Goal: Task Accomplishment & Management: Complete application form

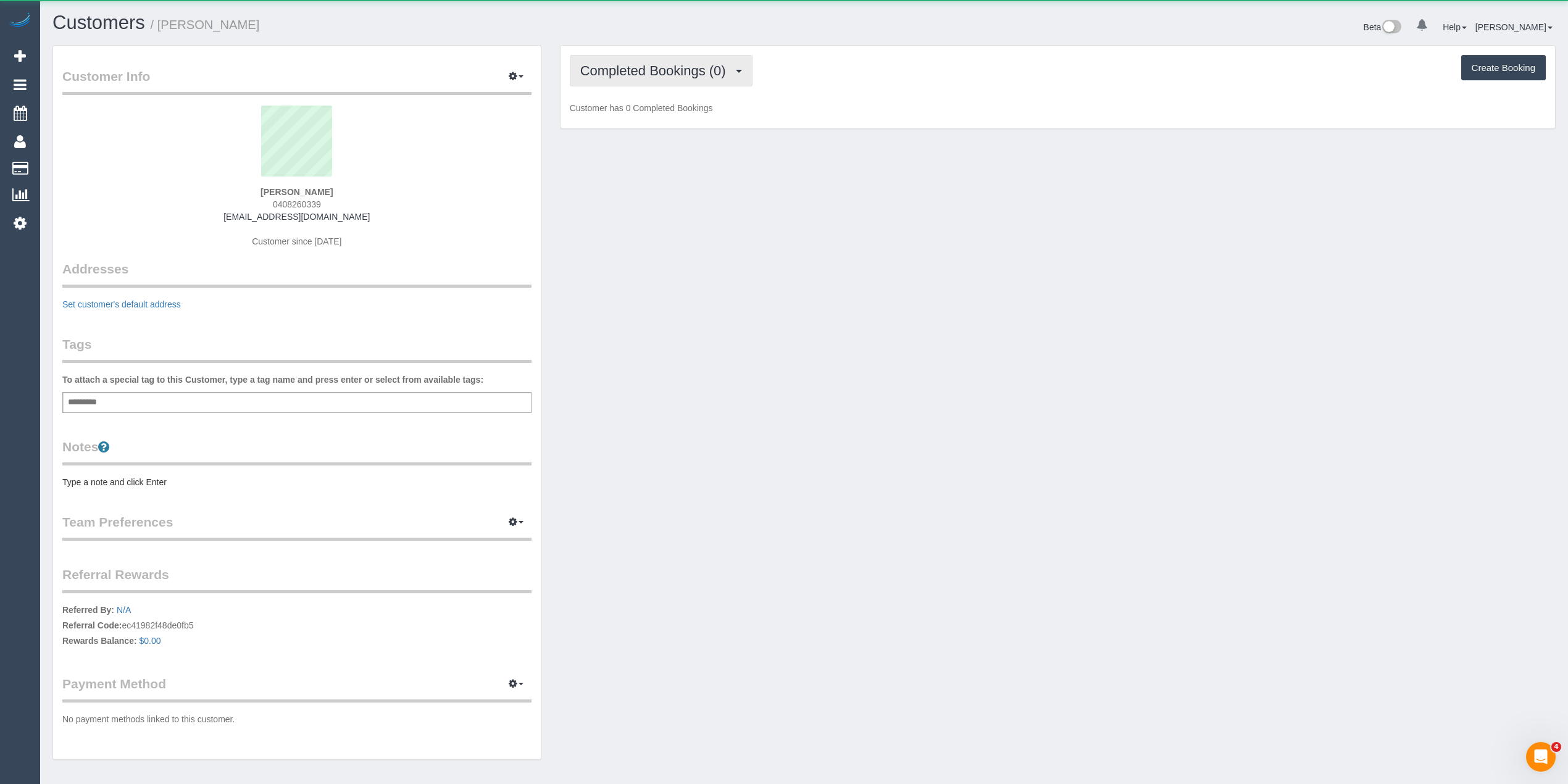
click at [608, 61] on button "Completed Bookings (0)" at bounding box center [661, 70] width 182 height 32
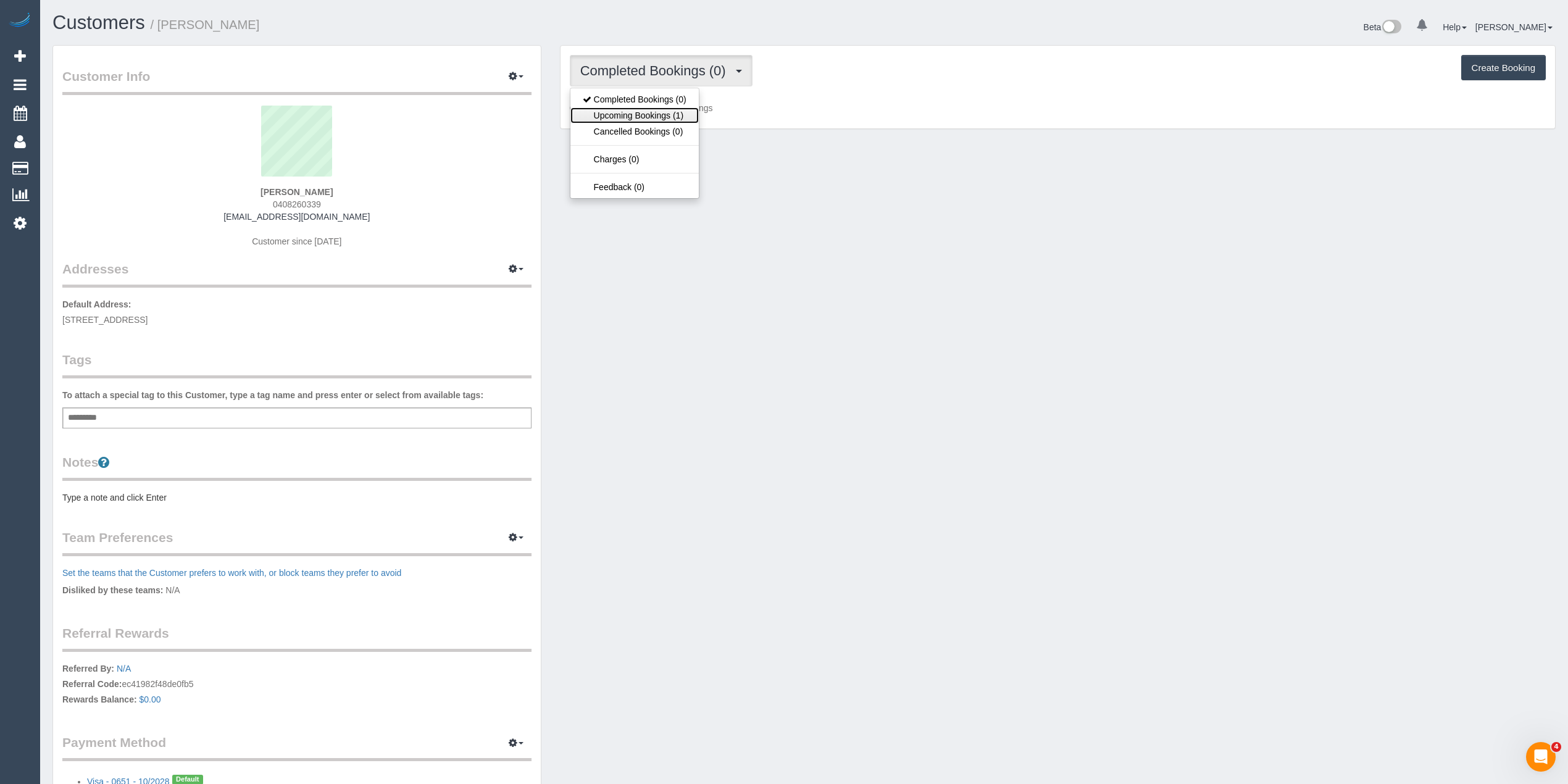
click at [601, 115] on link "Upcoming Bookings (1)" at bounding box center [634, 115] width 129 height 16
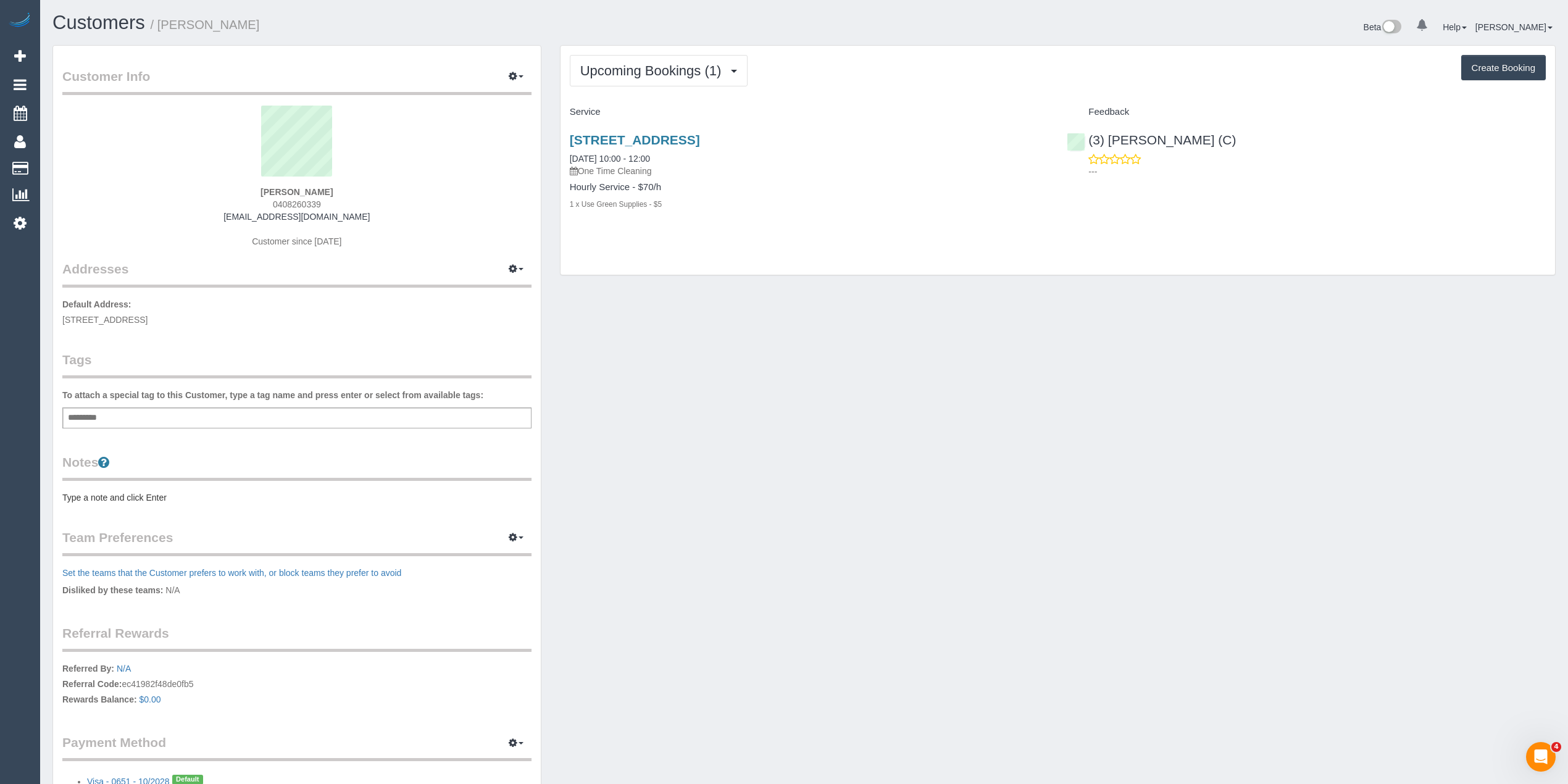
drag, startPoint x: 846, startPoint y: 148, endPoint x: 539, endPoint y: 137, distance: 307.2
click at [539, 137] on div "Customer Info Edit Contact Info Send Message Email Preferences Special Sales Ta…" at bounding box center [803, 440] width 1521 height 790
click at [899, 79] on div "Upcoming Bookings (1) Completed Bookings (0) Upcoming Bookings (1) Cancelled Bo…" at bounding box center [1058, 70] width 976 height 32
drag, startPoint x: 820, startPoint y: 137, endPoint x: 573, endPoint y: 137, distance: 247.0
click at [573, 137] on h3 "8 Maranoa Crescent, Coburg, VIC 3058" at bounding box center [810, 140] width 479 height 14
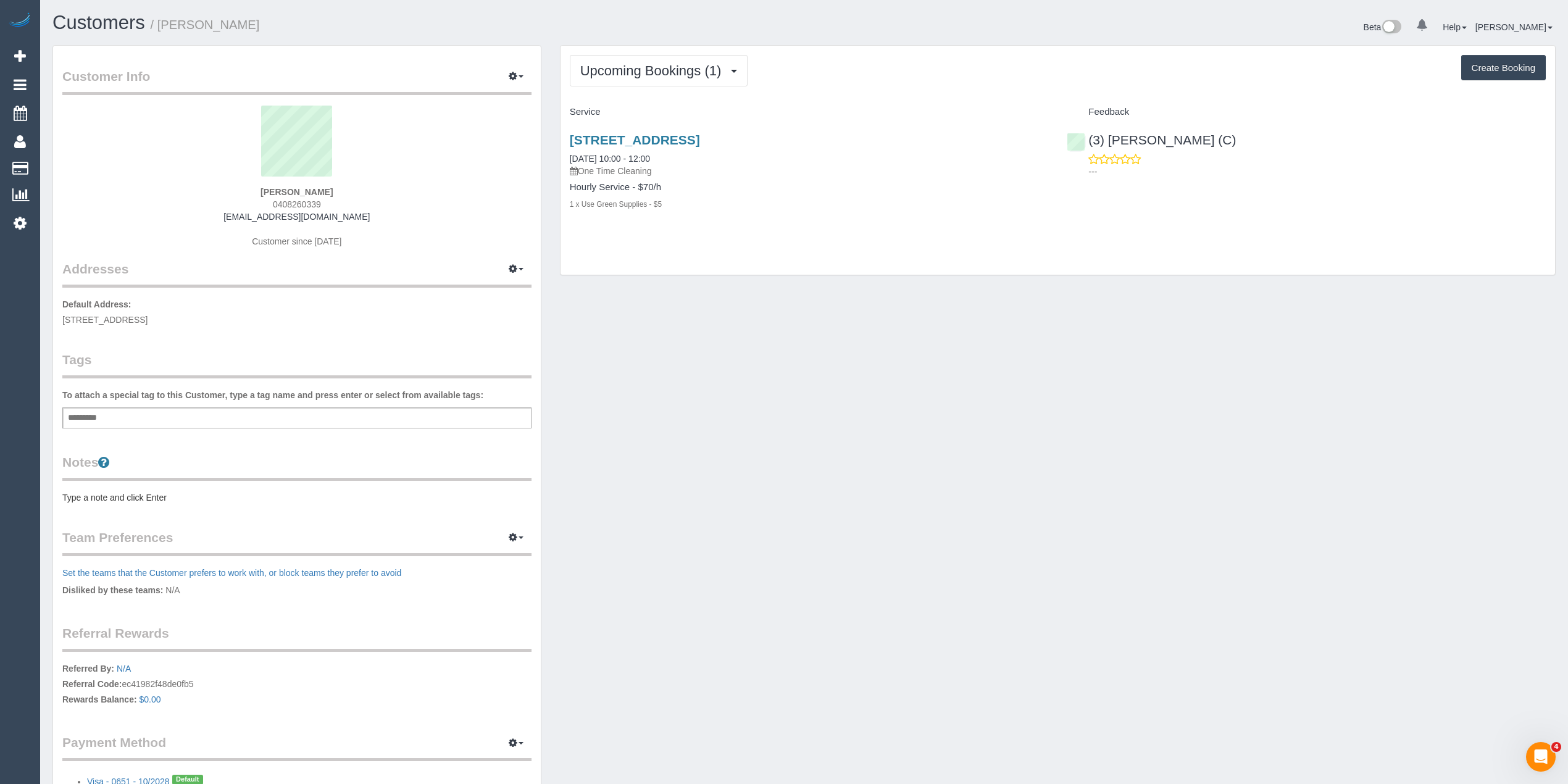
copy link "8 Maranoa Crescent, Coburg, VIC 3058"
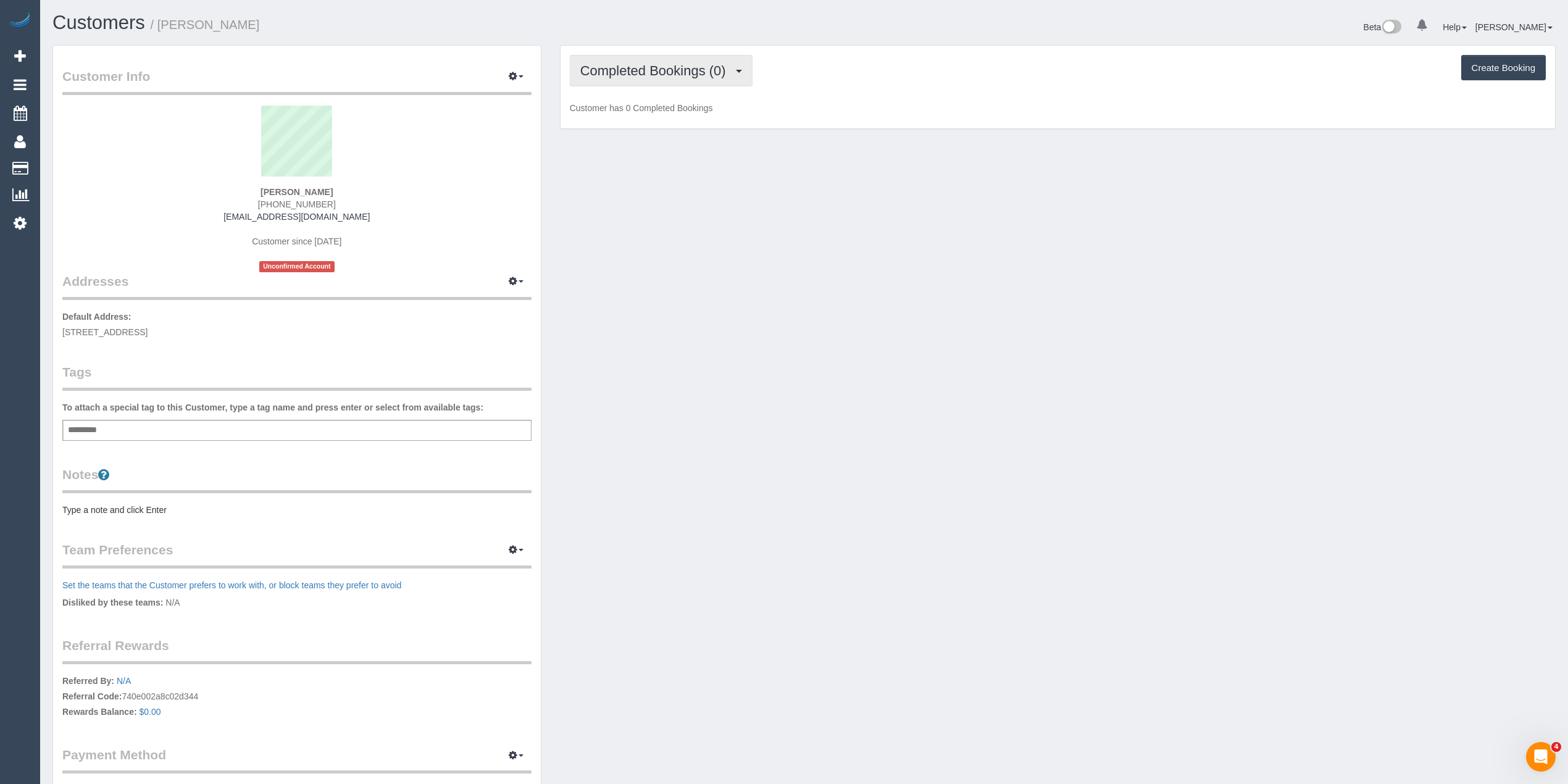
click at [634, 74] on span "Completed Bookings (0)" at bounding box center [656, 70] width 152 height 16
click at [646, 117] on link "Upcoming Bookings (1)" at bounding box center [634, 115] width 129 height 16
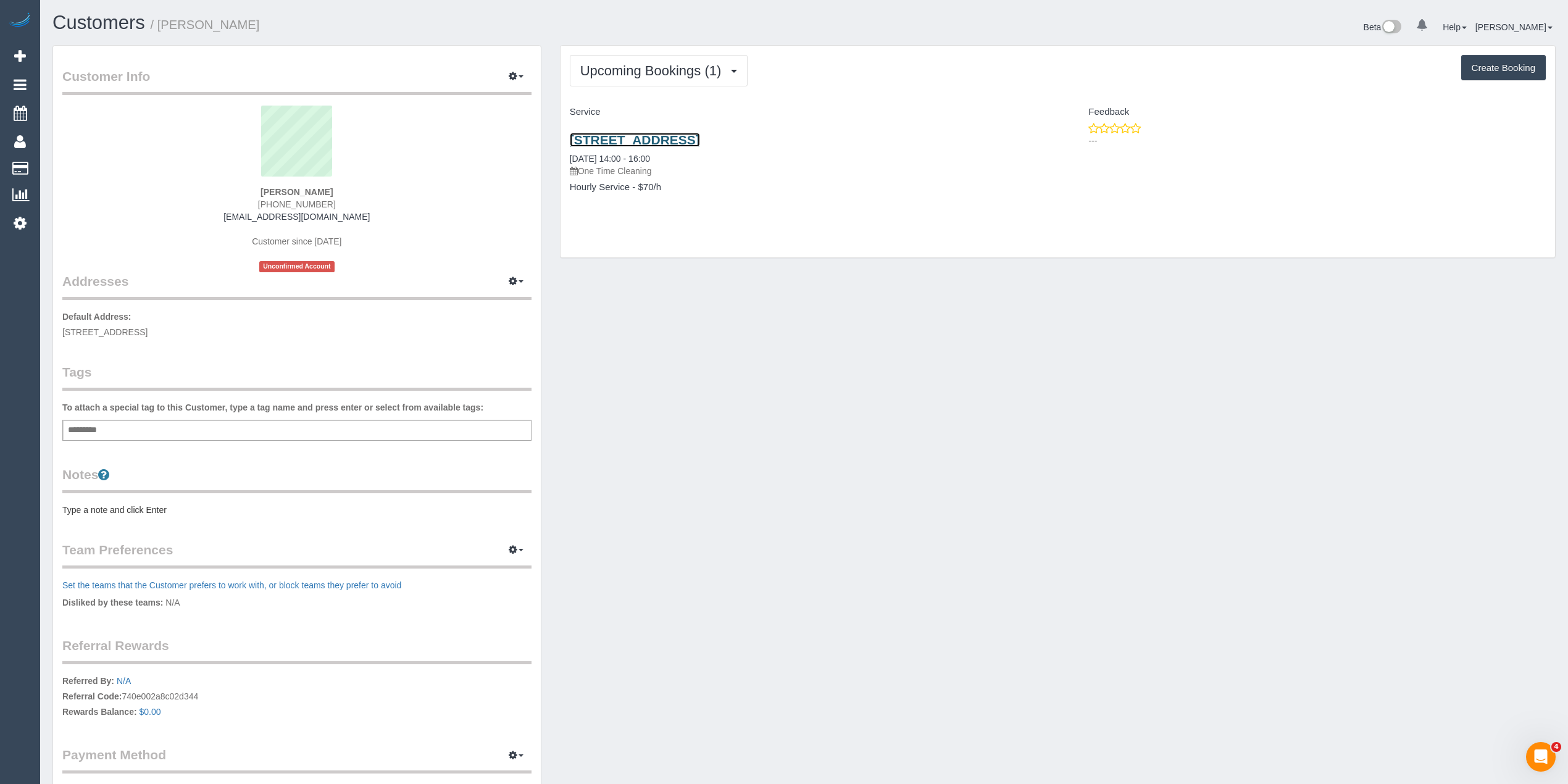
click at [700, 133] on link "102/157 Balaclava Road, Caulfield North, VIC 3162" at bounding box center [635, 140] width 130 height 14
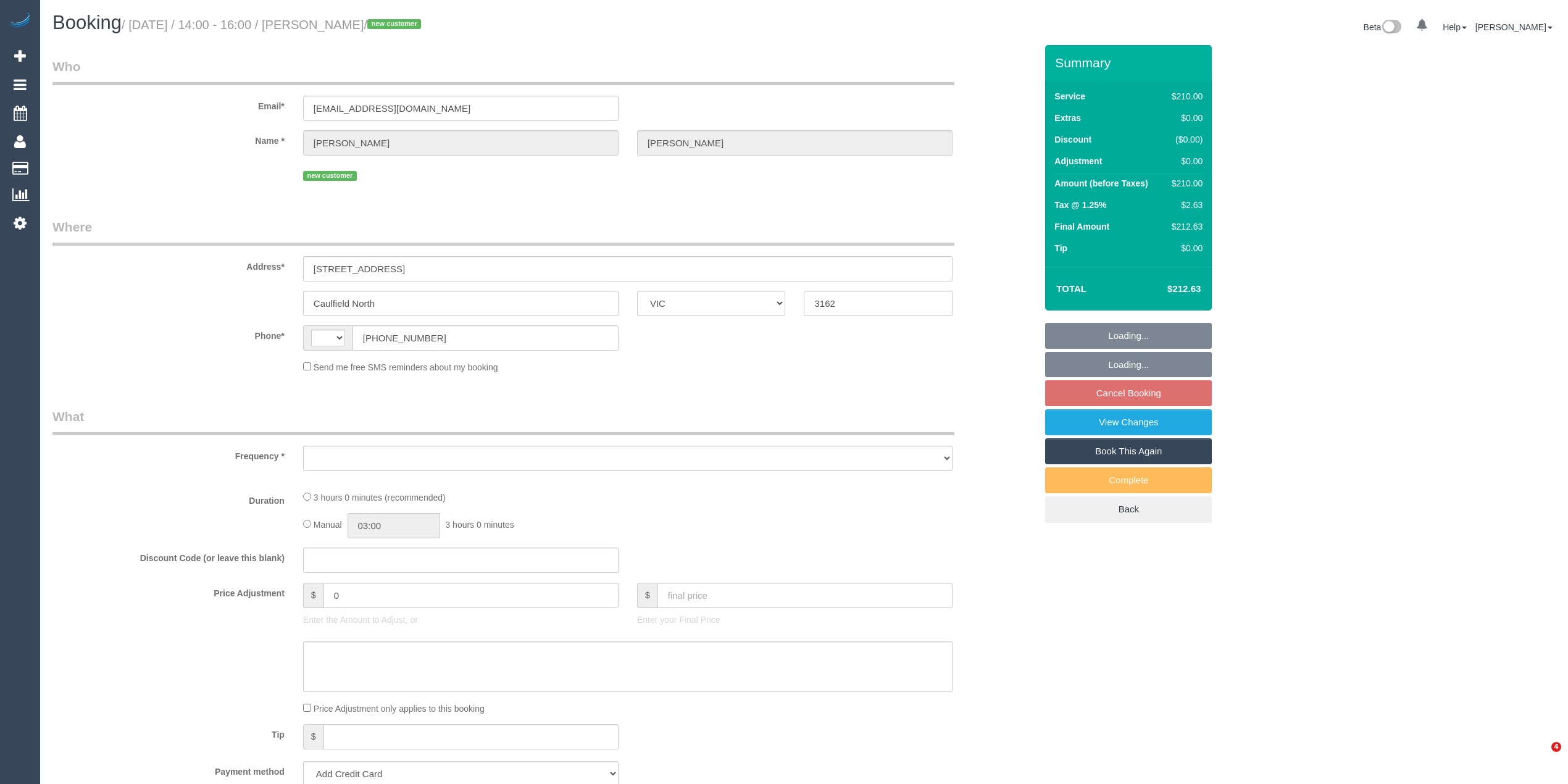
select select "VIC"
select select "string:stripe-pm_1S0Yu42GScqysDRVdAUA5xOn"
select select "180"
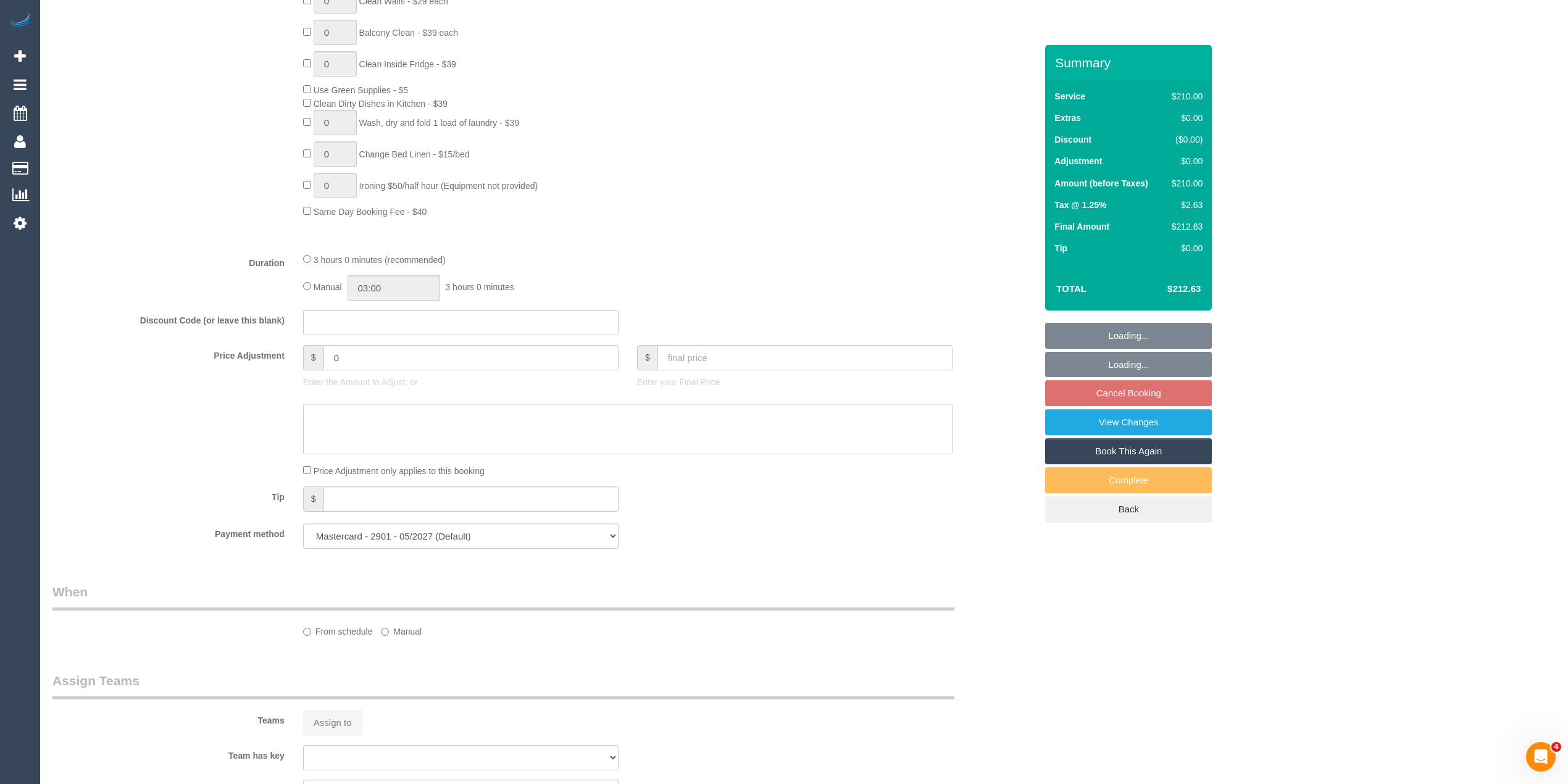
select select "string:AU"
select select "object:846"
select select "spot4"
select select "number:28"
select select "number:17"
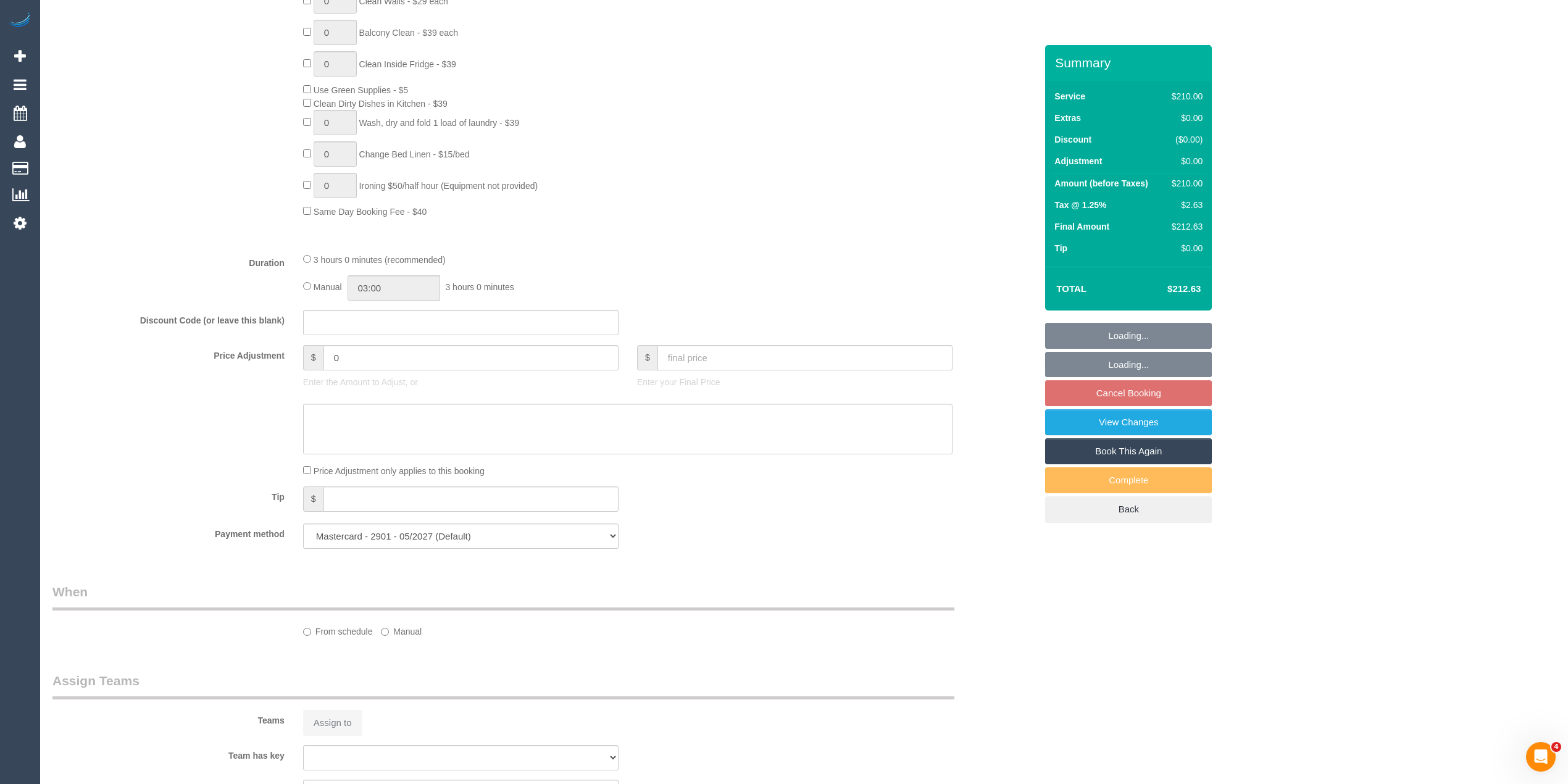
select select "number:19"
select select "number:36"
select select "object:1359"
select select "spot28"
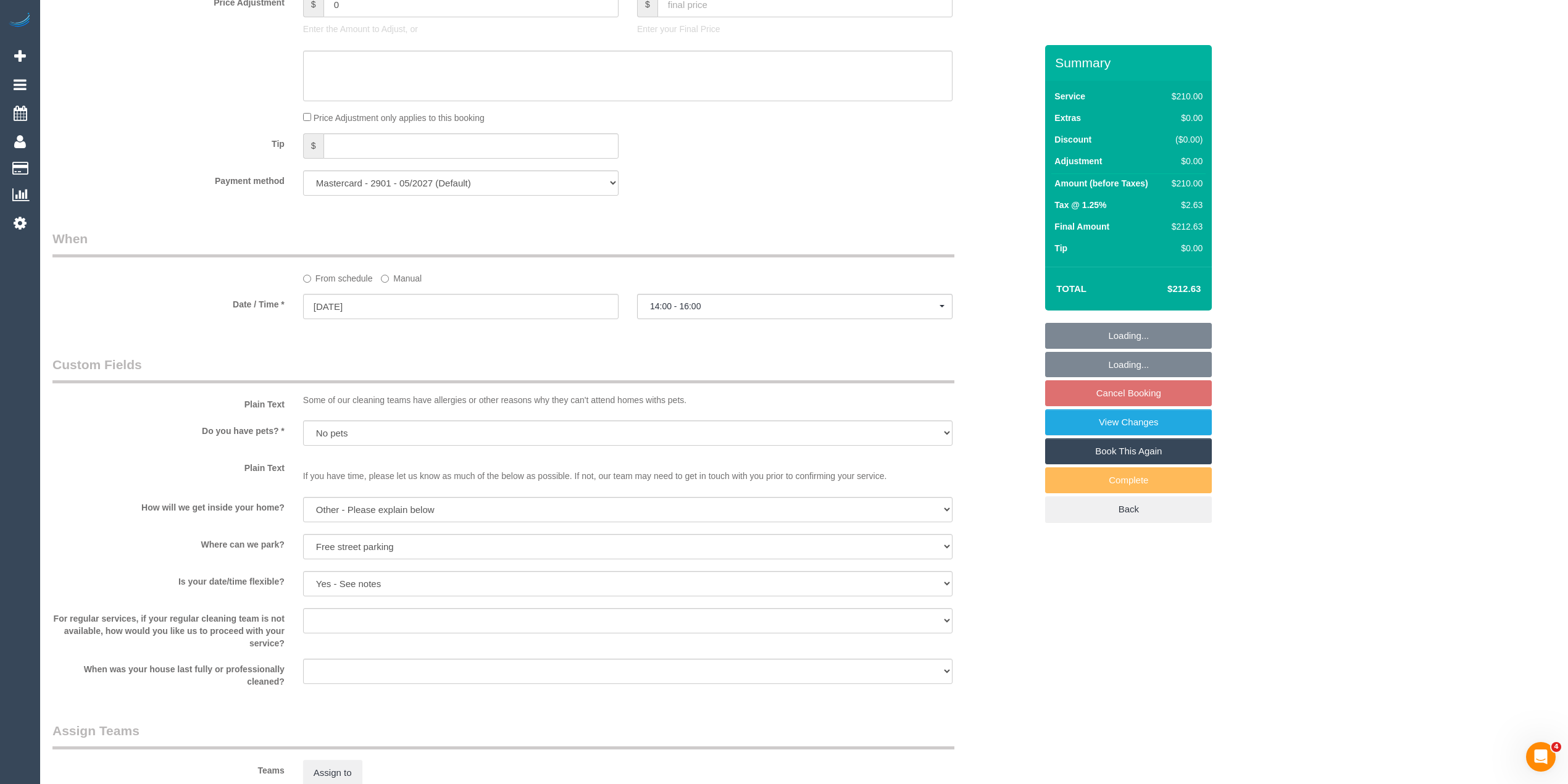
scroll to position [1534, 0]
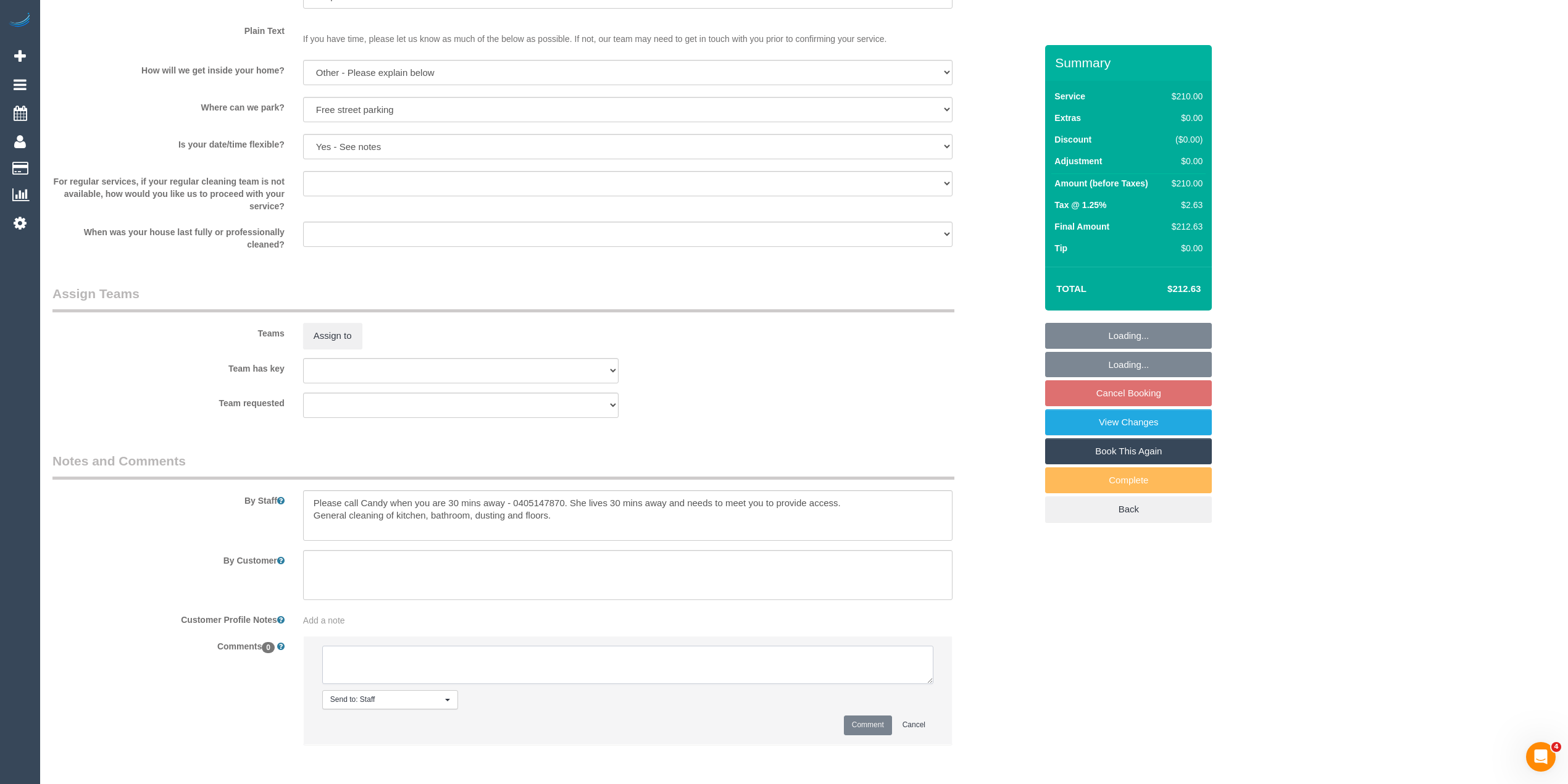
click at [479, 665] on textarea at bounding box center [628, 664] width 611 height 38
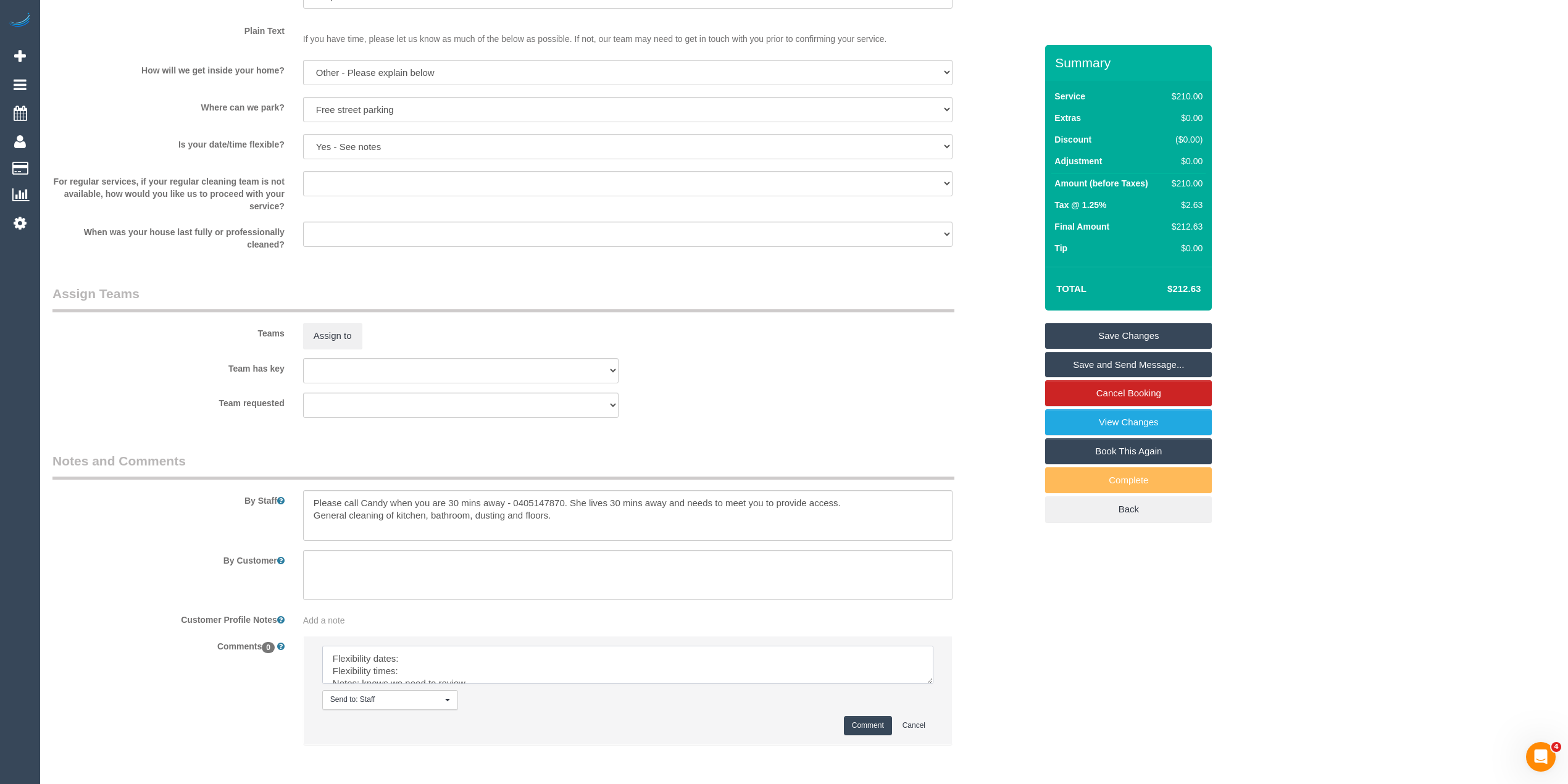
drag, startPoint x: 929, startPoint y: 679, endPoint x: 950, endPoint y: 757, distance: 80.8
click at [933, 684] on textarea at bounding box center [628, 664] width 611 height 38
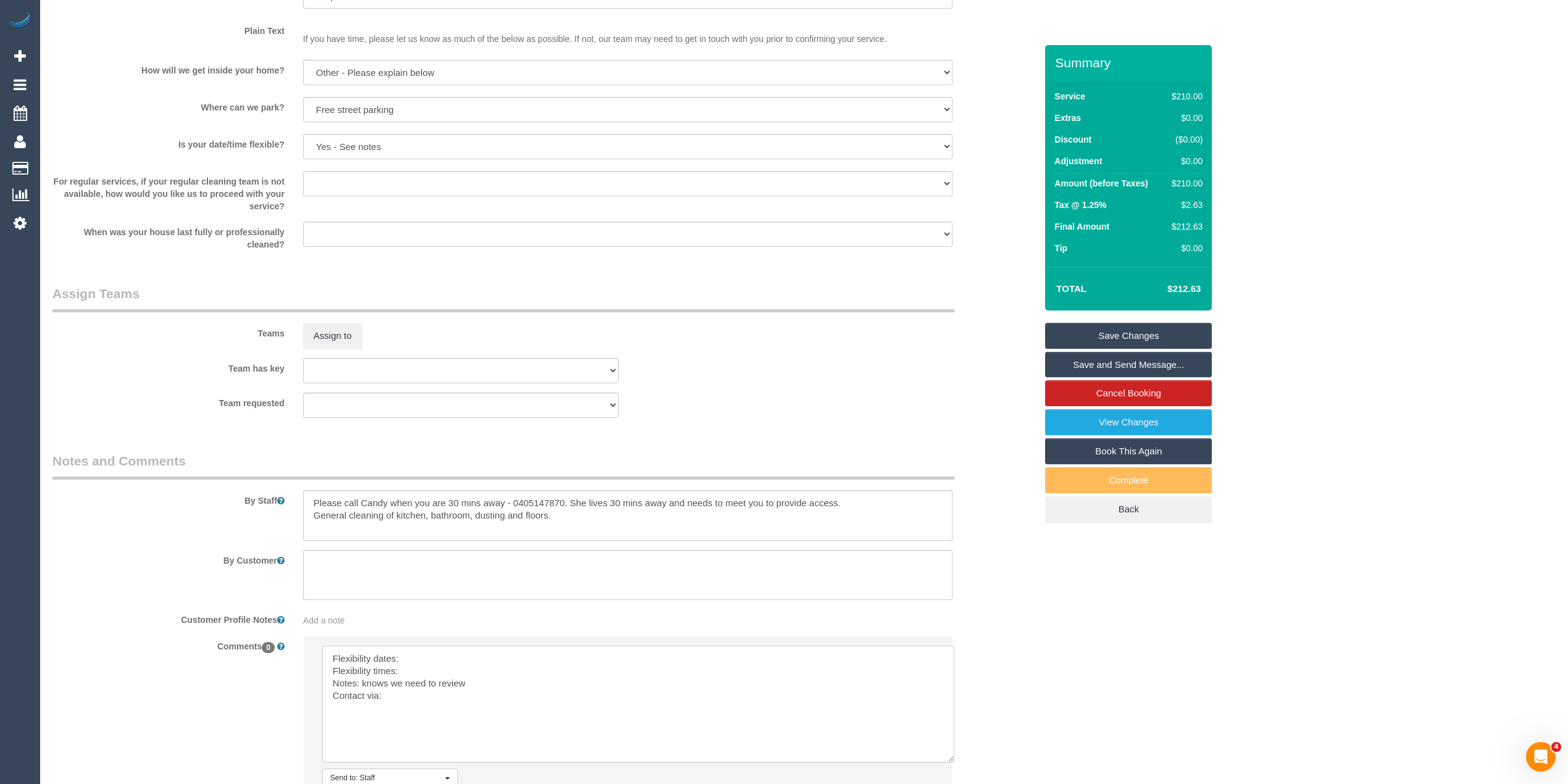
click at [433, 652] on textarea at bounding box center [639, 704] width 632 height 116
click at [449, 679] on textarea at bounding box center [639, 704] width 632 height 116
click at [431, 675] on textarea at bounding box center [639, 704] width 632 height 116
click at [419, 698] on textarea at bounding box center [639, 704] width 632 height 116
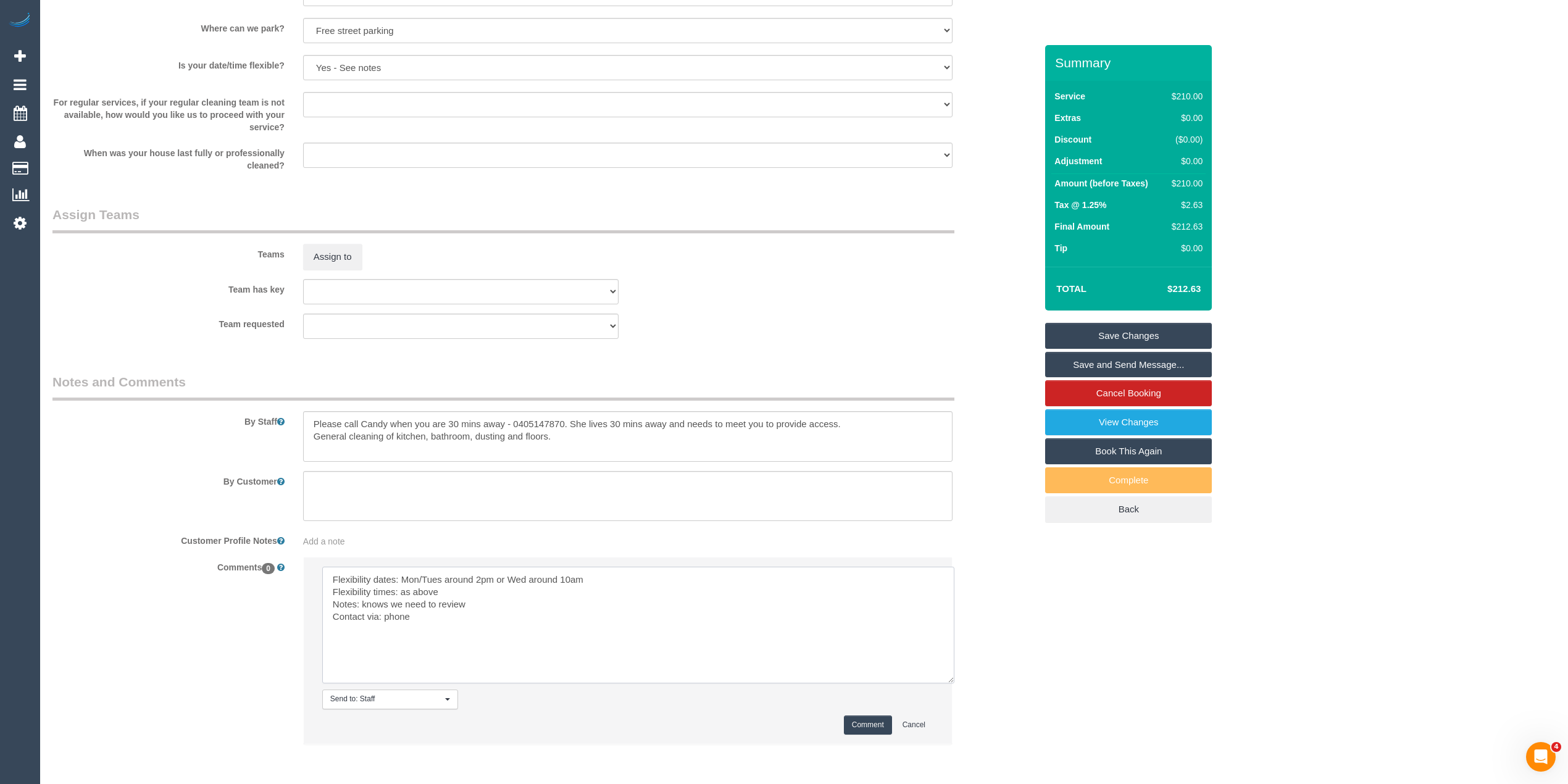
scroll to position [1663, 0]
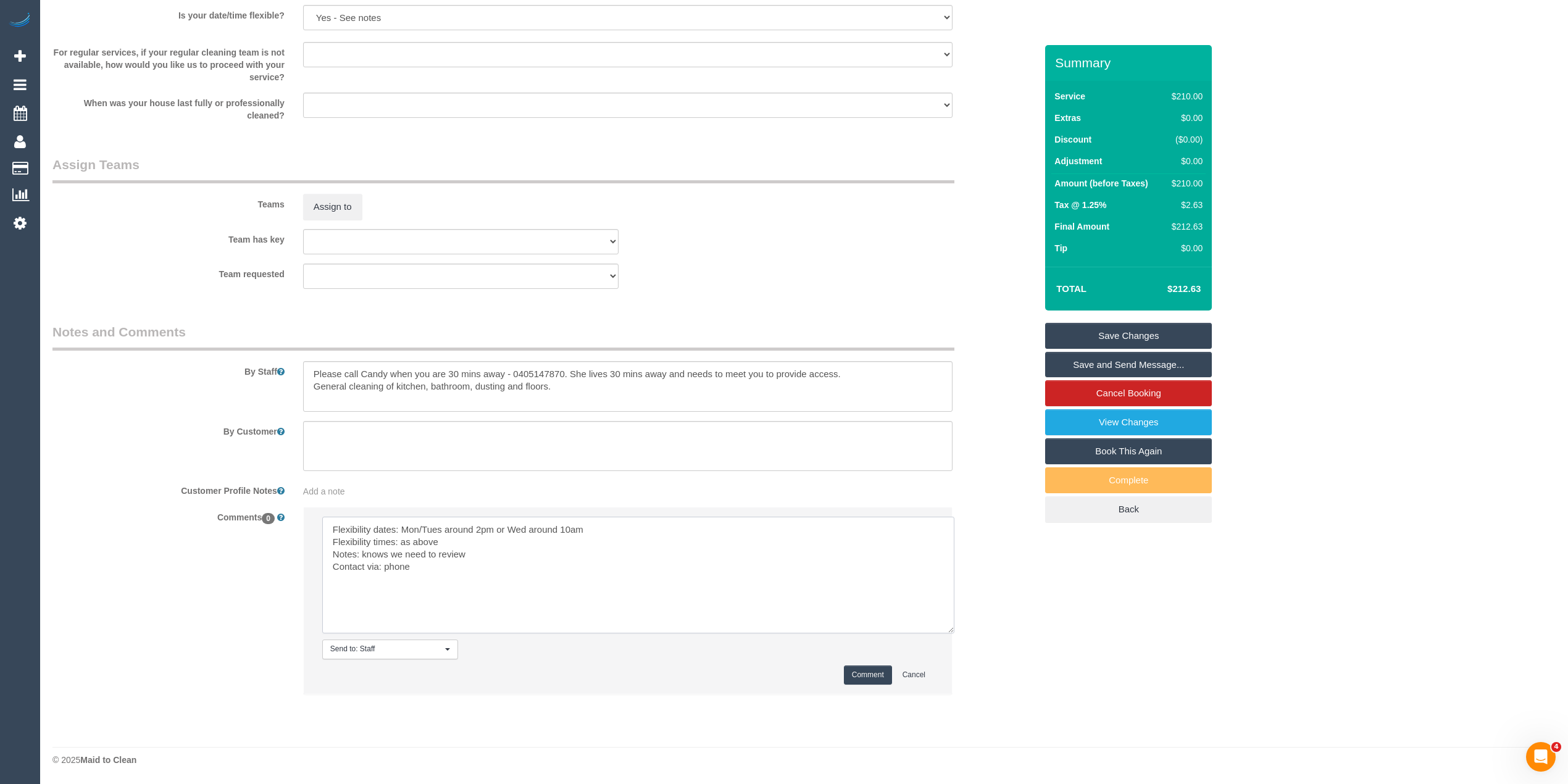
type textarea "Flexibility dates: Mon/Tues around 2pm or Wed around 10am Flexibility times: as…"
click at [876, 665] on button "Comment" at bounding box center [868, 675] width 48 height 19
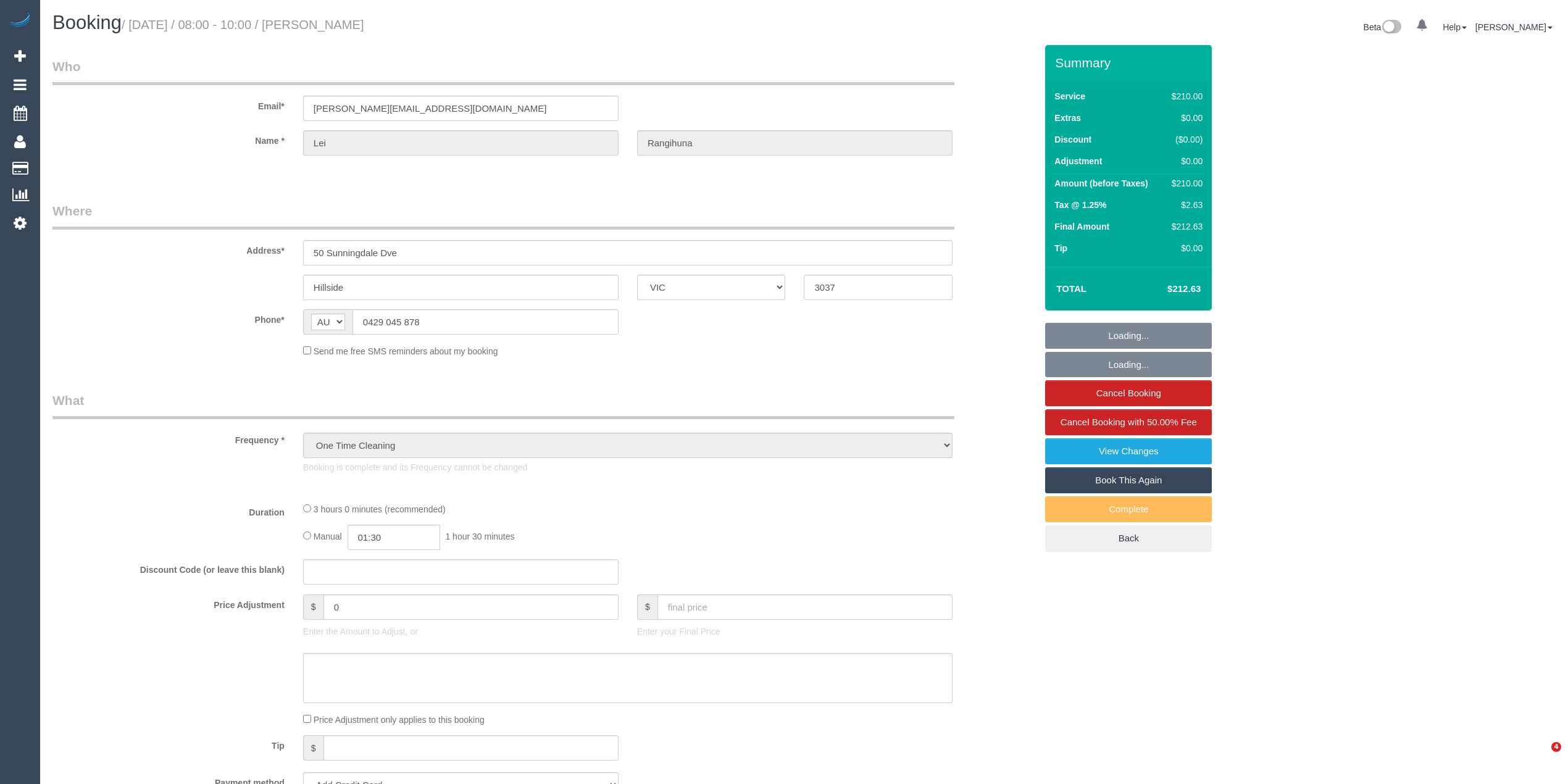
select select "VIC"
select select "number:29"
select select "number:14"
select select "number:19"
select select "number:36"
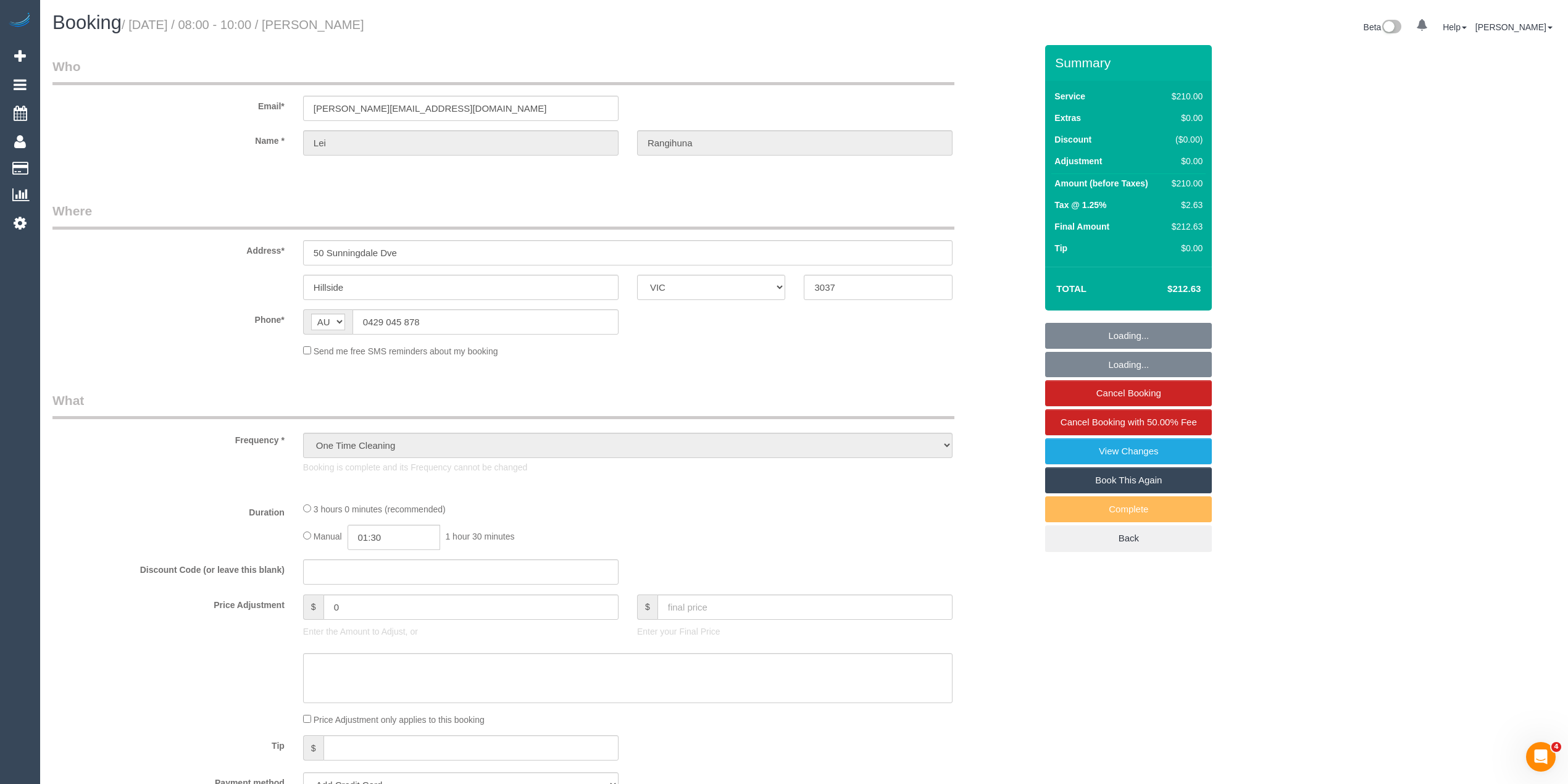
select select "string:stripe-pm_1PqppR2GScqysDRVChS9sRwO"
select select "180"
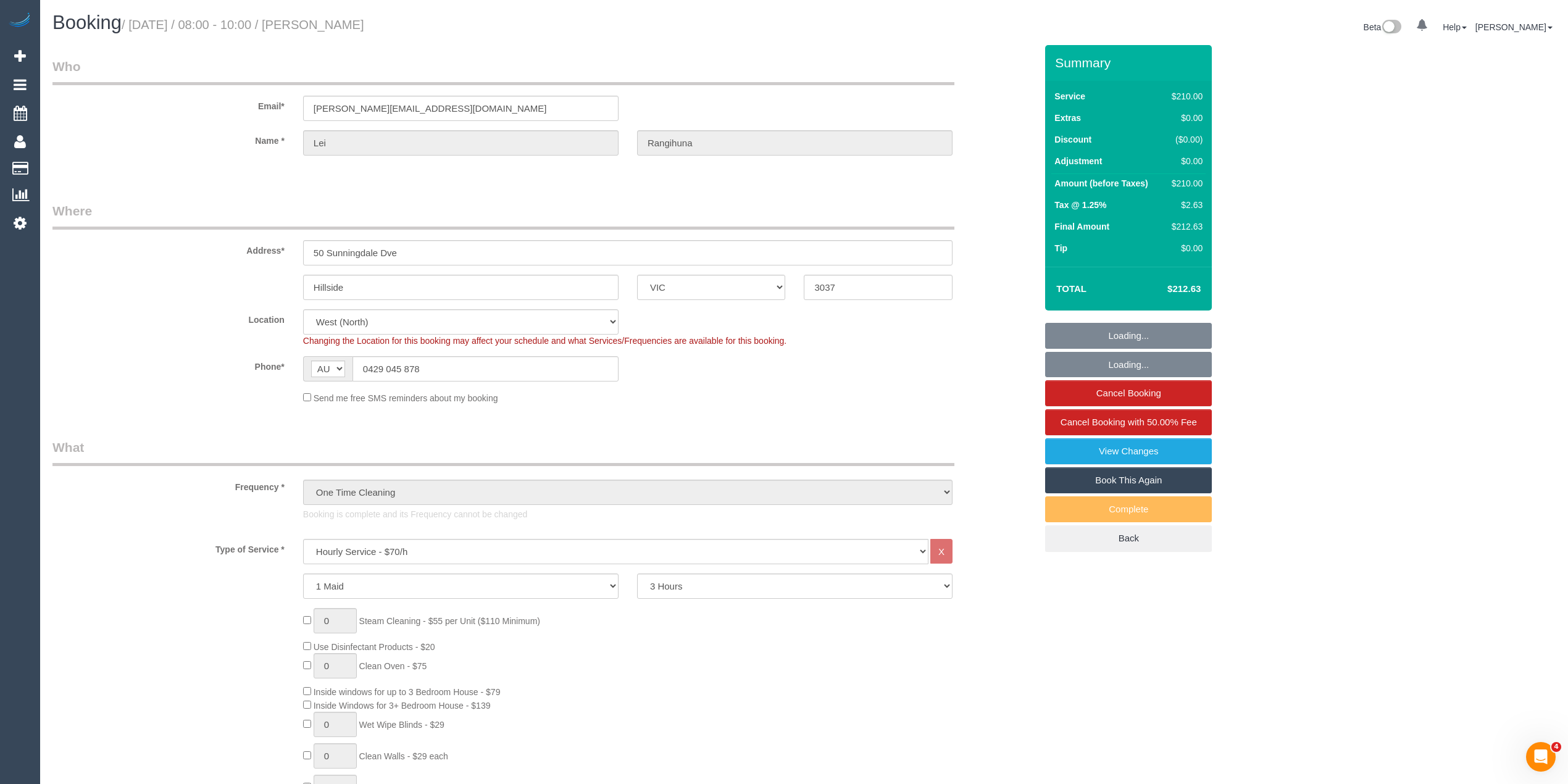
select select "object:1445"
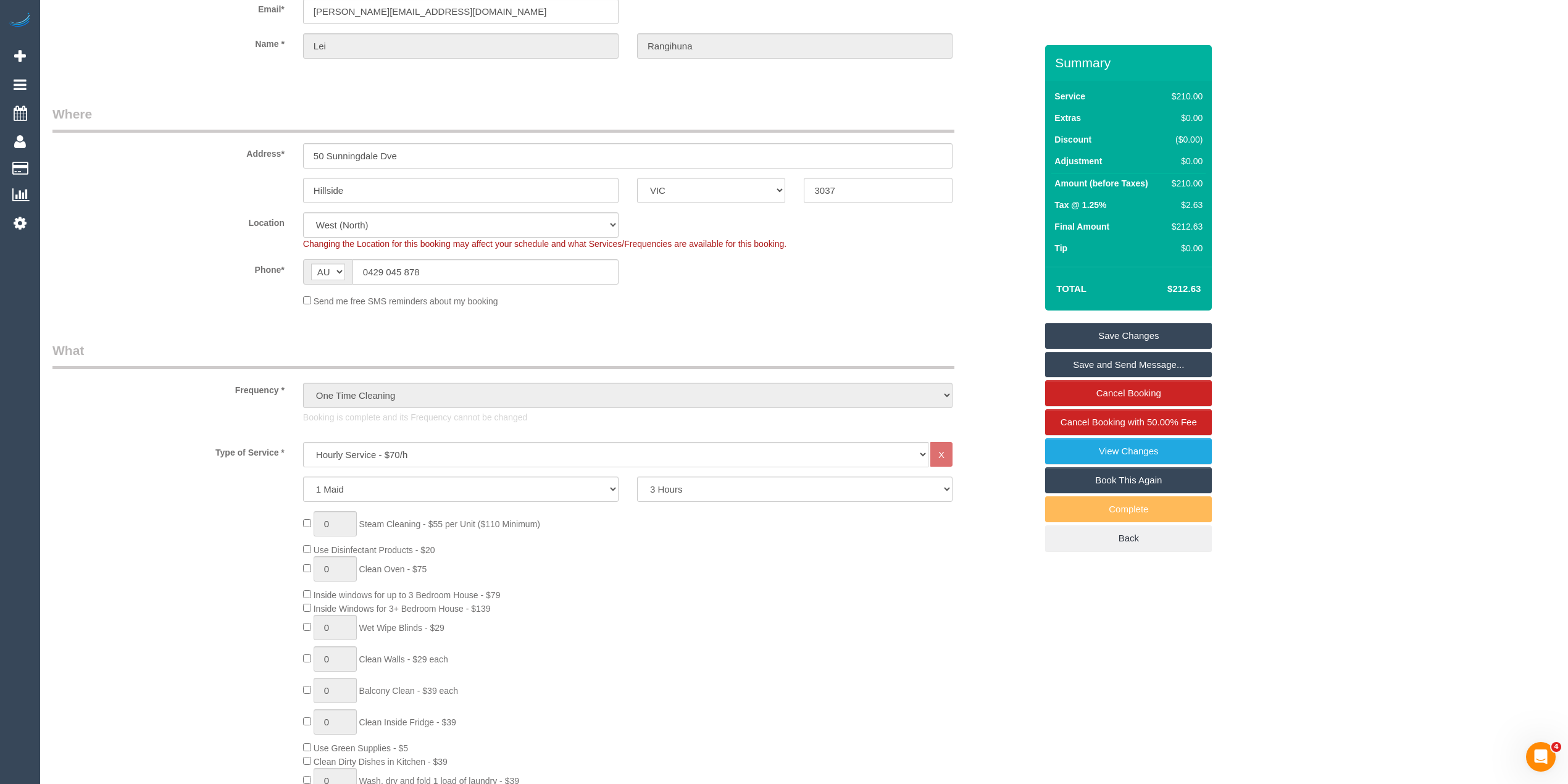
scroll to position [137, 0]
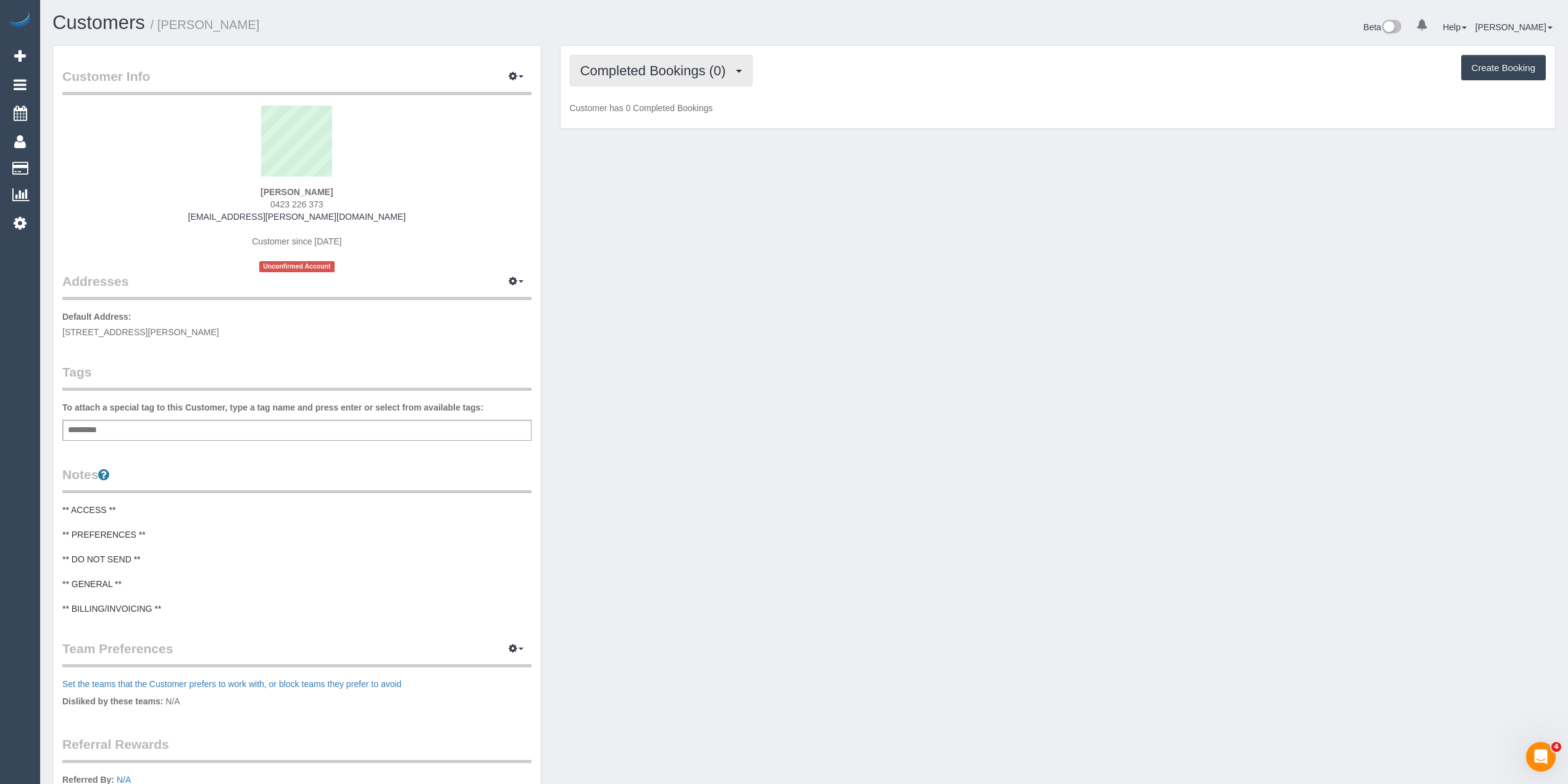
click at [633, 64] on span "Completed Bookings (0)" at bounding box center [656, 70] width 152 height 16
click at [659, 115] on link "Upcoming Bookings (2)" at bounding box center [634, 115] width 129 height 16
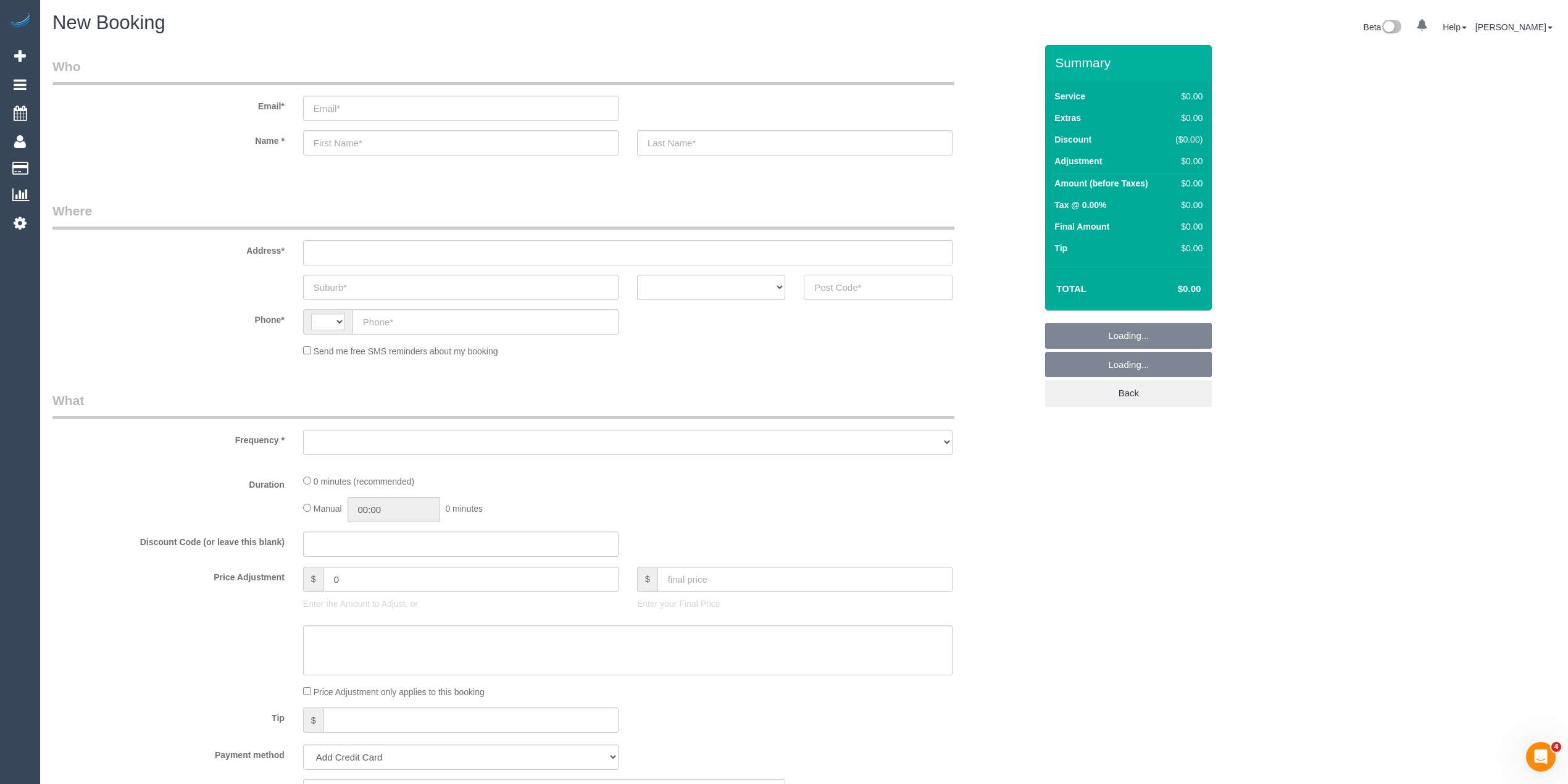
click at [879, 285] on input "text" at bounding box center [877, 287] width 149 height 26
select select "string:AU"
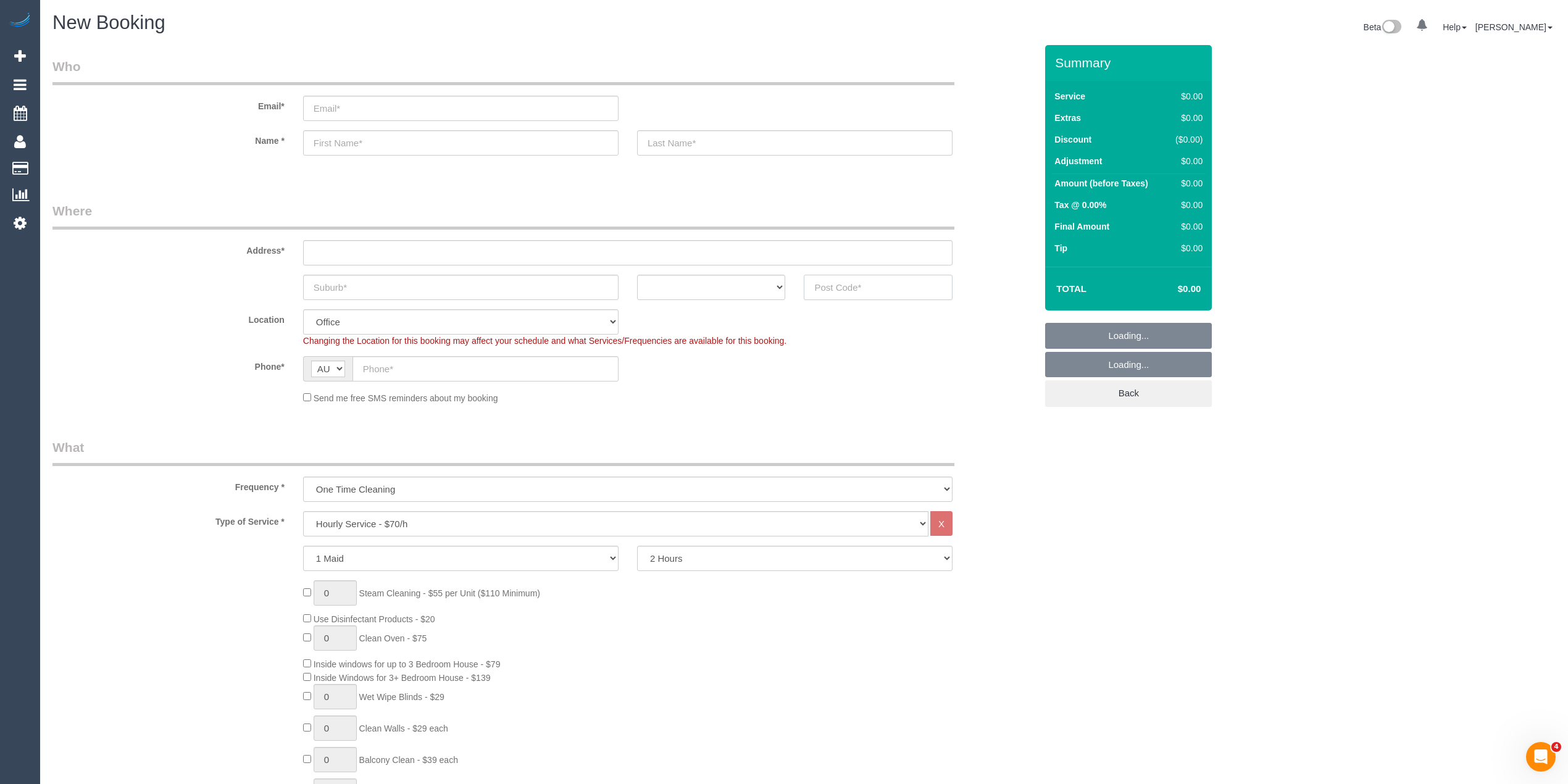
select select "object:813"
type input "3150"
click at [321, 255] on input "text" at bounding box center [627, 253] width 649 height 26
type input "-"
click at [333, 288] on input "text" at bounding box center [461, 287] width 315 height 26
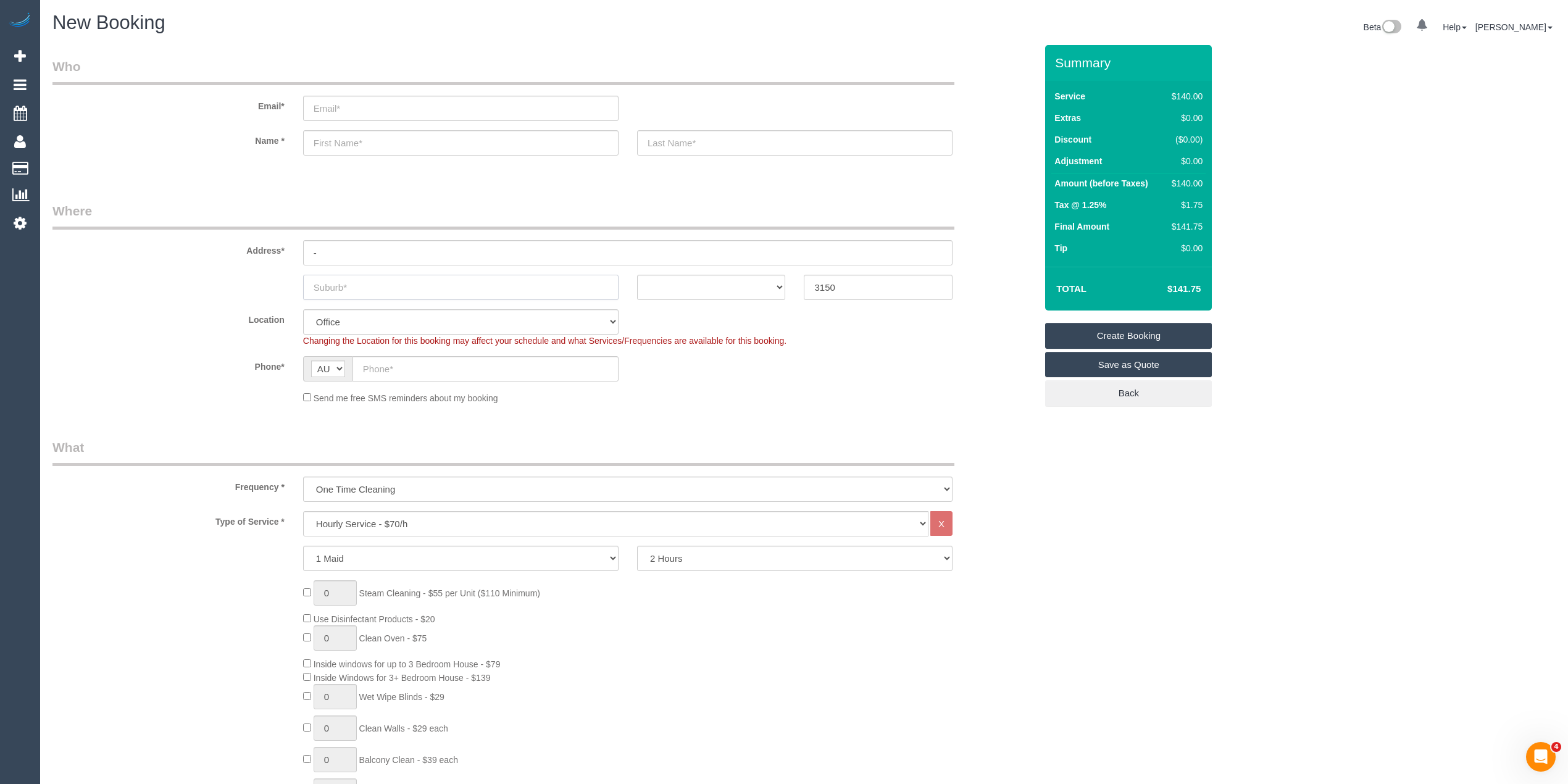
select select "48"
select select "object:2059"
click at [350, 148] on input "text" at bounding box center [461, 143] width 315 height 26
paste input "[PERSON_NAME]"
type input "[PERSON_NAME]"
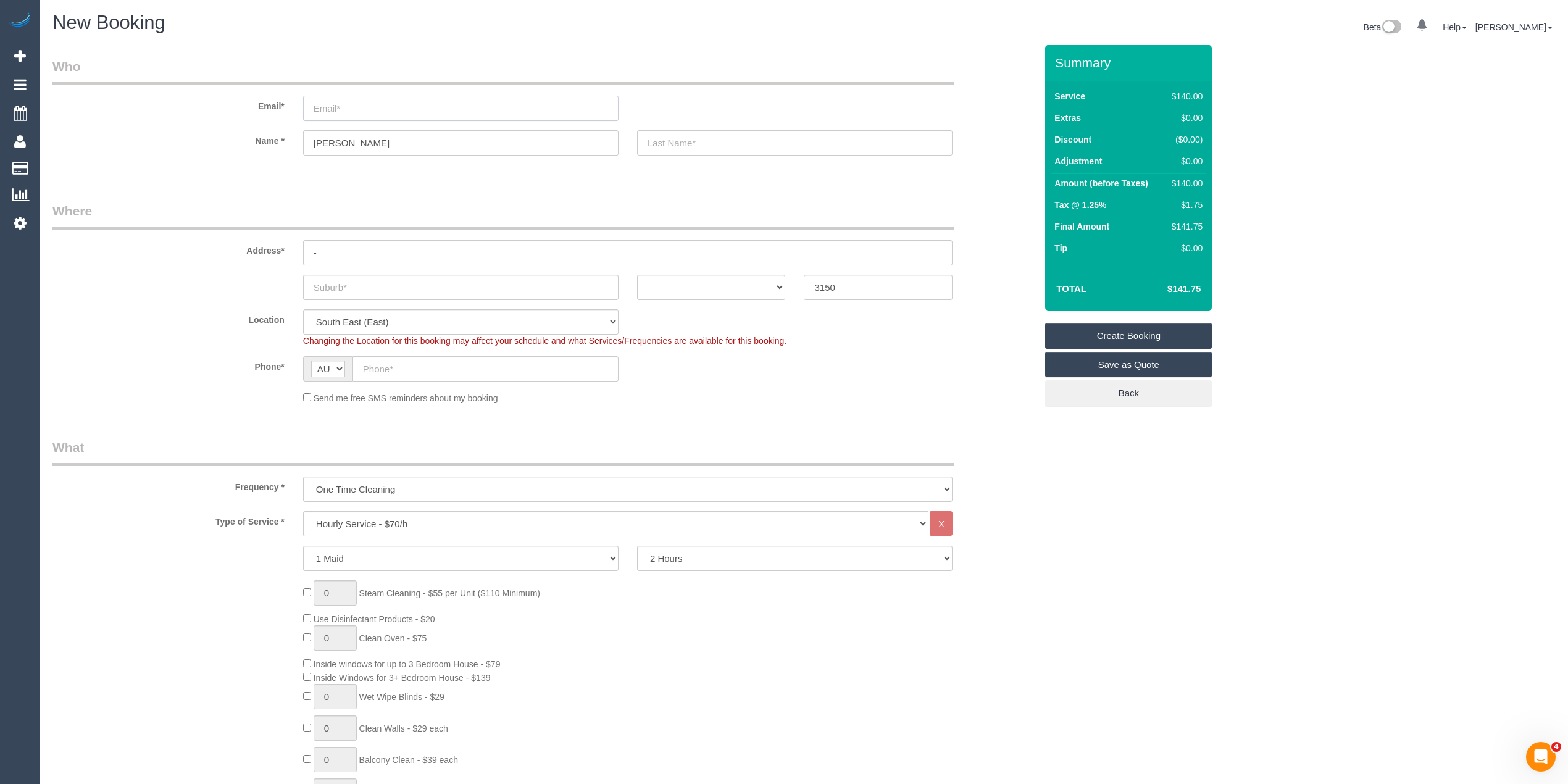
click at [346, 109] on input "email" at bounding box center [461, 108] width 315 height 26
type input "[PERSON_NAME][EMAIL_ADDRESS][DOMAIN_NAME]"
click at [769, 149] on input "text" at bounding box center [795, 143] width 315 height 26
type input "MCWA"
click at [388, 260] on input "-" at bounding box center [627, 253] width 649 height 26
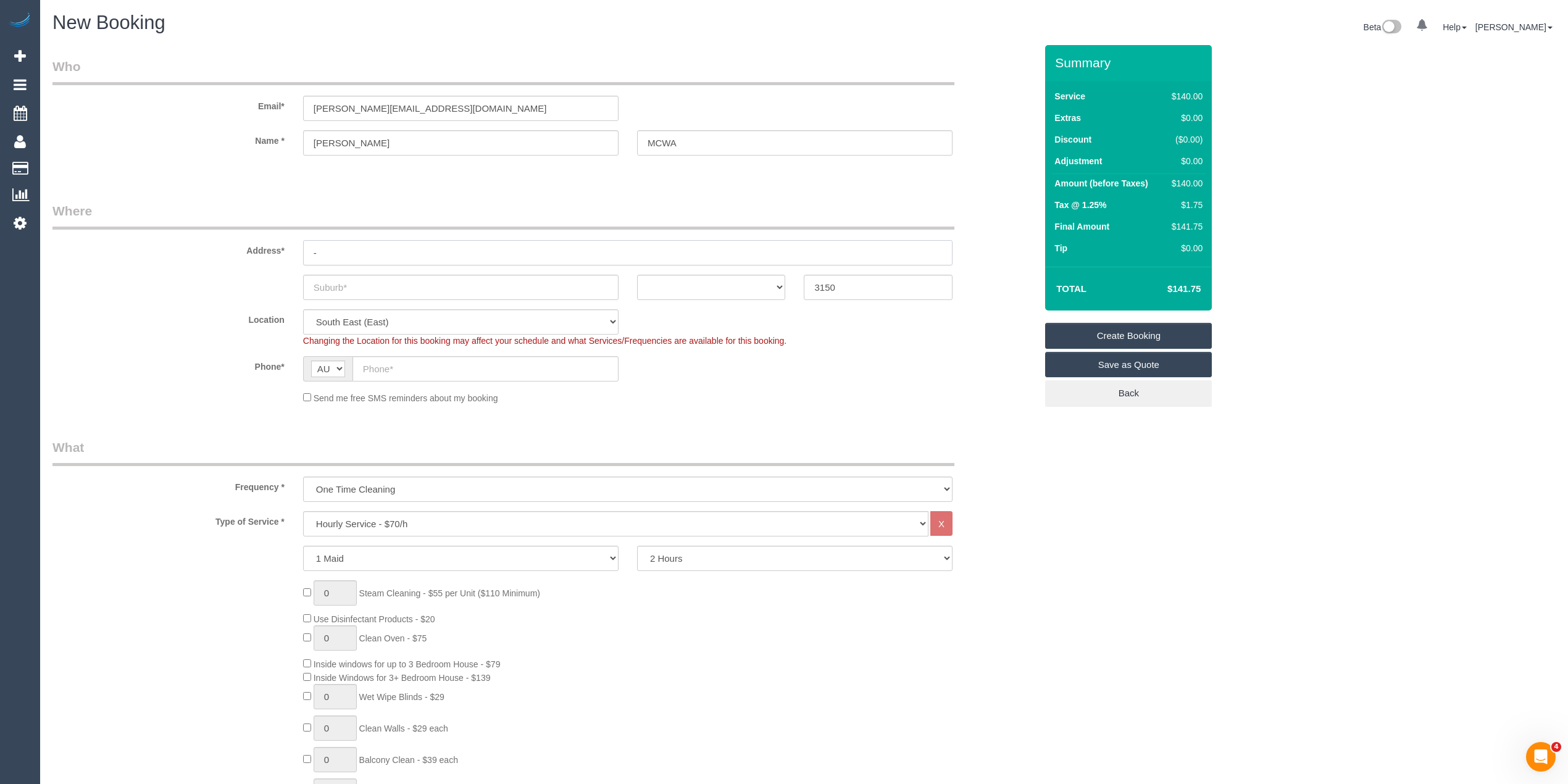
paste input "[STREET_ADDRESS]"
click at [316, 253] on input "-5 Tandarra Crescent" at bounding box center [627, 253] width 649 height 26
type input "[STREET_ADDRESS]"
click at [336, 279] on input "text" at bounding box center [461, 287] width 315 height 26
paste input "Lalor"
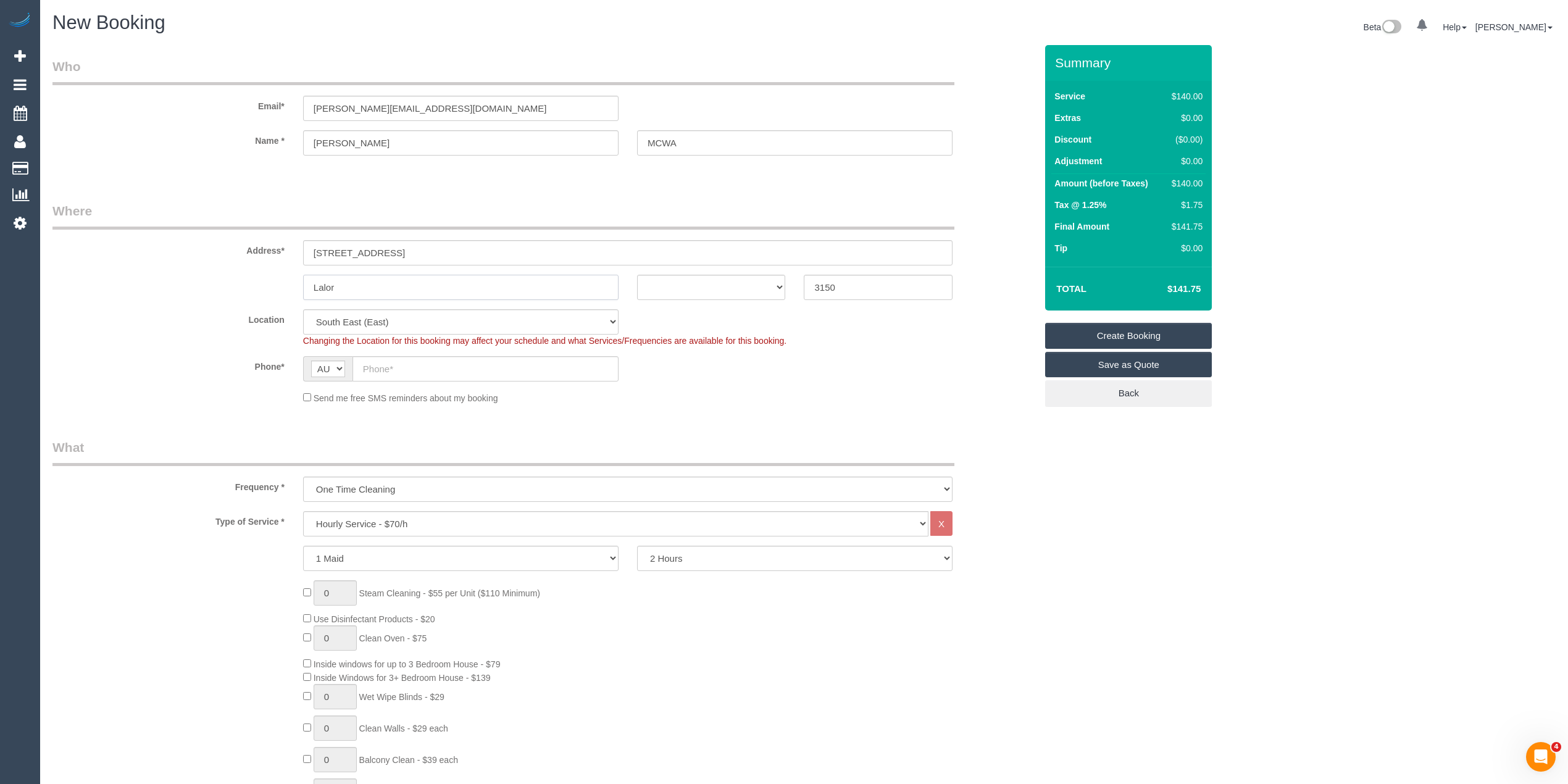
type input "Lalor"
click at [667, 286] on select "ACT NSW NT QLD SA TAS VIC WA" at bounding box center [711, 287] width 149 height 26
select select "VIC"
click at [637, 275] on select "ACT NSW NT QLD SA TAS VIC WA" at bounding box center [711, 287] width 149 height 26
drag, startPoint x: 847, startPoint y: 280, endPoint x: 760, endPoint y: 285, distance: 87.1
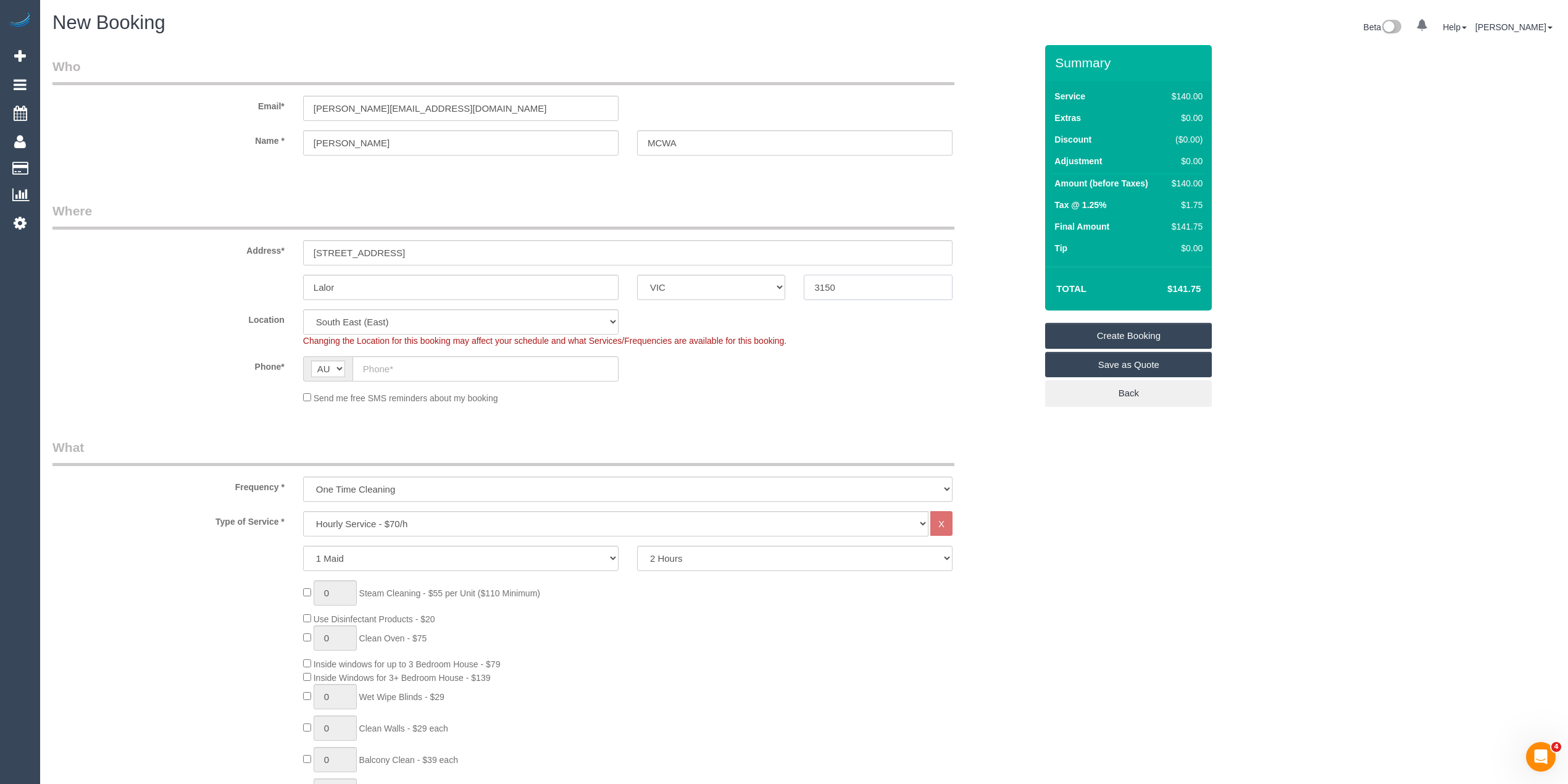
click at [760, 285] on div "Lalor ACT NSW NT QLD SA TAS VIC WA 3150" at bounding box center [544, 287] width 1002 height 26
type input "3075"
click at [390, 366] on input "text" at bounding box center [485, 368] width 266 height 26
select select "60"
select select "object:2546"
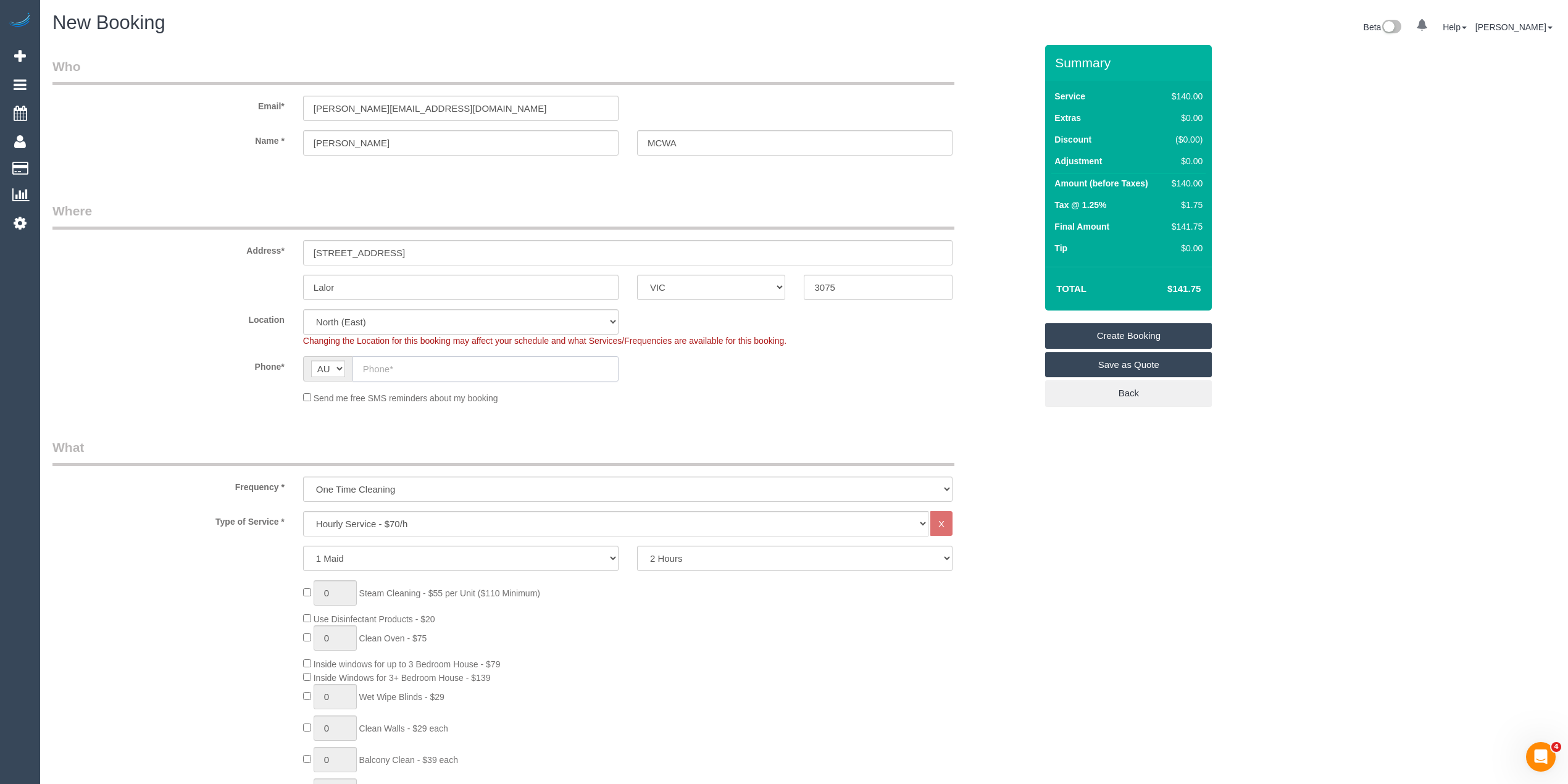
click at [398, 366] on input "text" at bounding box center [485, 368] width 266 height 26
paste input "0425 730 337"
type input "0425 730 337"
drag, startPoint x: 406, startPoint y: 521, endPoint x: 409, endPoint y: 514, distance: 7.6
click at [406, 521] on select "Hourly Service - $70/h Hourly Service - $65/h Hourly Service - $60/h Hourly Ser…" at bounding box center [616, 523] width 625 height 26
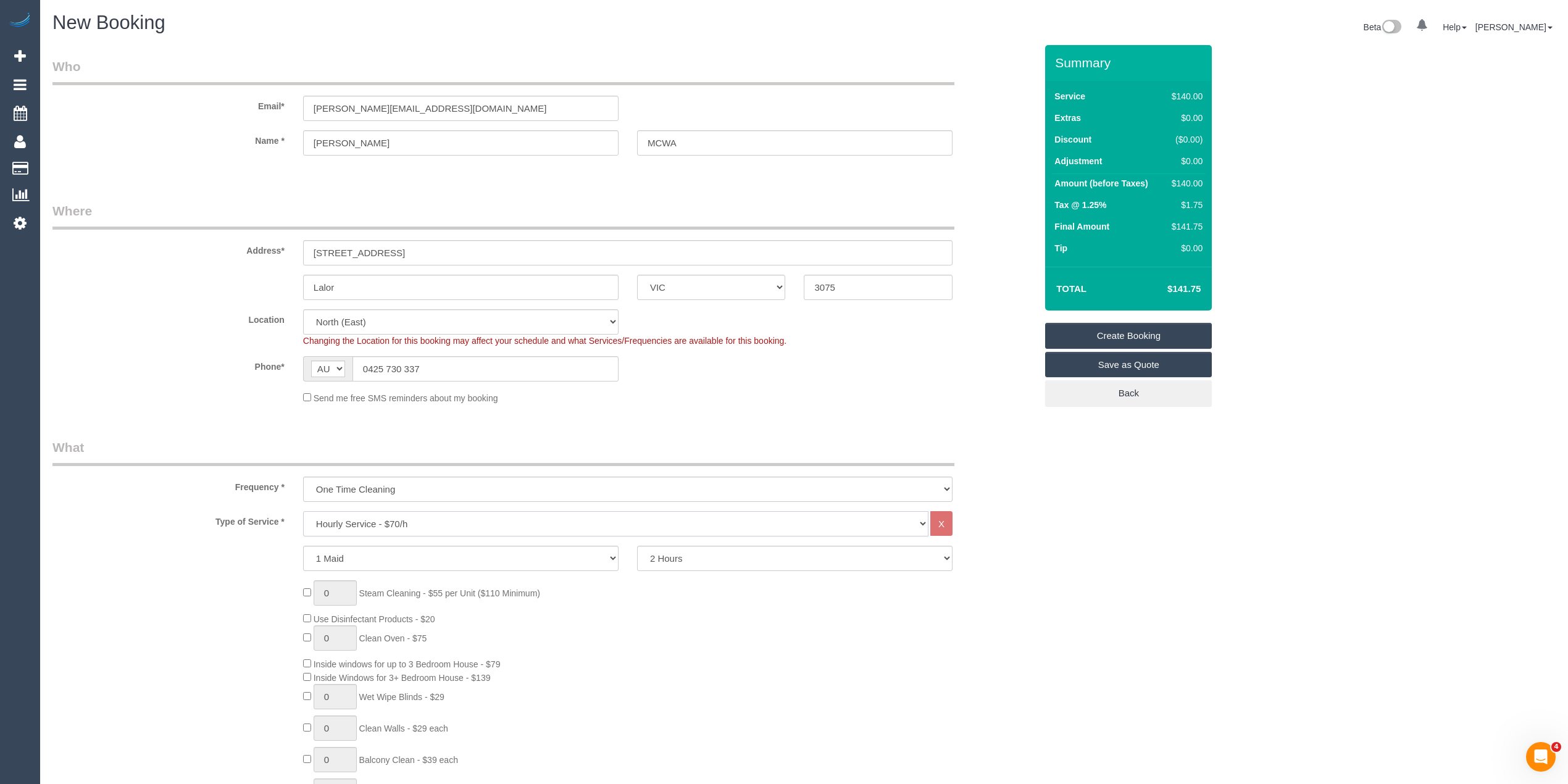
select select "29"
click at [303, 511] on select "Hourly Service - $70/h Hourly Service - $65/h Hourly Service - $60/h Hourly Ser…" at bounding box center [616, 523] width 625 height 26
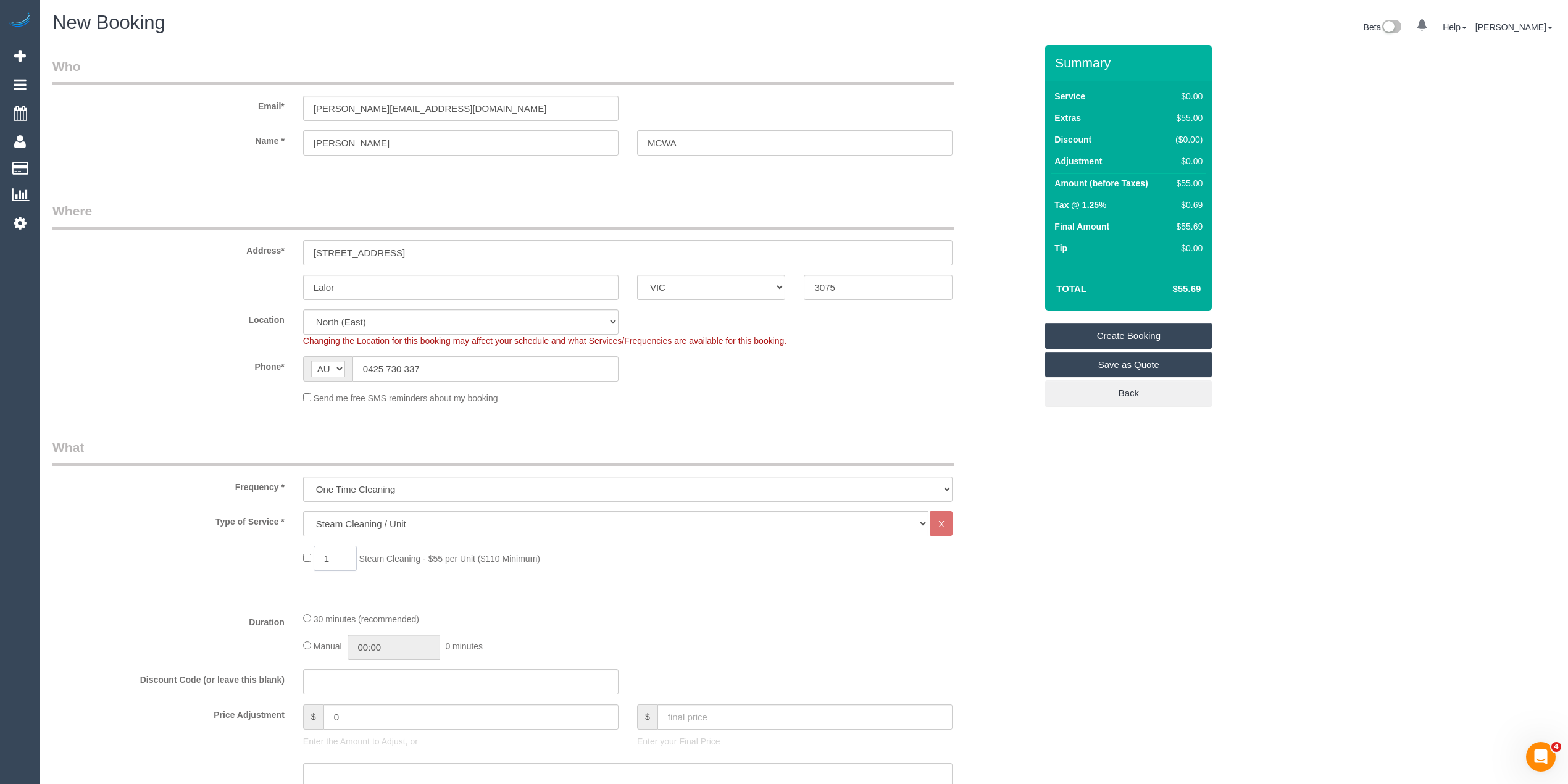
drag, startPoint x: 332, startPoint y: 550, endPoint x: 290, endPoint y: 551, distance: 42.0
click at [290, 551] on div "1 Steam Cleaning - $55 per Unit ($110 Minimum)" at bounding box center [544, 561] width 1002 height 32
type input "8"
drag, startPoint x: 351, startPoint y: 714, endPoint x: 286, endPoint y: 729, distance: 66.7
click at [286, 729] on div "Price Adjustment $ 0 Enter the Amount to Adjust, or $ Enter your Final Price" at bounding box center [544, 729] width 1002 height 49
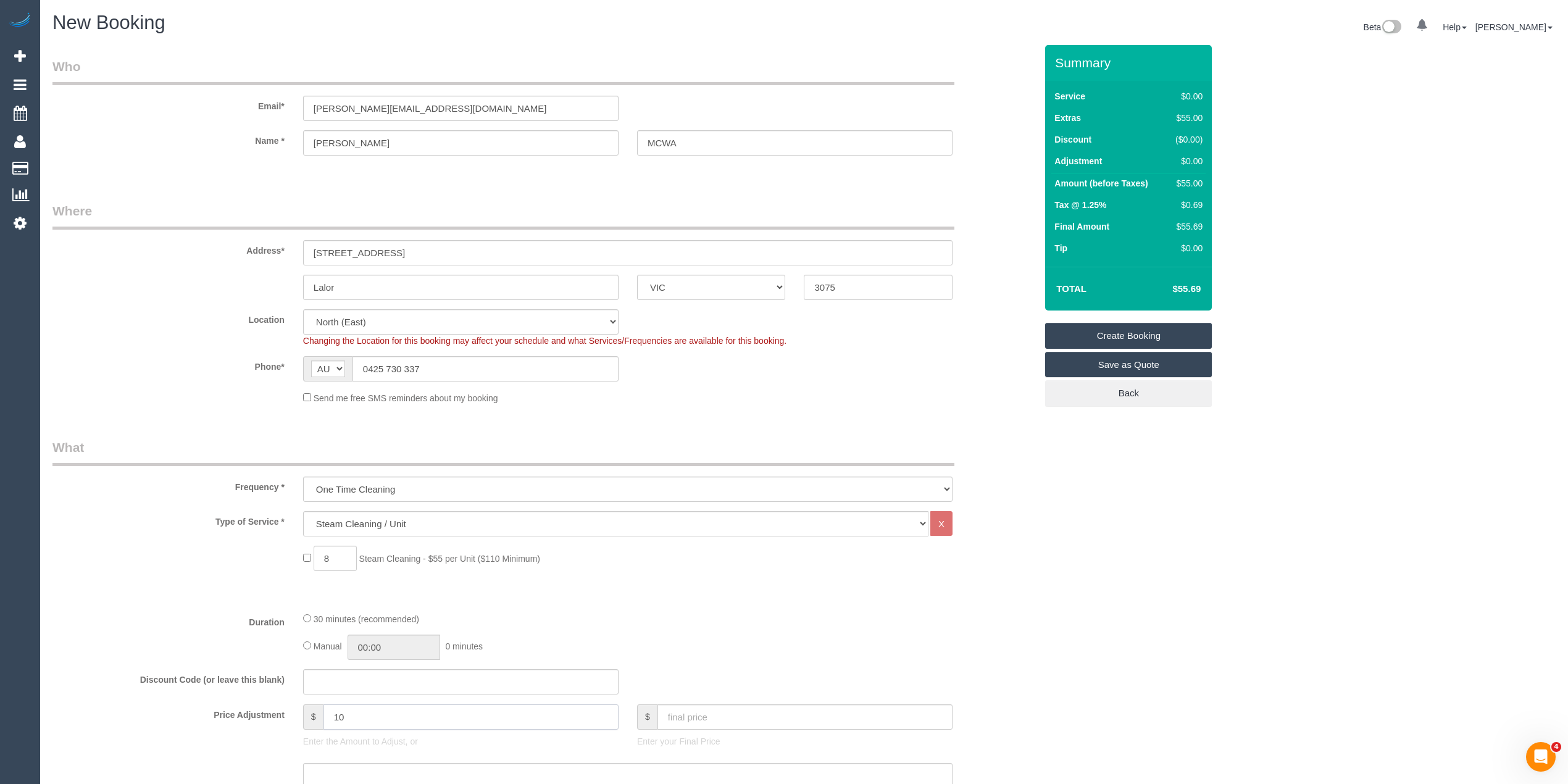
type input "10"
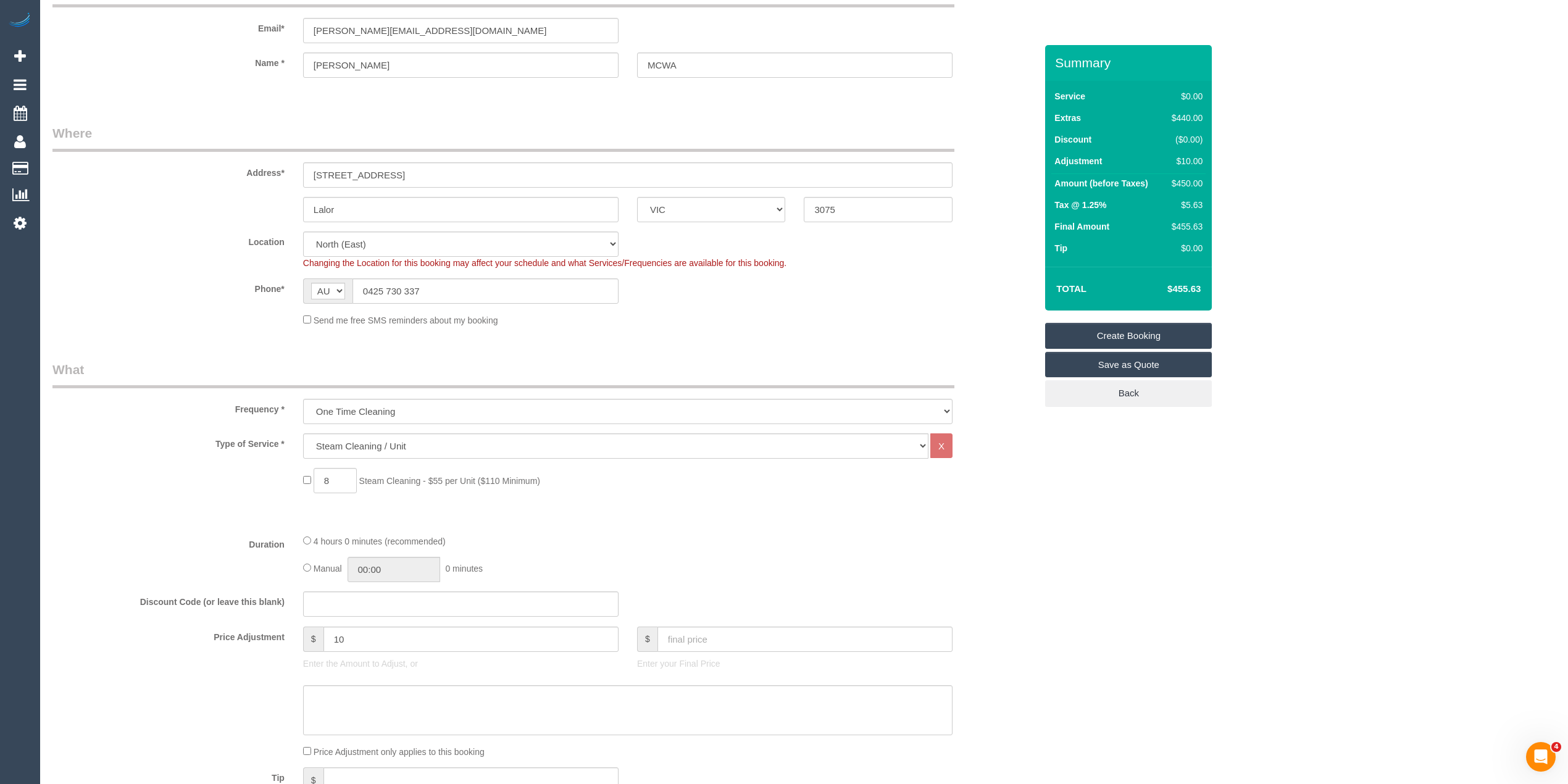
scroll to position [137, 0]
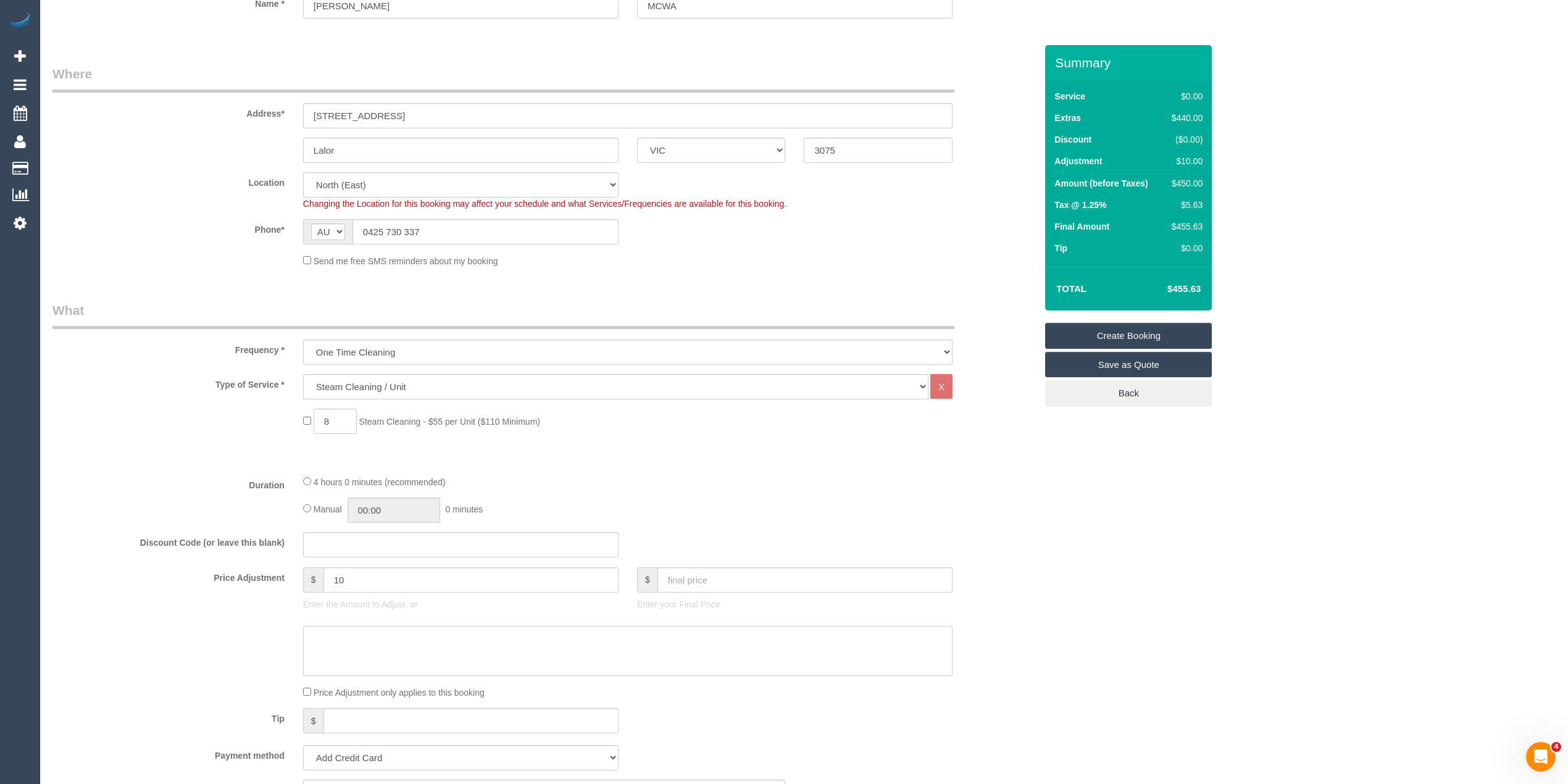
click at [353, 640] on textarea at bounding box center [627, 651] width 649 height 50
type textarea "$10 for steam cleaning total of $450 - CG"
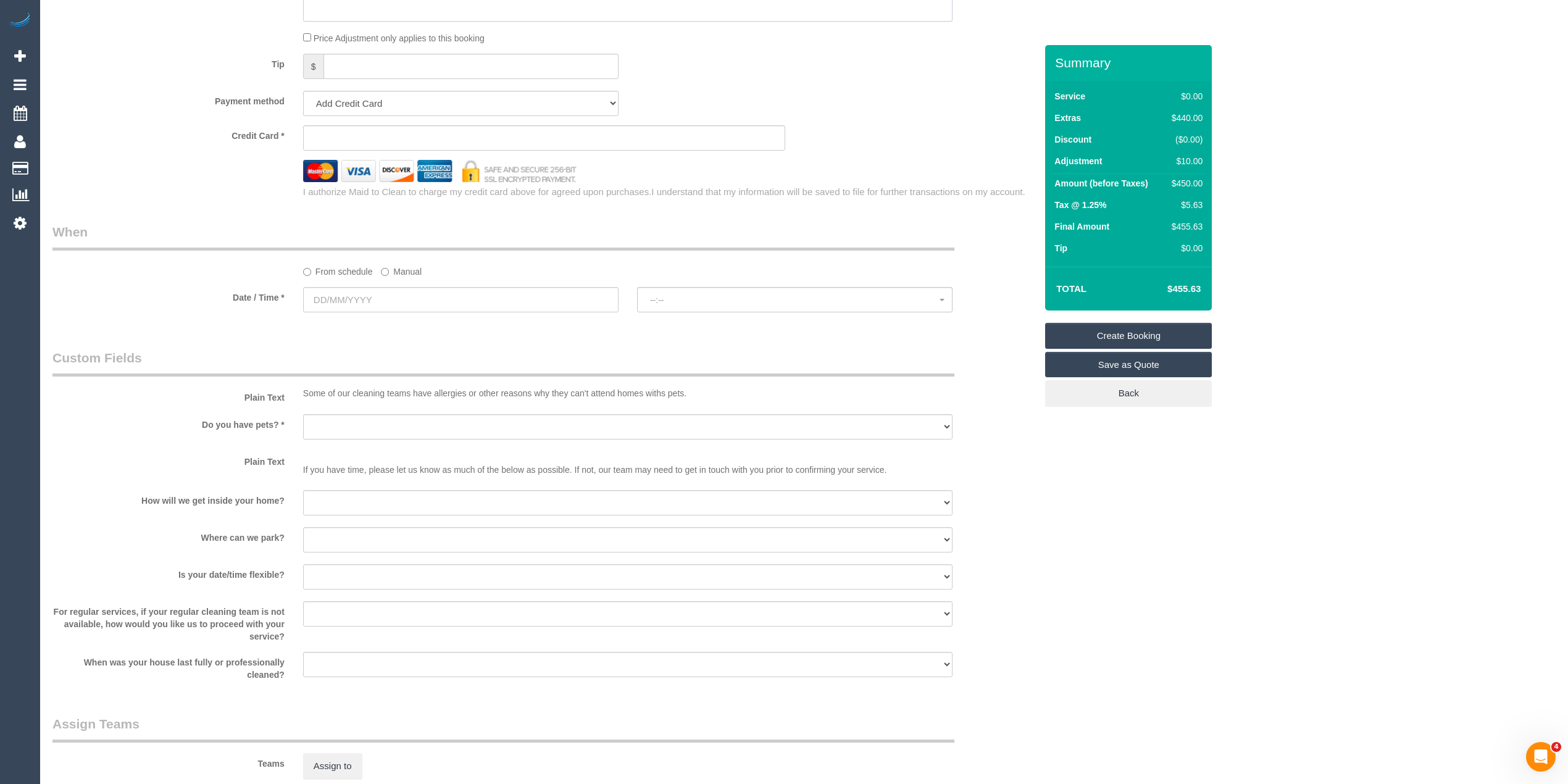
scroll to position [1113, 0]
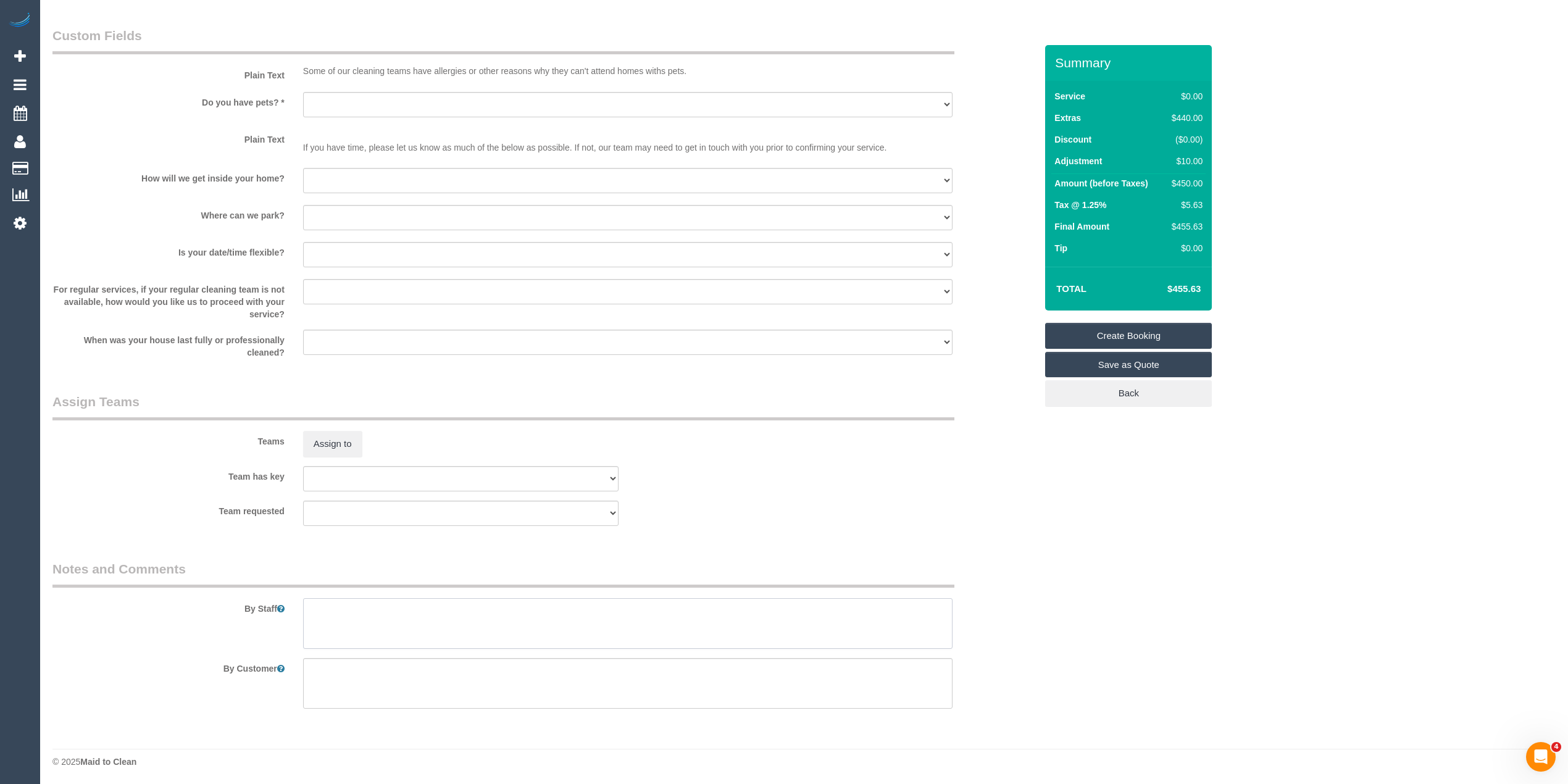
click at [412, 603] on textarea at bounding box center [627, 623] width 649 height 50
paste textarea "1 x Recliner - $55 1 x 2.5 seater couch - $165 1 x Double Size Mattress - $120 …"
click at [418, 640] on textarea at bounding box center [627, 623] width 649 height 50
click at [470, 622] on textarea at bounding box center [627, 623] width 649 height 50
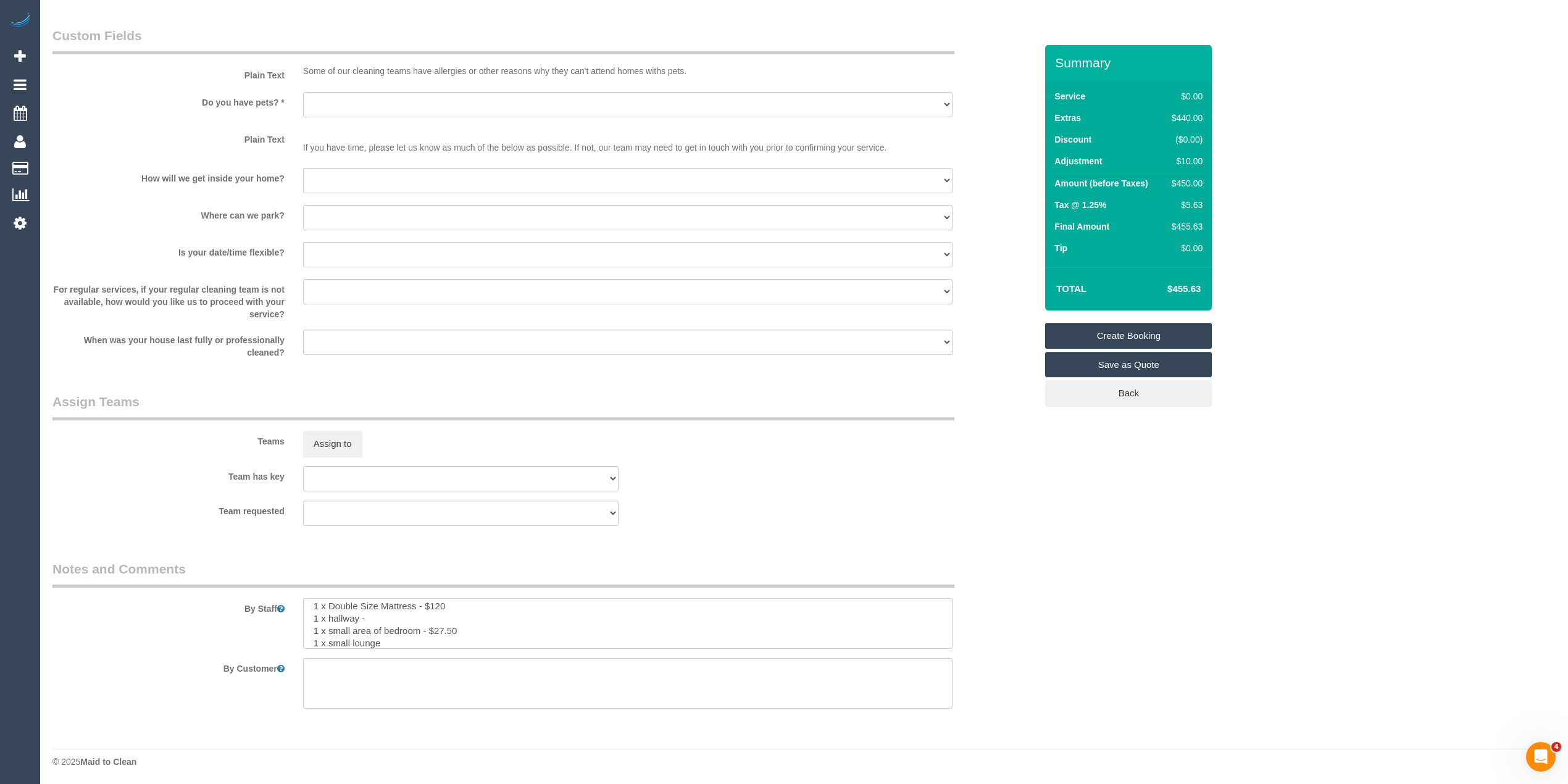
click at [477, 623] on textarea at bounding box center [627, 623] width 649 height 50
click at [394, 612] on textarea at bounding box center [627, 623] width 649 height 50
click at [470, 605] on textarea at bounding box center [627, 623] width 649 height 50
click at [446, 621] on textarea at bounding box center [627, 623] width 649 height 50
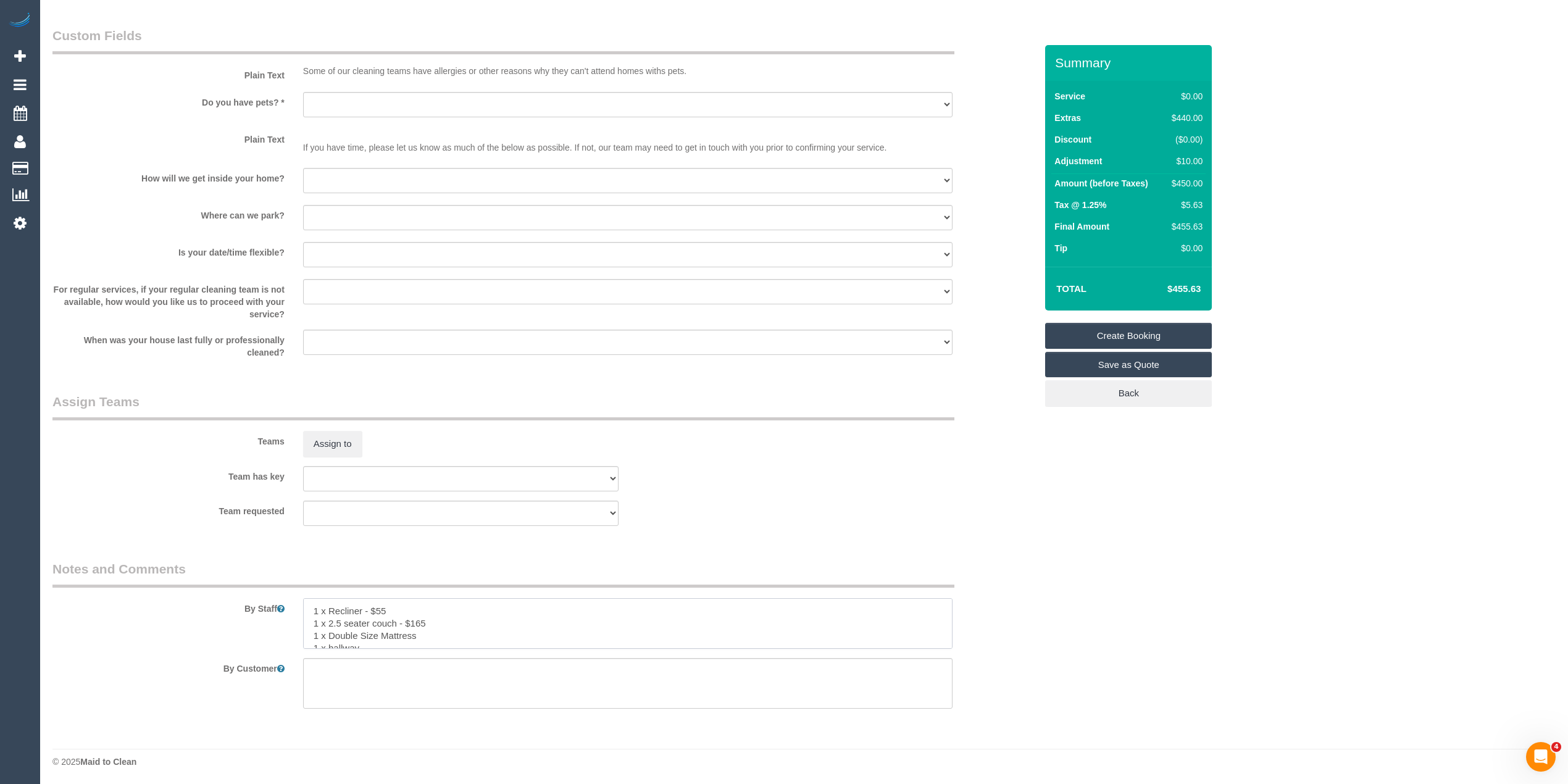
click at [425, 622] on textarea at bounding box center [627, 623] width 649 height 50
click at [386, 609] on textarea at bounding box center [627, 623] width 649 height 50
type textarea "1 x Recliner 1 x 2.5 seater couch 1 x Double Size Mattress 1 x hallway 1 x smal…"
click at [335, 99] on select "Yes - Cats Yes - Dogs No pets Yes - Dogs and Cats Yes - Other" at bounding box center [627, 104] width 649 height 26
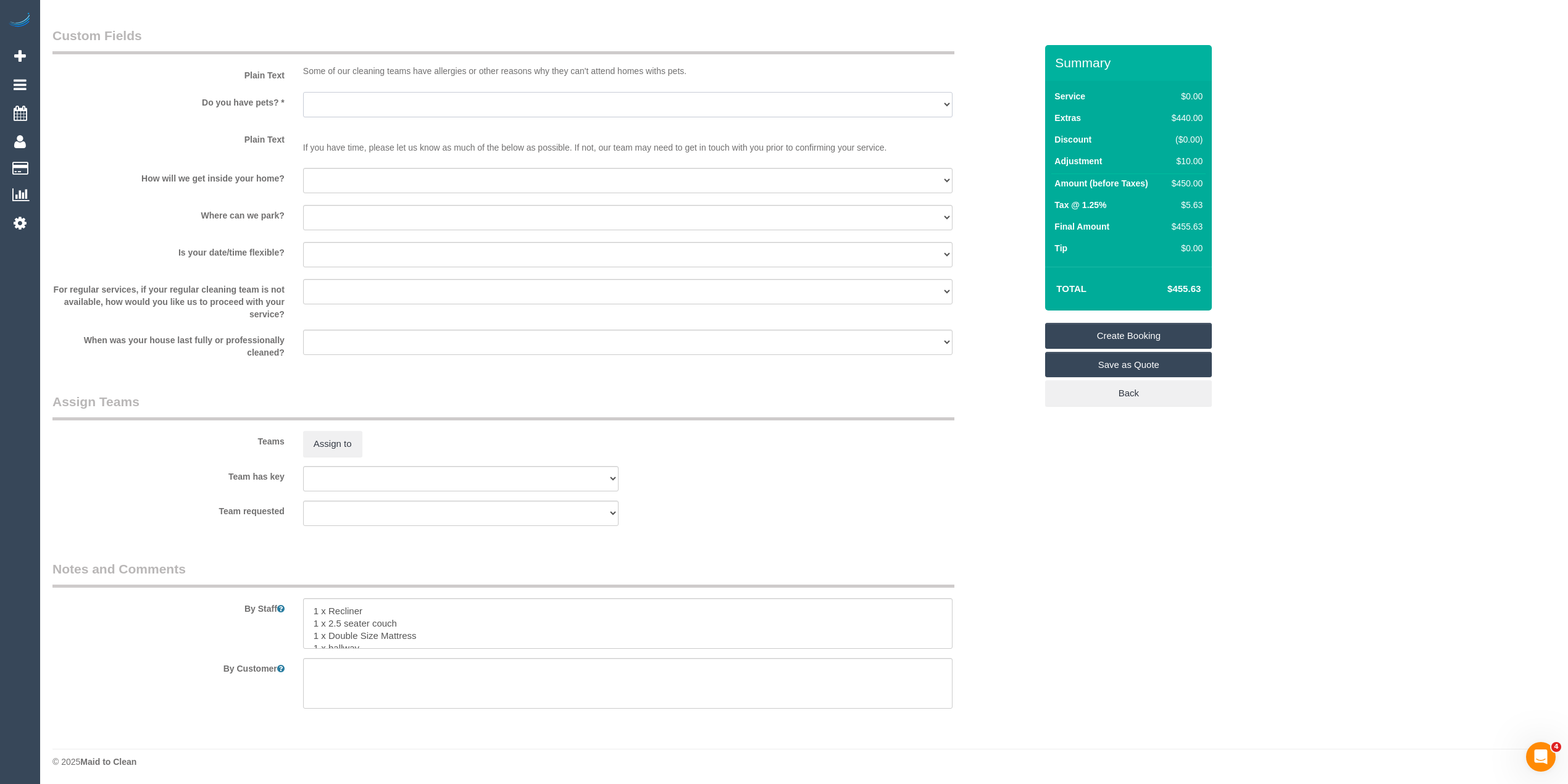
select select "number:28"
click at [303, 92] on select "Yes - Cats Yes - Dogs No pets Yes - Dogs and Cats Yes - Other" at bounding box center [627, 104] width 649 height 26
drag, startPoint x: 361, startPoint y: 174, endPoint x: 366, endPoint y: 189, distance: 15.8
click at [361, 174] on select "I will be home Key will be left (please provide details below) Lock box/Access …" at bounding box center [627, 181] width 649 height 26
select select "number:14"
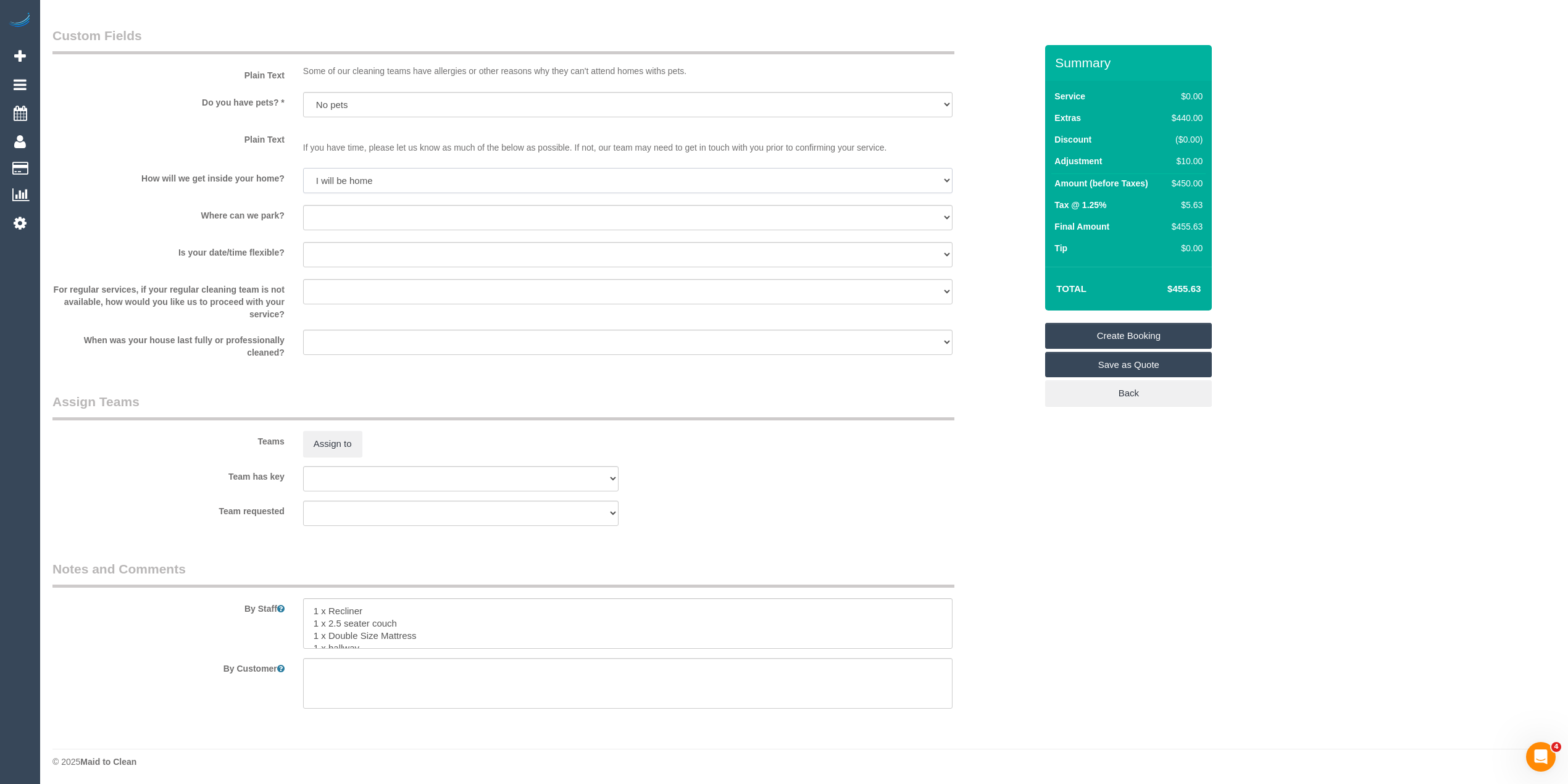
click at [303, 168] on select "I will be home Key will be left (please provide details below) Lock box/Access …" at bounding box center [627, 181] width 649 height 26
click at [350, 216] on select "I will provide parking on-site Free street parking Paid street parking (cost wi…" at bounding box center [627, 218] width 649 height 26
select select "number:18"
click at [303, 205] on select "I will provide parking on-site Free street parking Paid street parking (cost wi…" at bounding box center [627, 218] width 649 height 26
click at [351, 248] on select "Yes - date and time Yes - date but not time Yes - time but not date No - No fle…" at bounding box center [627, 255] width 649 height 26
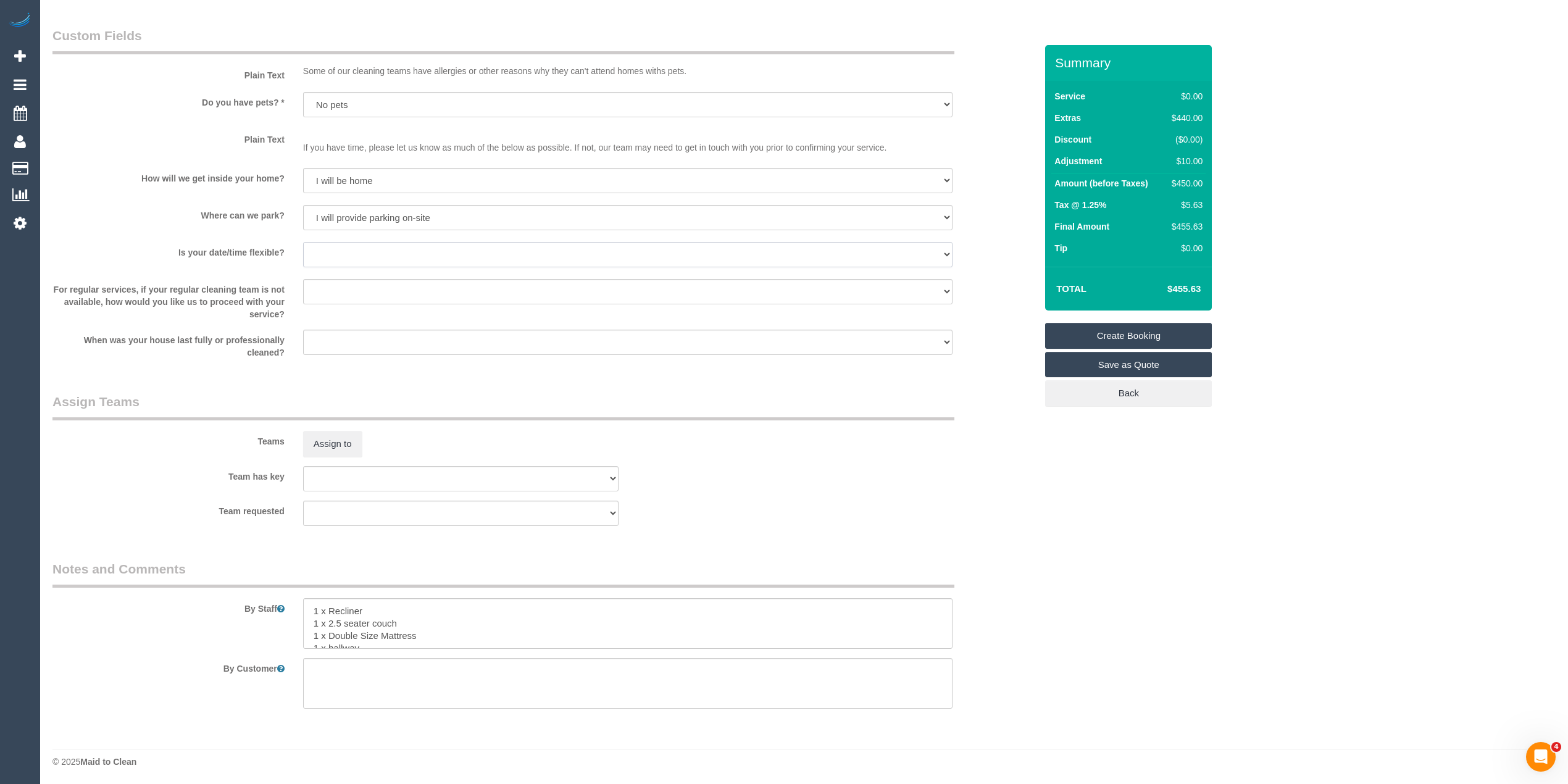
select select "number:24"
click at [303, 242] on select "Yes - date and time Yes - date but not time Yes - time but not date No - No fle…" at bounding box center [627, 255] width 649 height 26
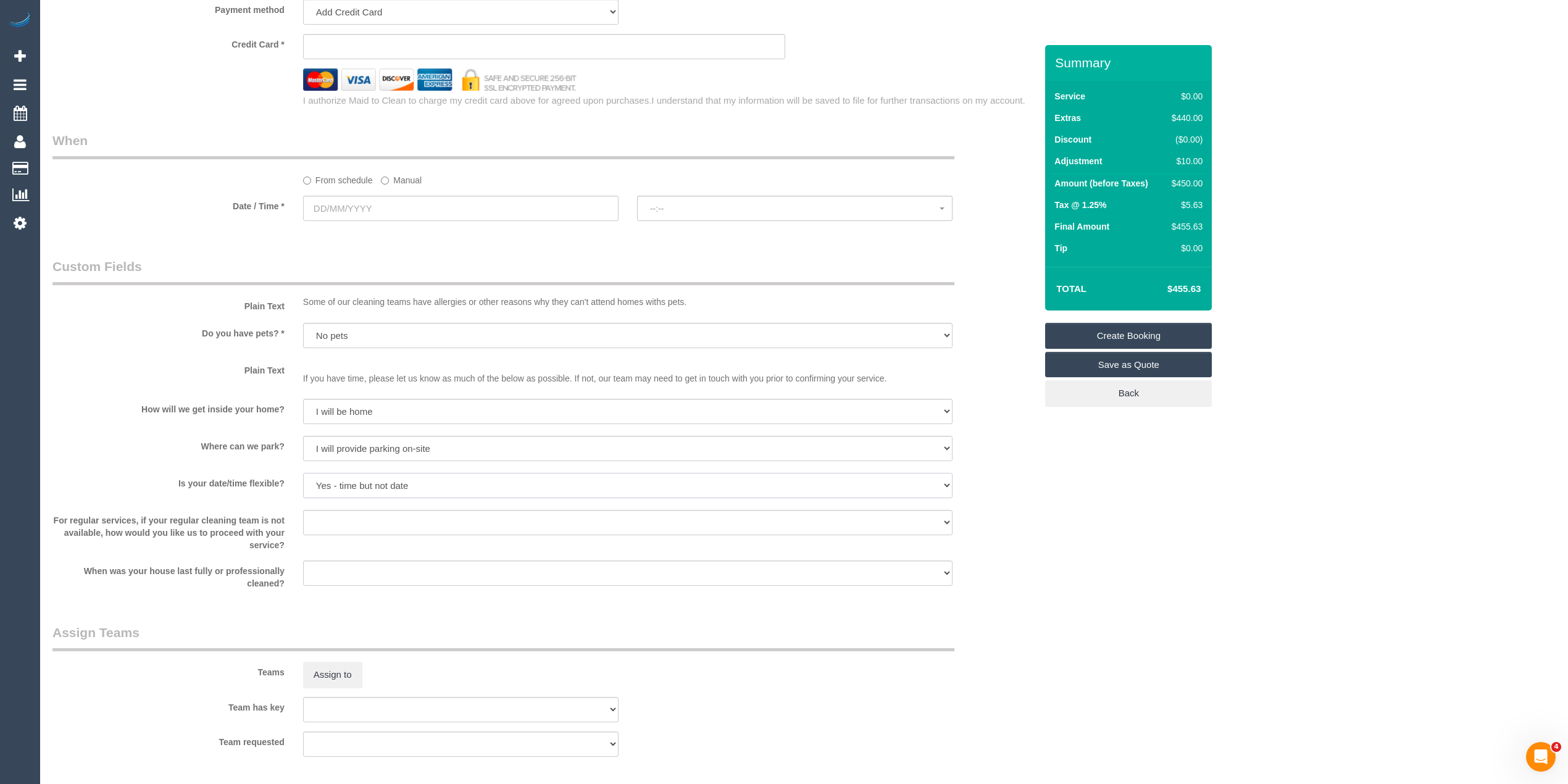
scroll to position [839, 0]
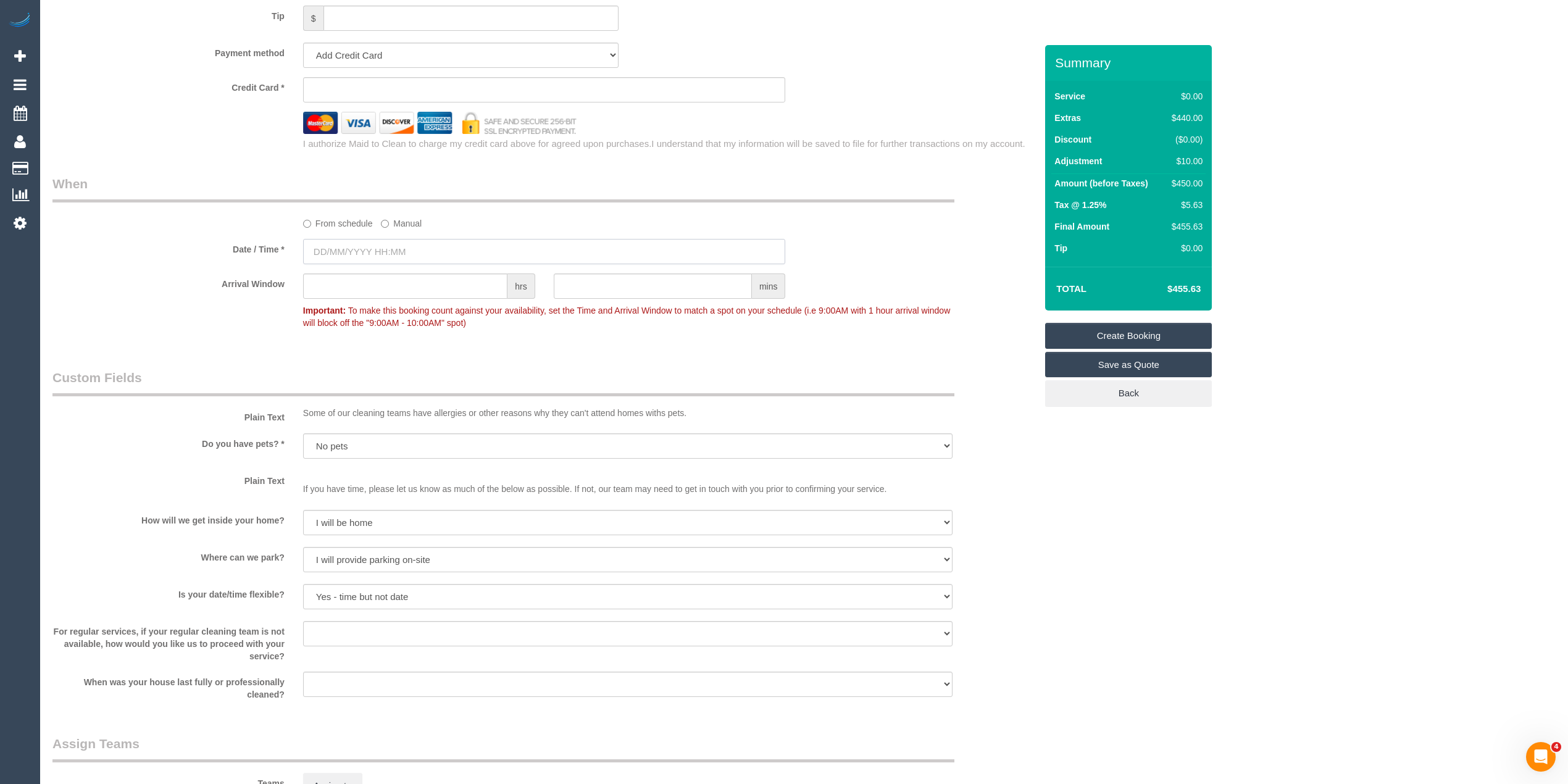
click at [366, 249] on input "text" at bounding box center [544, 251] width 483 height 26
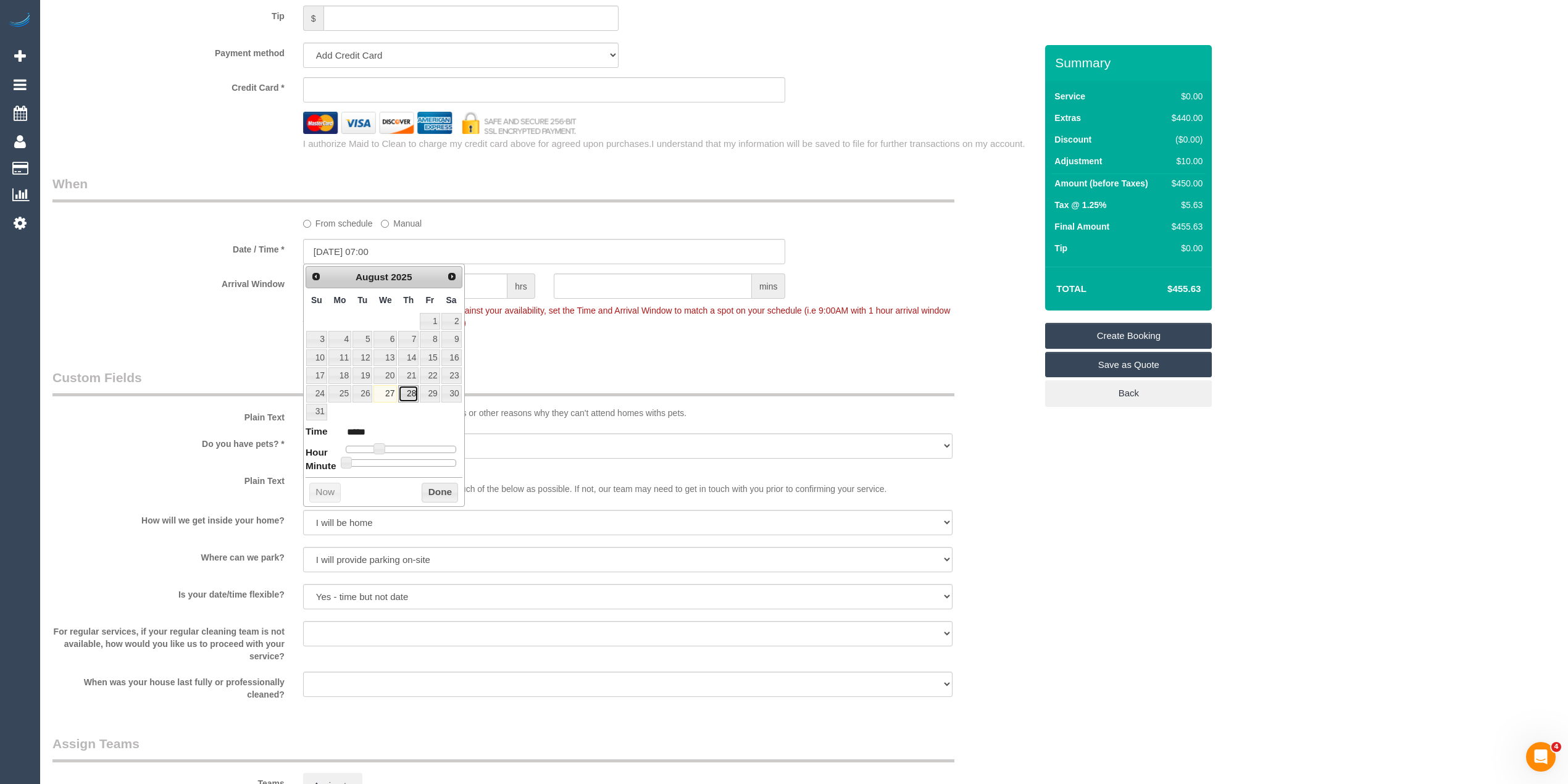
click at [409, 391] on link "28" at bounding box center [408, 393] width 20 height 17
type input "28/08/2025 08:00"
type input "*****"
click at [388, 451] on span at bounding box center [384, 448] width 11 height 11
type input "[DATE] 09:00"
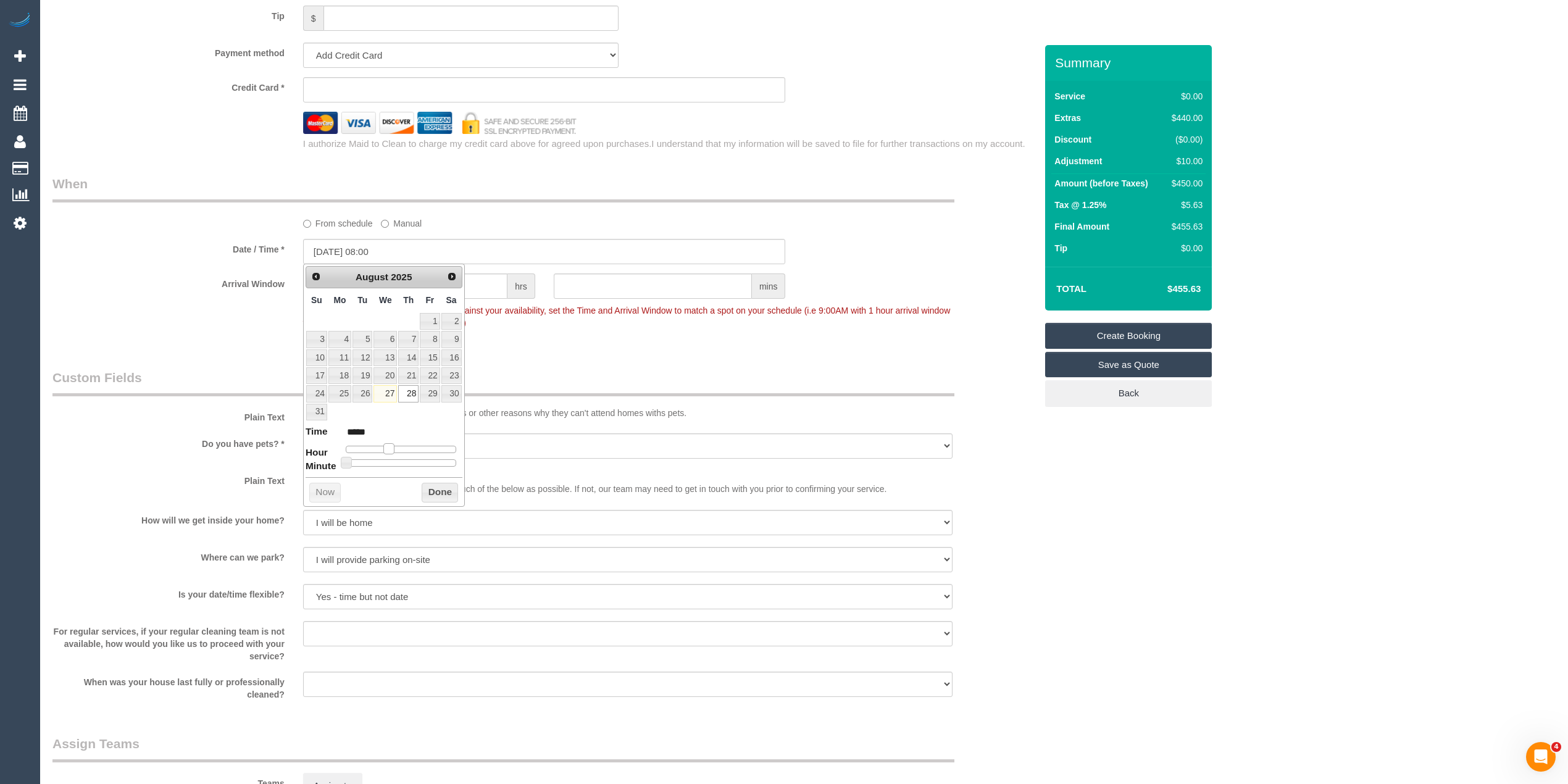
type input "*****"
drag, startPoint x: 388, startPoint y: 451, endPoint x: 395, endPoint y: 449, distance: 7.3
click at [395, 449] on div at bounding box center [400, 449] width 110 height 7
click at [1272, 588] on div "Who Email* faye.mcwa@fake.com Name * Faye Petsinis MCWA Where Address* 5 Tandar…" at bounding box center [804, 144] width 1503 height 1879
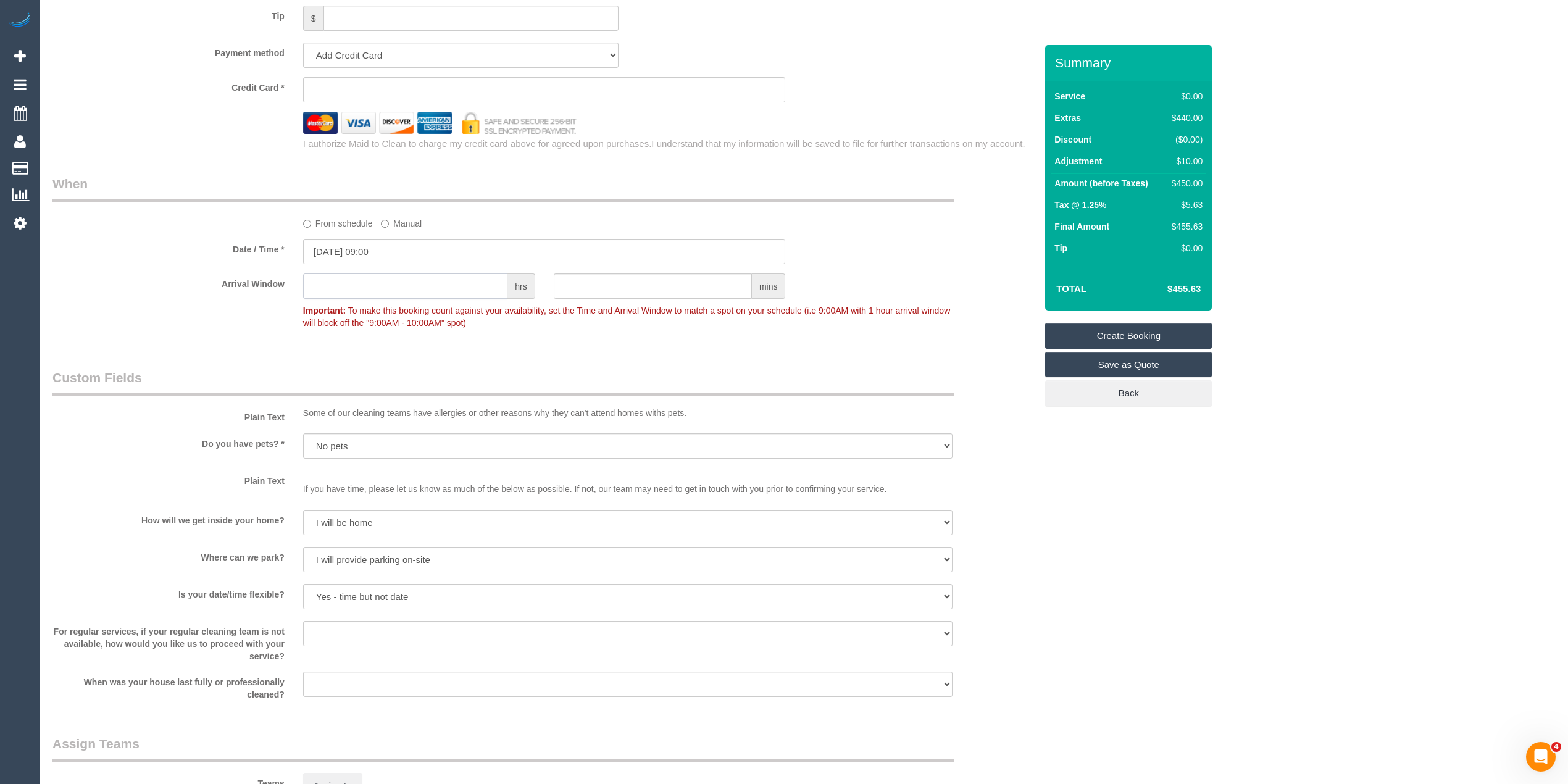
click at [362, 283] on input "text" at bounding box center [405, 285] width 204 height 26
type input "1"
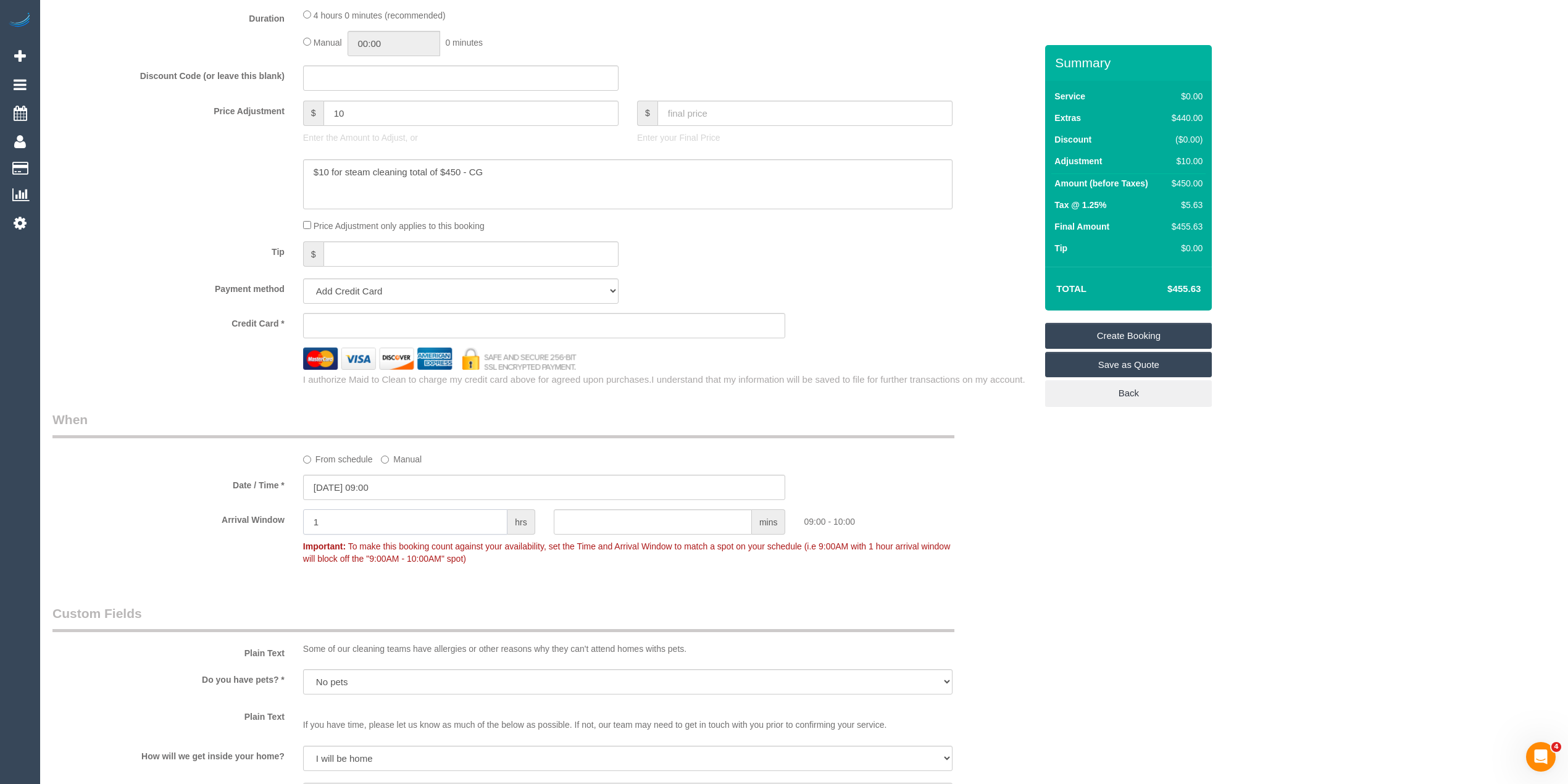
scroll to position [564, 0]
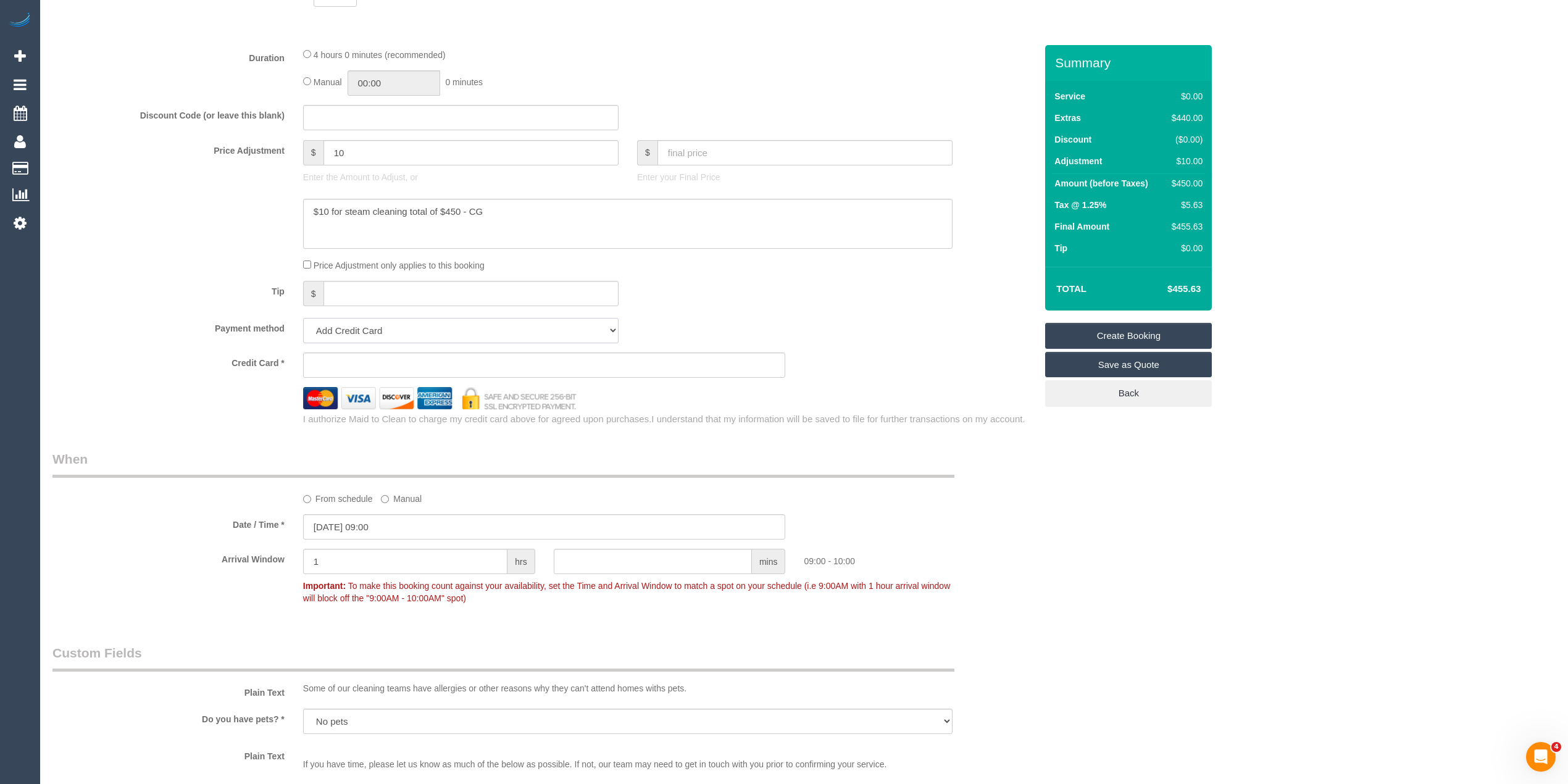
click at [366, 324] on select "Add Credit Card Cash Check Paypal" at bounding box center [461, 330] width 315 height 26
select select "string:check"
click at [303, 318] on select "Add Credit Card Cash Check Paypal" at bounding box center [461, 330] width 315 height 26
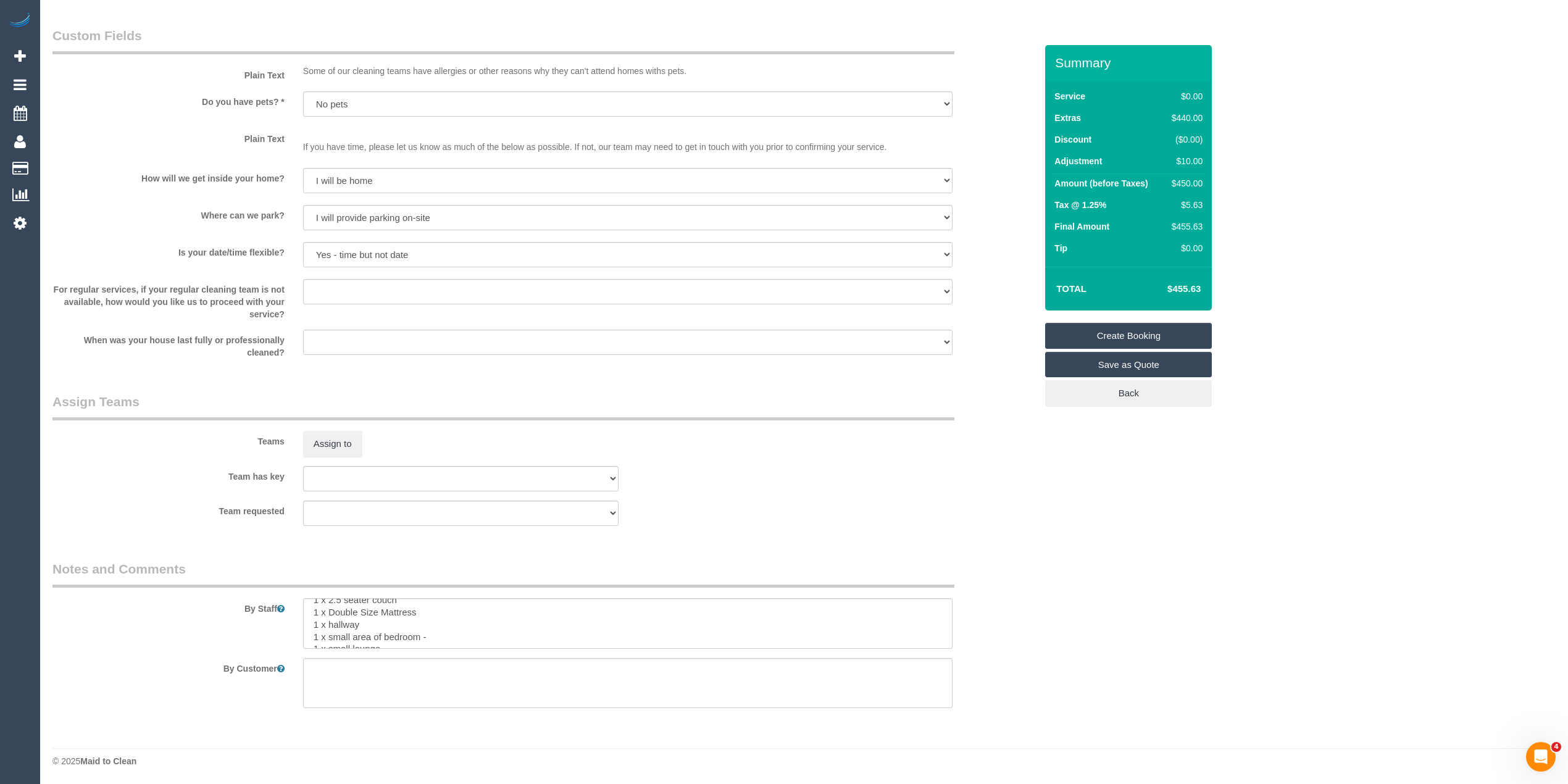
scroll to position [37, 0]
click at [430, 632] on textarea at bounding box center [627, 623] width 649 height 50
click at [440, 628] on textarea at bounding box center [627, 623] width 649 height 50
click at [445, 618] on textarea at bounding box center [627, 623] width 649 height 50
click at [427, 639] on textarea at bounding box center [627, 623] width 649 height 50
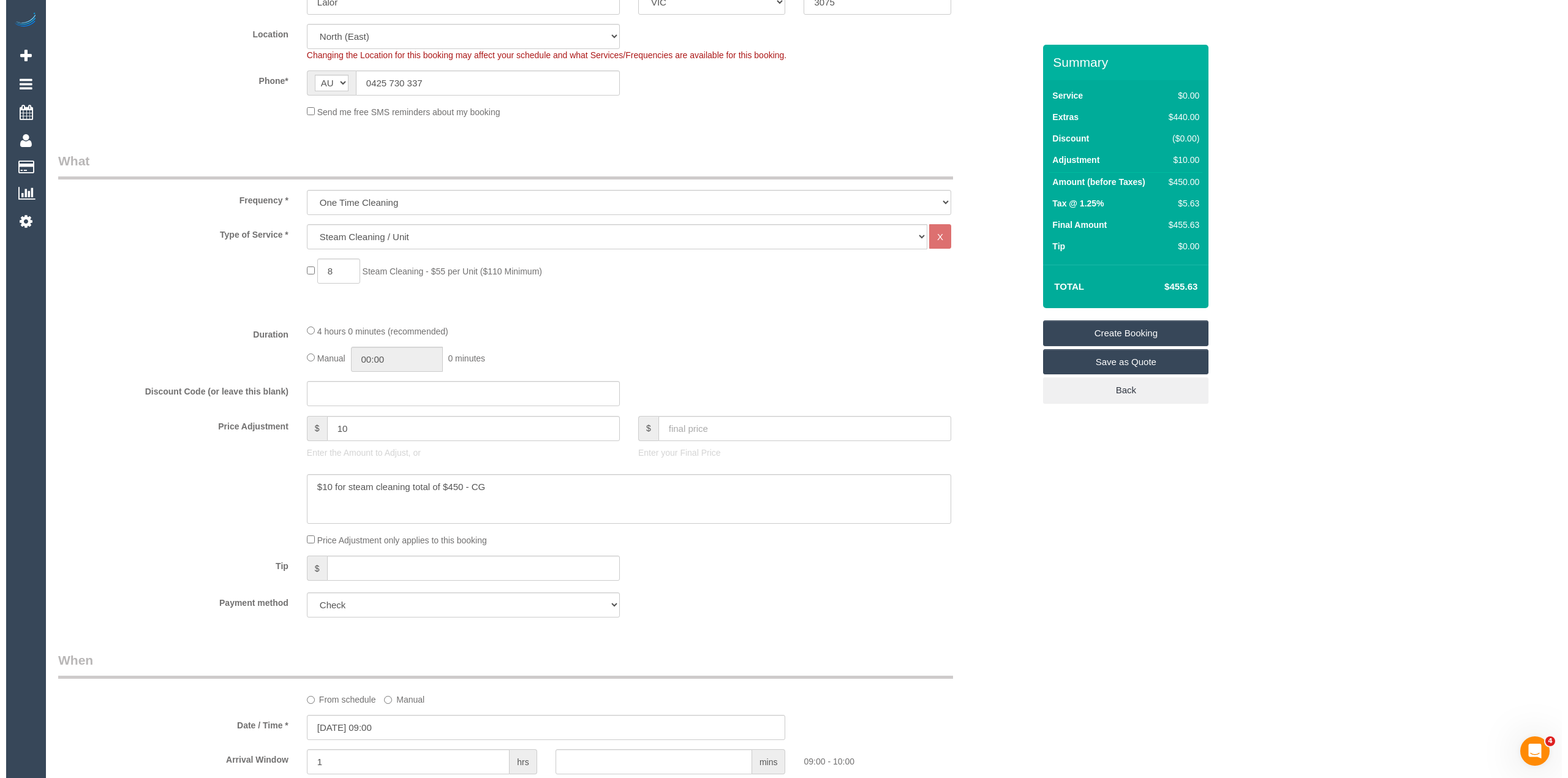
scroll to position [0, 0]
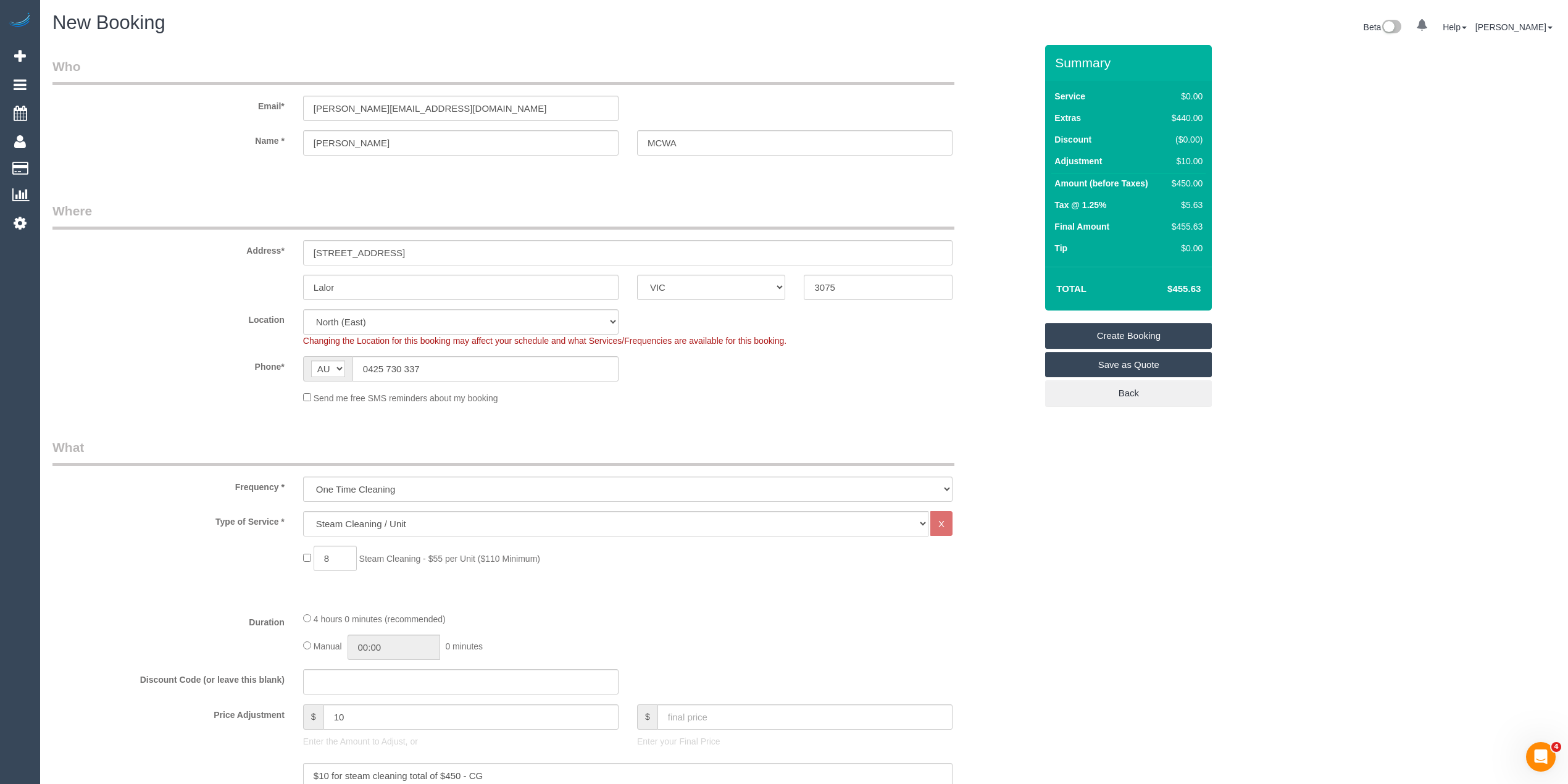
type textarea "1 x Recliner 1 x 2.5 seater couch 1 x Double Size Mattress 1 x hallway 1 x smal…"
drag, startPoint x: 452, startPoint y: 107, endPoint x: 193, endPoint y: 116, distance: 259.2
click at [193, 116] on div "Email* faye.mcwa@fake.com" at bounding box center [544, 89] width 1002 height 63
click at [1141, 329] on link "Create Booking" at bounding box center [1128, 335] width 166 height 26
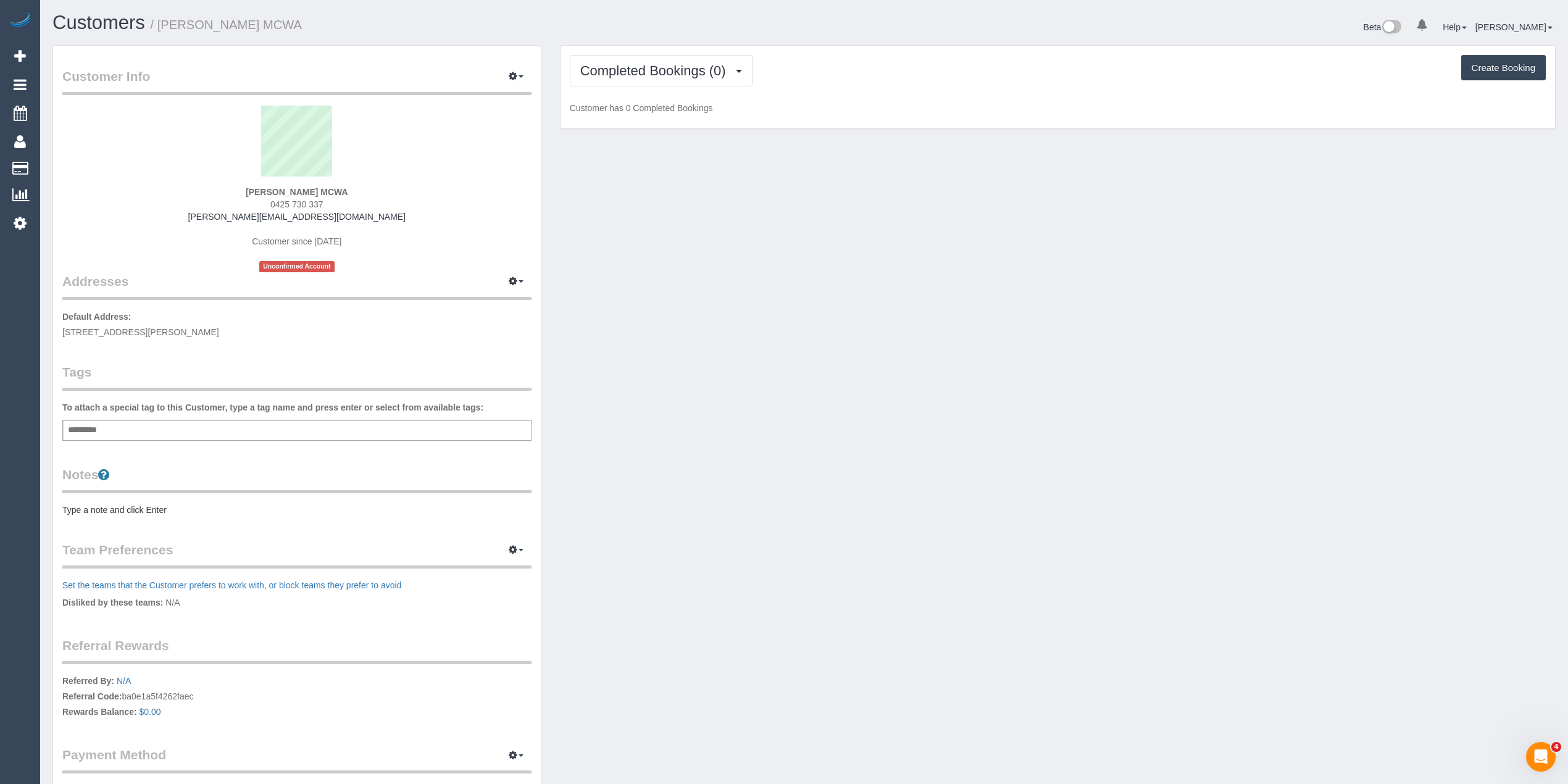
click at [166, 428] on div "Add a tag" at bounding box center [297, 430] width 470 height 21
type input "***"
type input "*******"
click at [112, 516] on div "Customer Info Edit Contact Info Send Message Email Preferences Special Sales Ta…" at bounding box center [297, 440] width 488 height 788
click at [110, 507] on pre "Type a note and click Enter" at bounding box center [297, 513] width 470 height 12
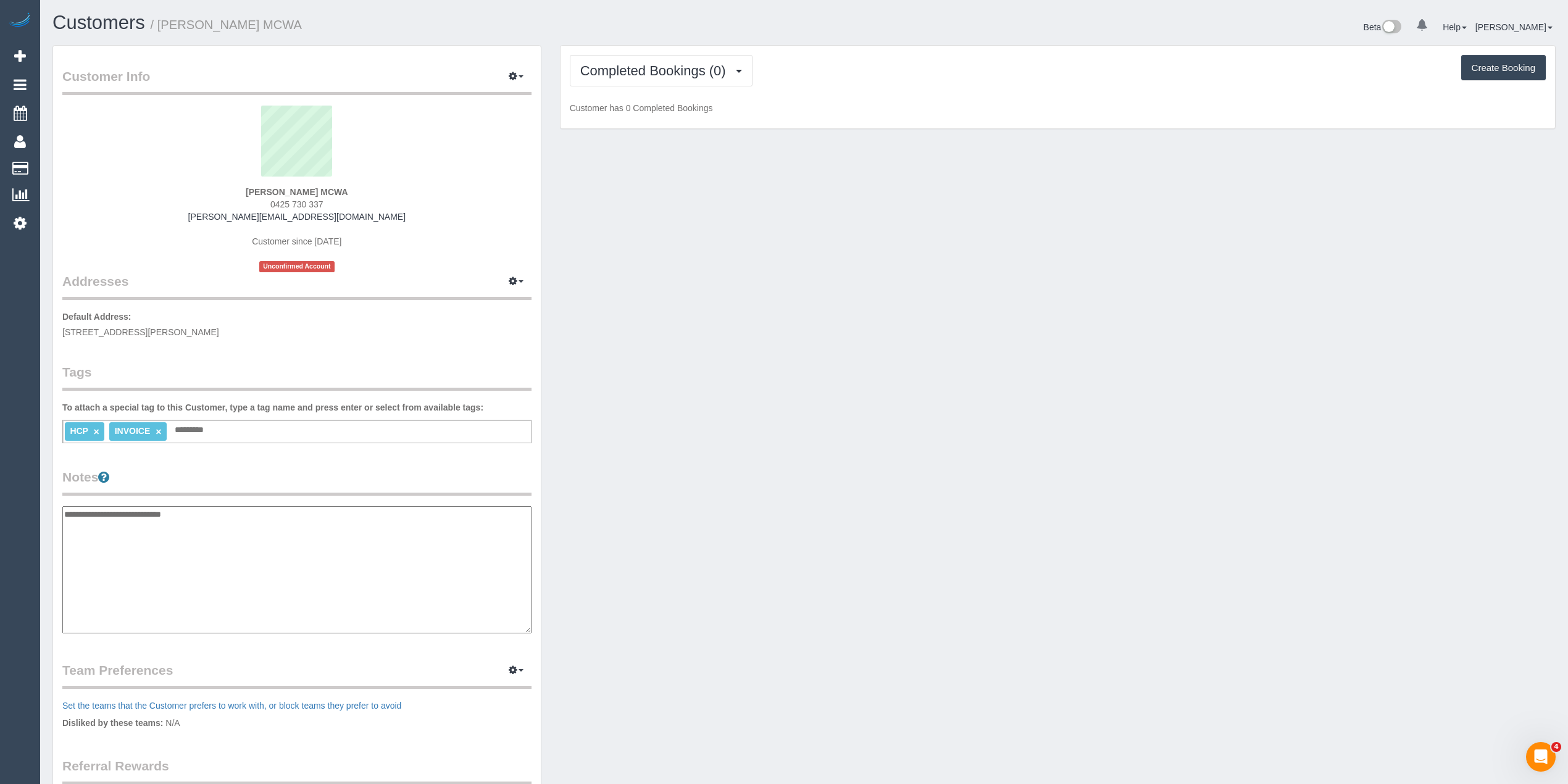
click at [65, 513] on textarea "**********" at bounding box center [297, 570] width 470 height 127
paste textarea "**********"
drag, startPoint x: 271, startPoint y: 624, endPoint x: 134, endPoint y: 625, distance: 137.0
click at [134, 625] on textarea "**********" at bounding box center [297, 570] width 469 height 128
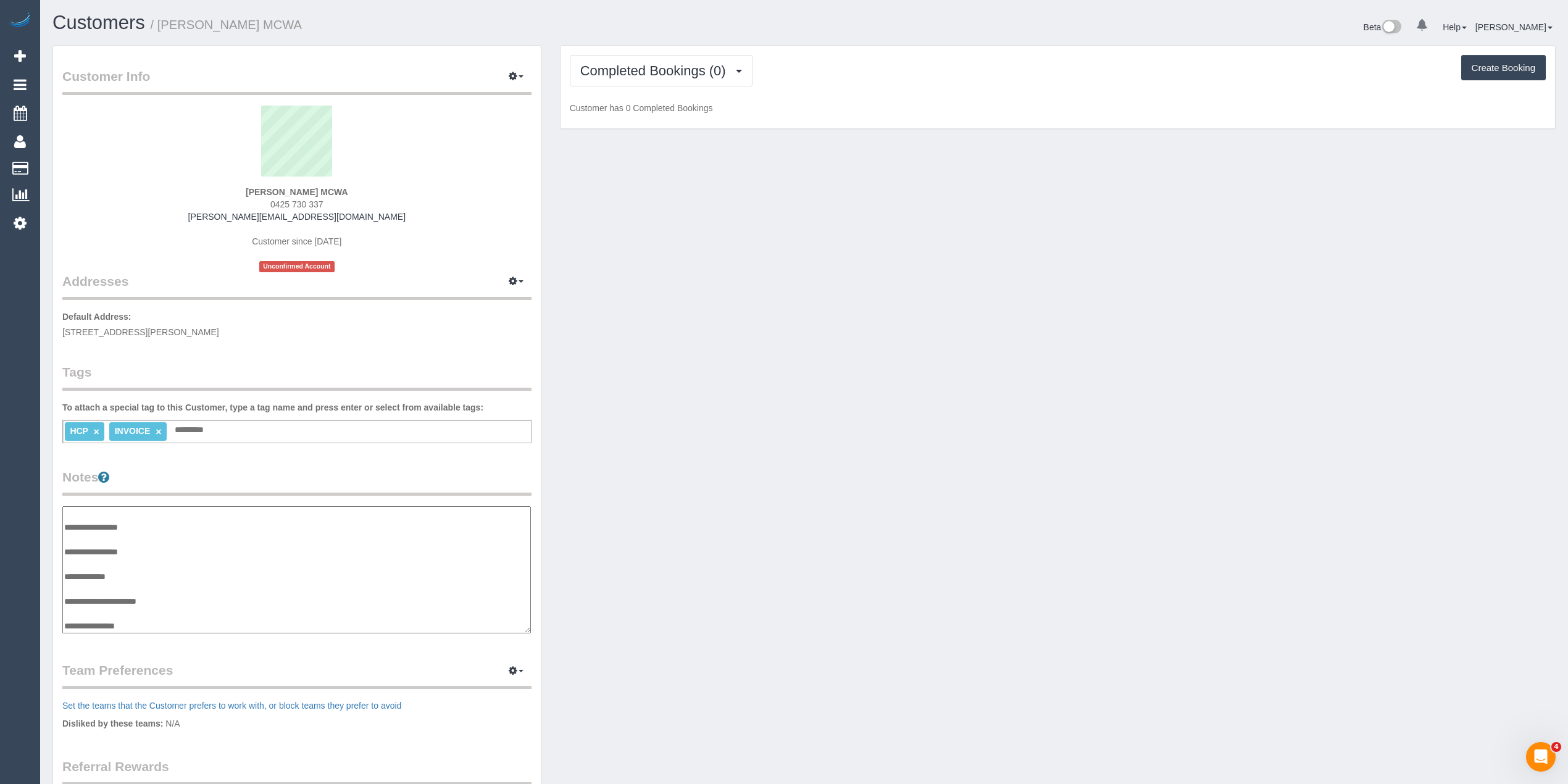
click at [188, 596] on textarea "**********" at bounding box center [297, 570] width 469 height 128
paste textarea "**********"
type textarea "**********"
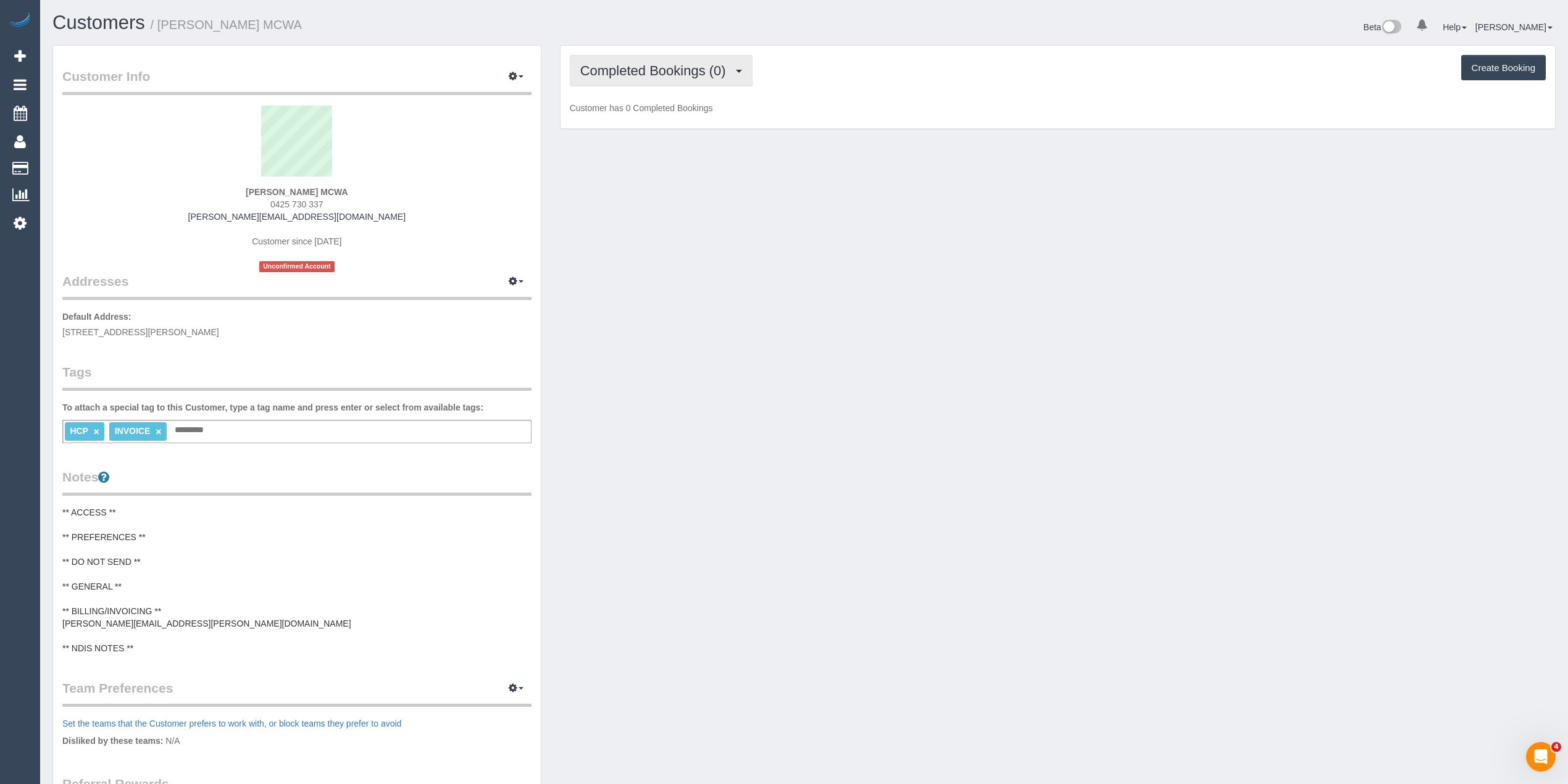
click at [642, 65] on span "Completed Bookings (0)" at bounding box center [656, 70] width 152 height 16
click at [653, 117] on link "Upcoming Bookings (1)" at bounding box center [634, 115] width 129 height 16
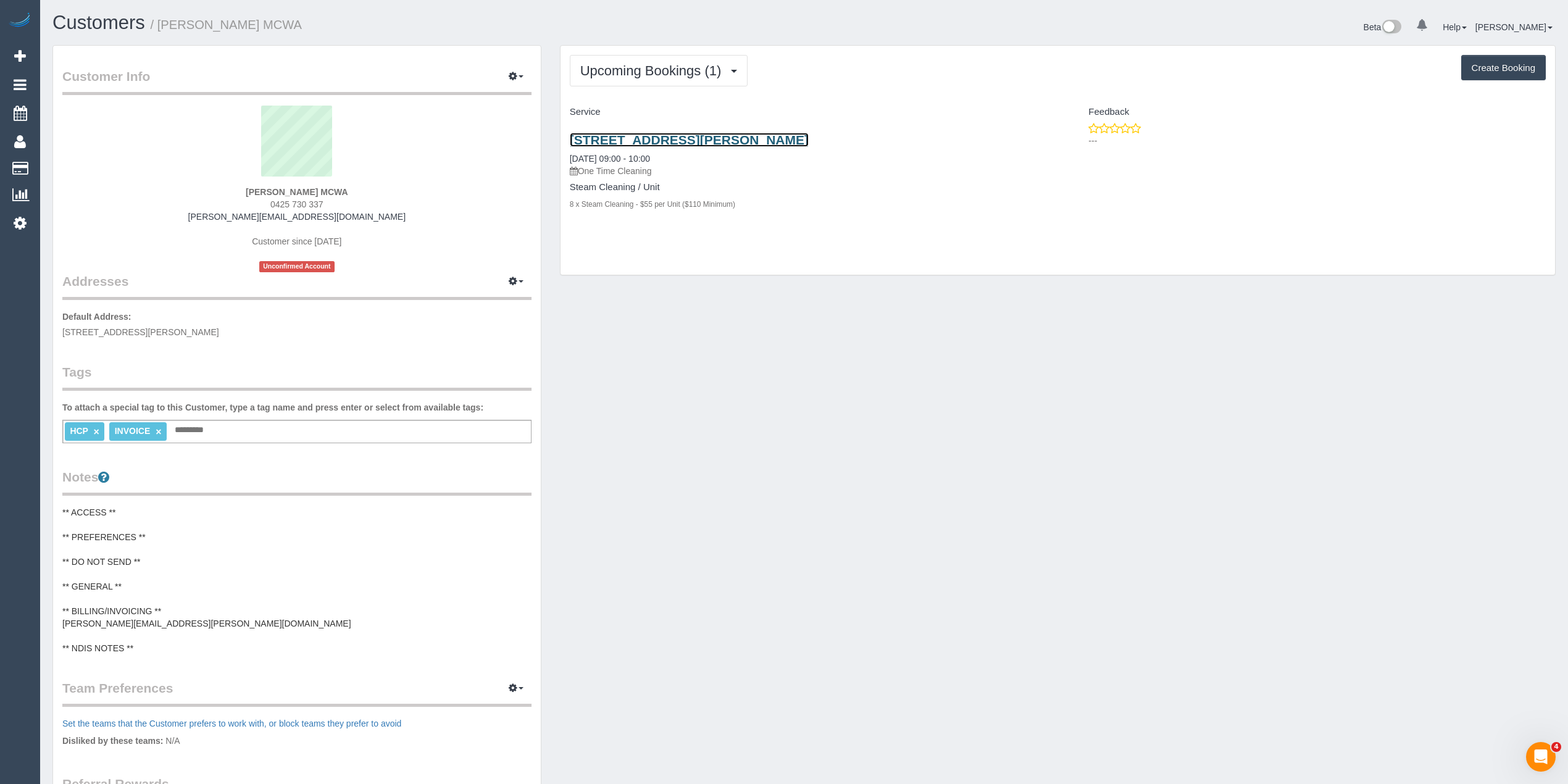
click at [676, 139] on link "5 Tandarra Crescent, Lalor, VIC 3075" at bounding box center [689, 140] width 239 height 14
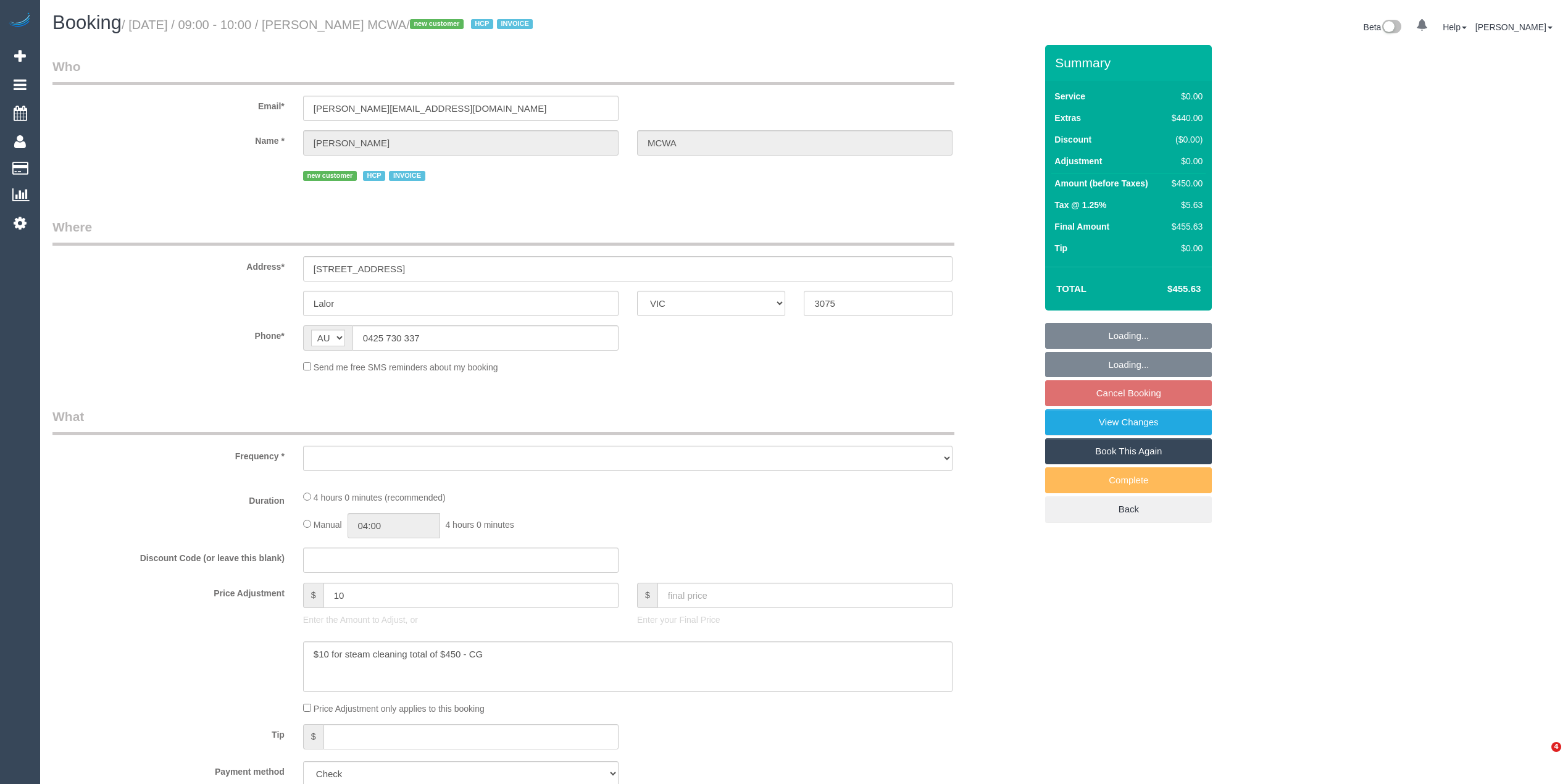
select select "VIC"
select select "object:523"
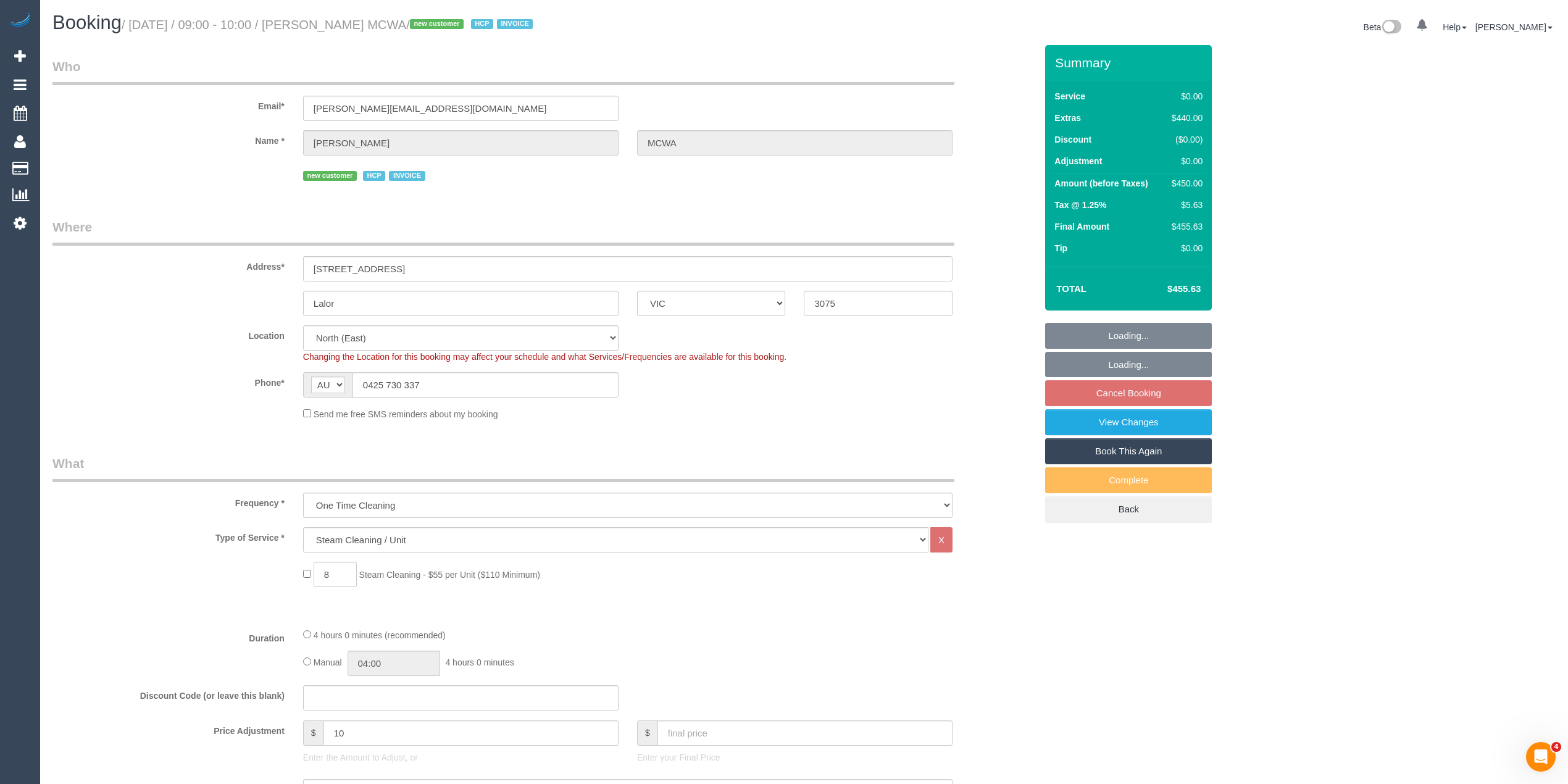
select select "number:28"
select select "number:14"
select select "number:18"
select select "number:24"
select select "object:1334"
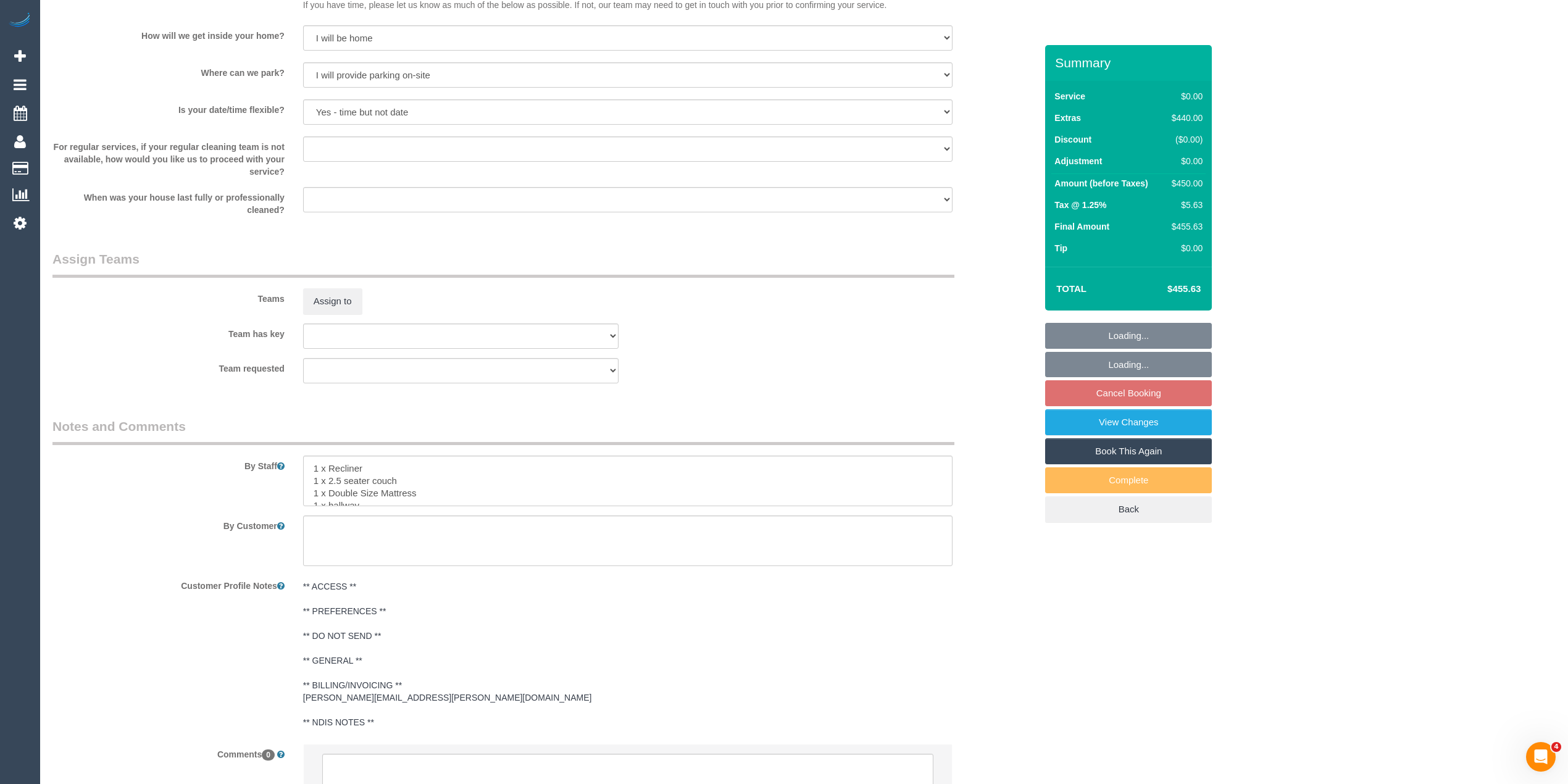
scroll to position [1373, 0]
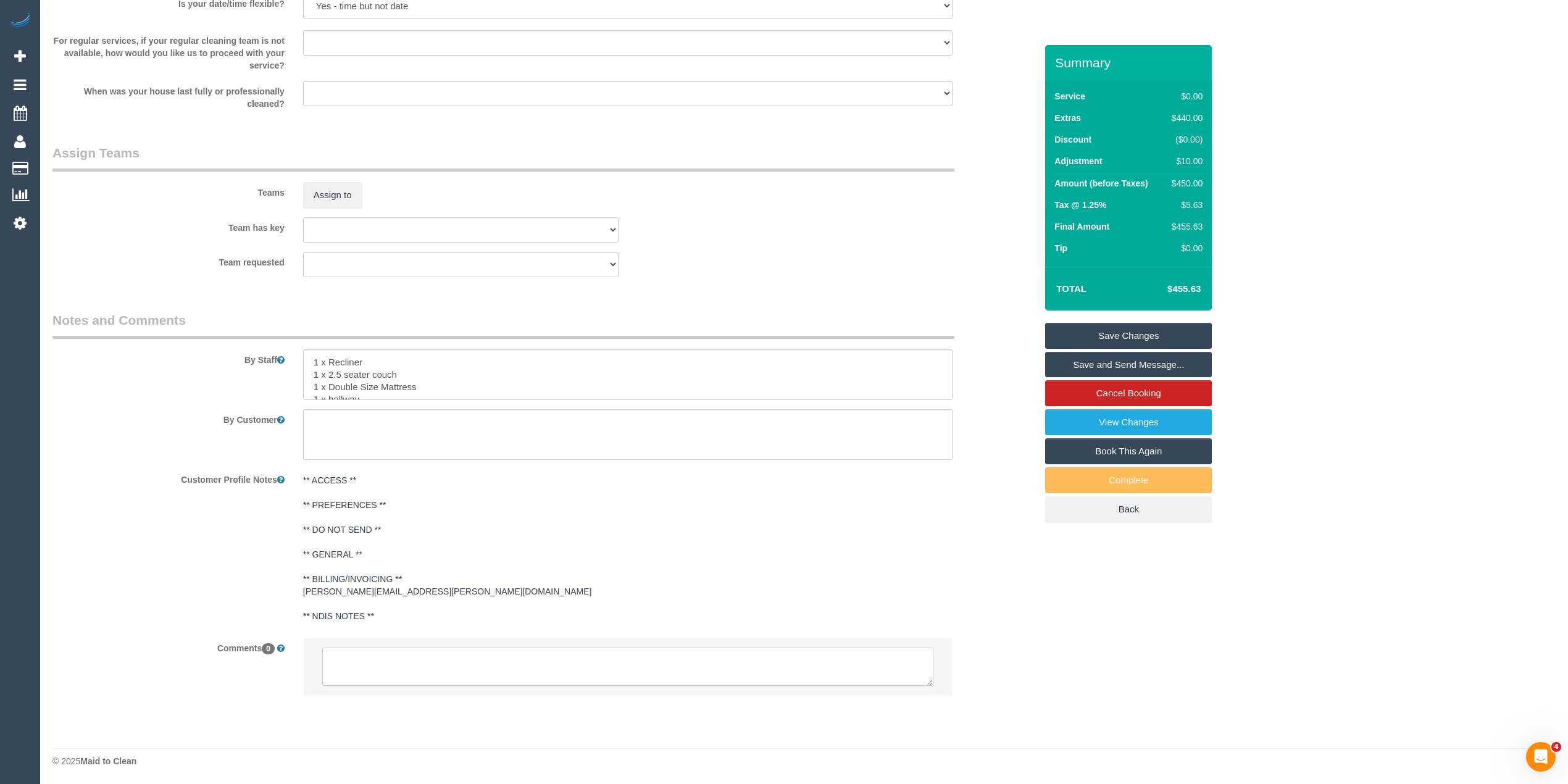
click at [437, 676] on textarea at bounding box center [628, 666] width 611 height 38
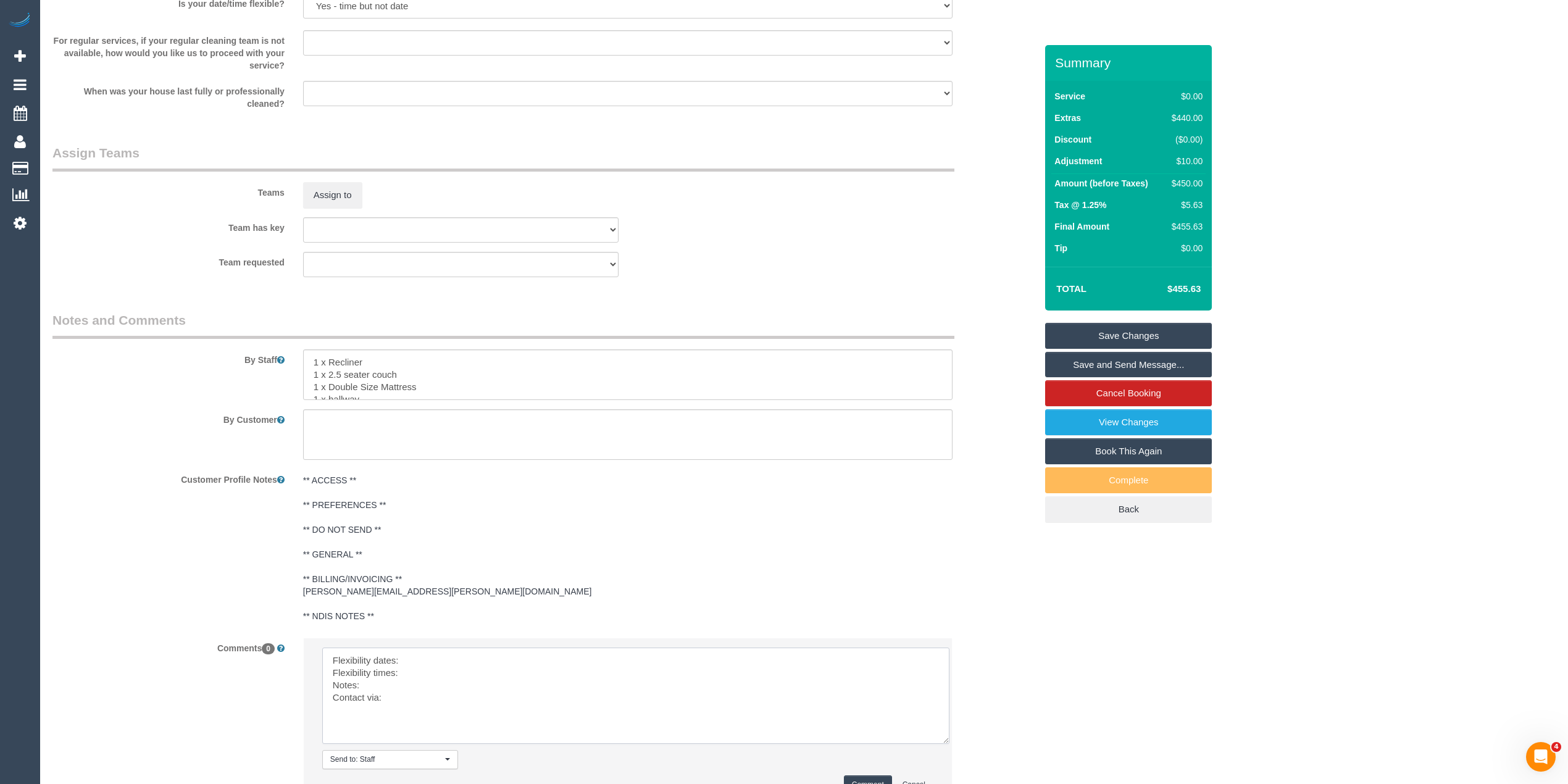
drag, startPoint x: 923, startPoint y: 676, endPoint x: 935, endPoint y: 733, distance: 58.2
click at [939, 733] on textarea at bounding box center [636, 695] width 627 height 96
click at [492, 650] on textarea at bounding box center [636, 695] width 628 height 96
click at [430, 673] on textarea at bounding box center [636, 695] width 628 height 96
click at [379, 684] on textarea at bounding box center [636, 695] width 628 height 96
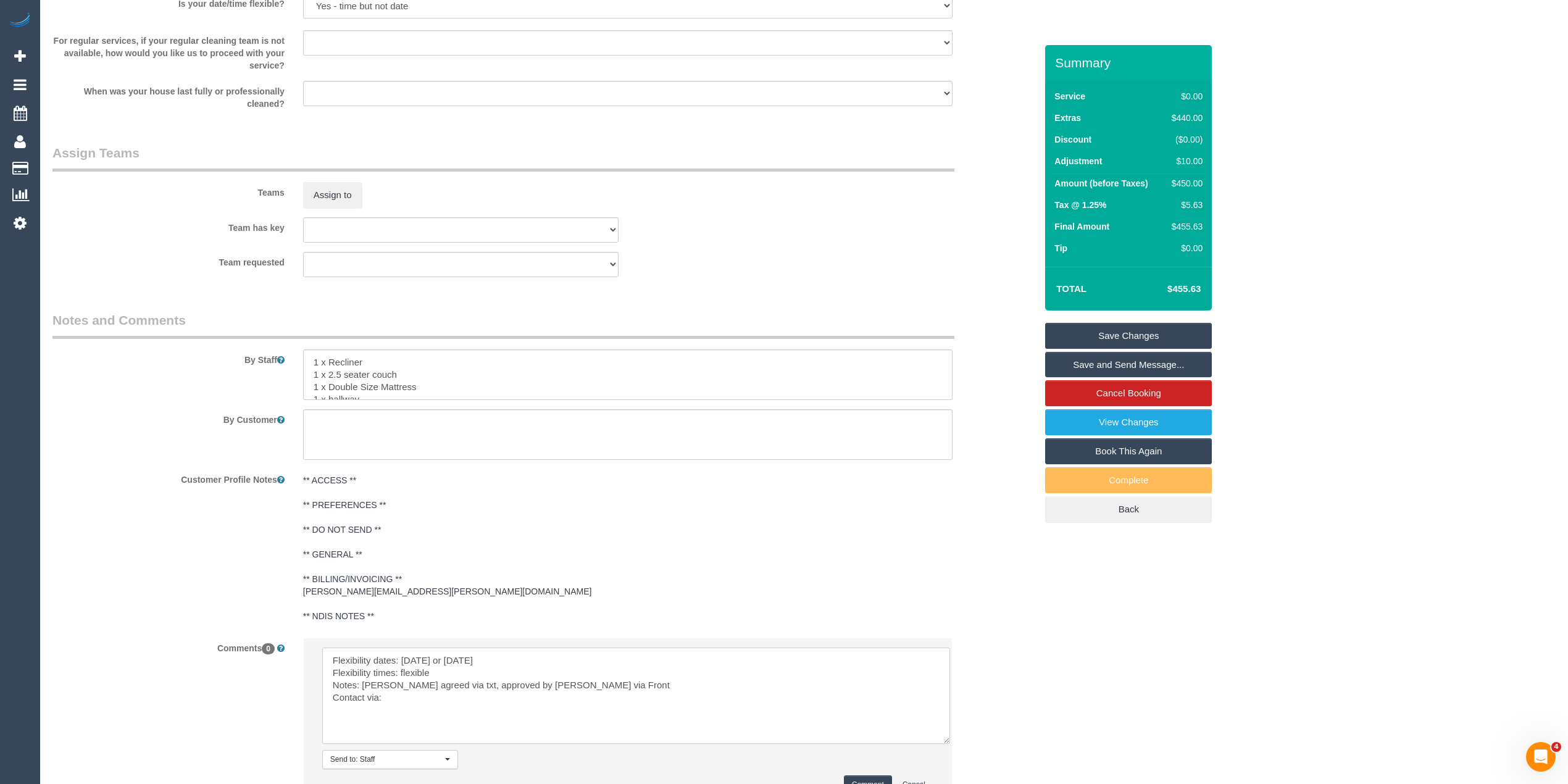
click at [401, 702] on textarea at bounding box center [636, 695] width 628 height 96
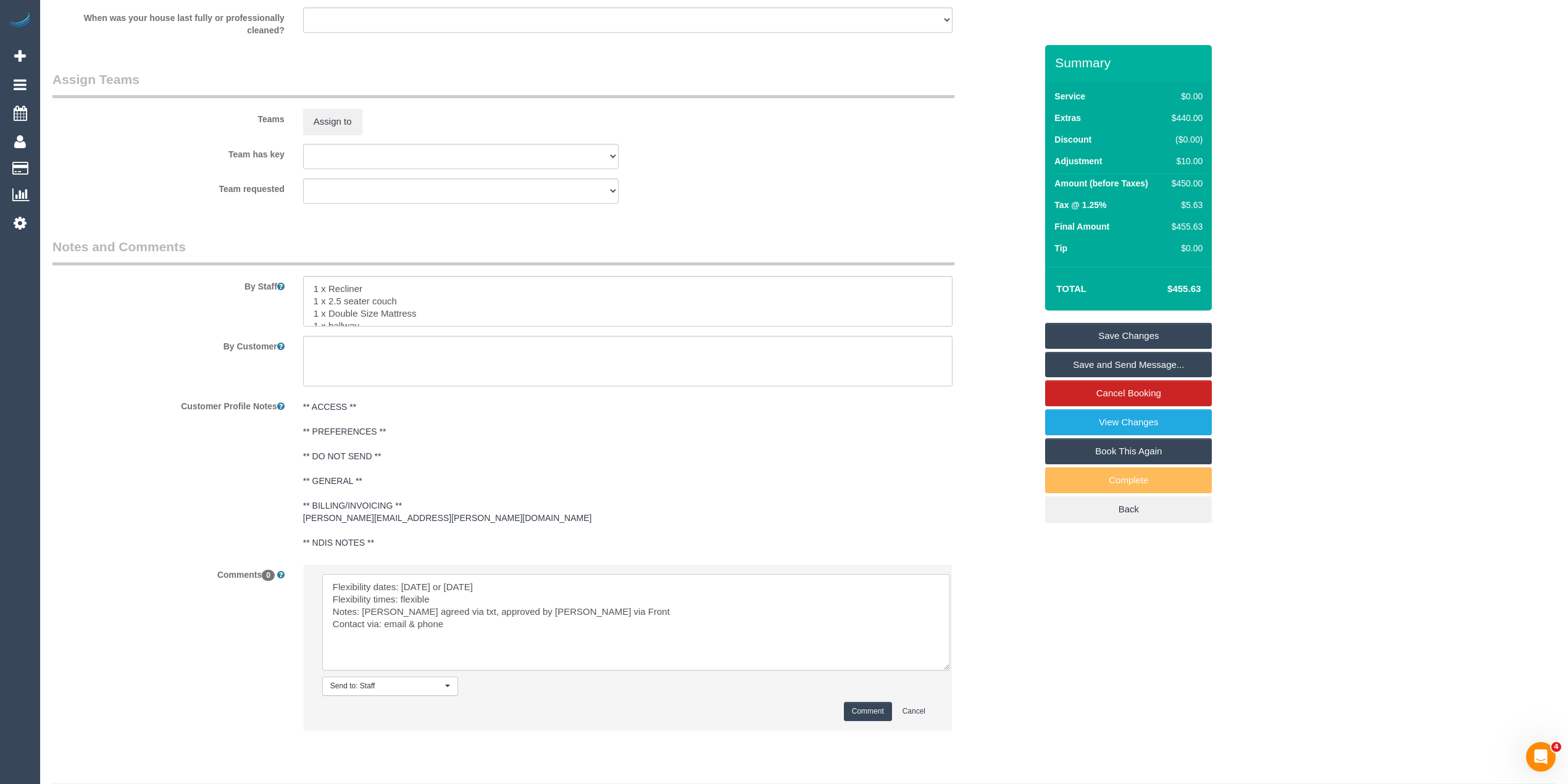
scroll to position [1483, 0]
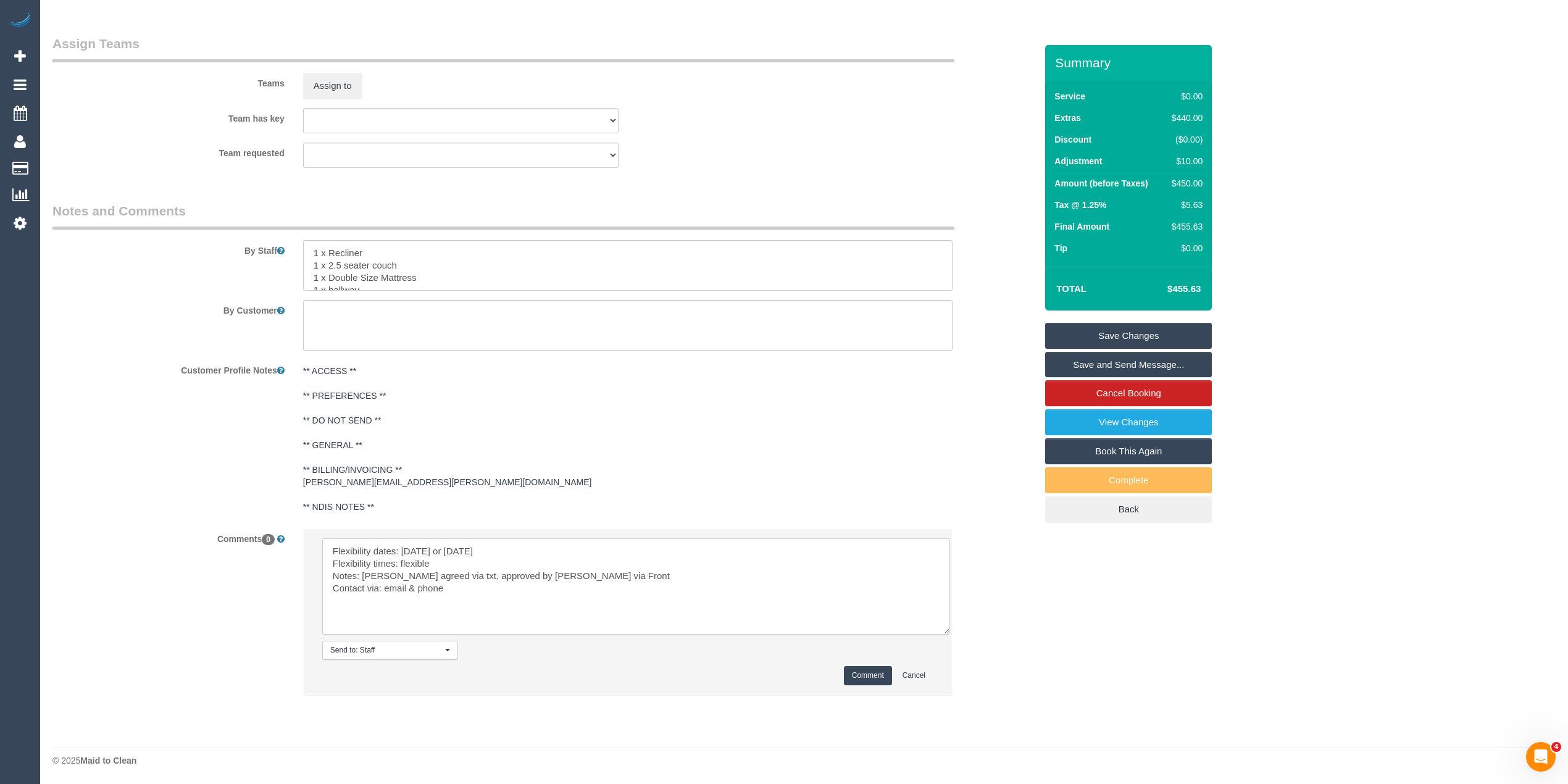
type textarea "Flexibility dates: [DATE] or [DATE] Flexibility times: flexible Notes: [PERSON_…"
click at [857, 674] on button "Comment" at bounding box center [868, 676] width 48 height 19
